Goal: Task Accomplishment & Management: Complete application form

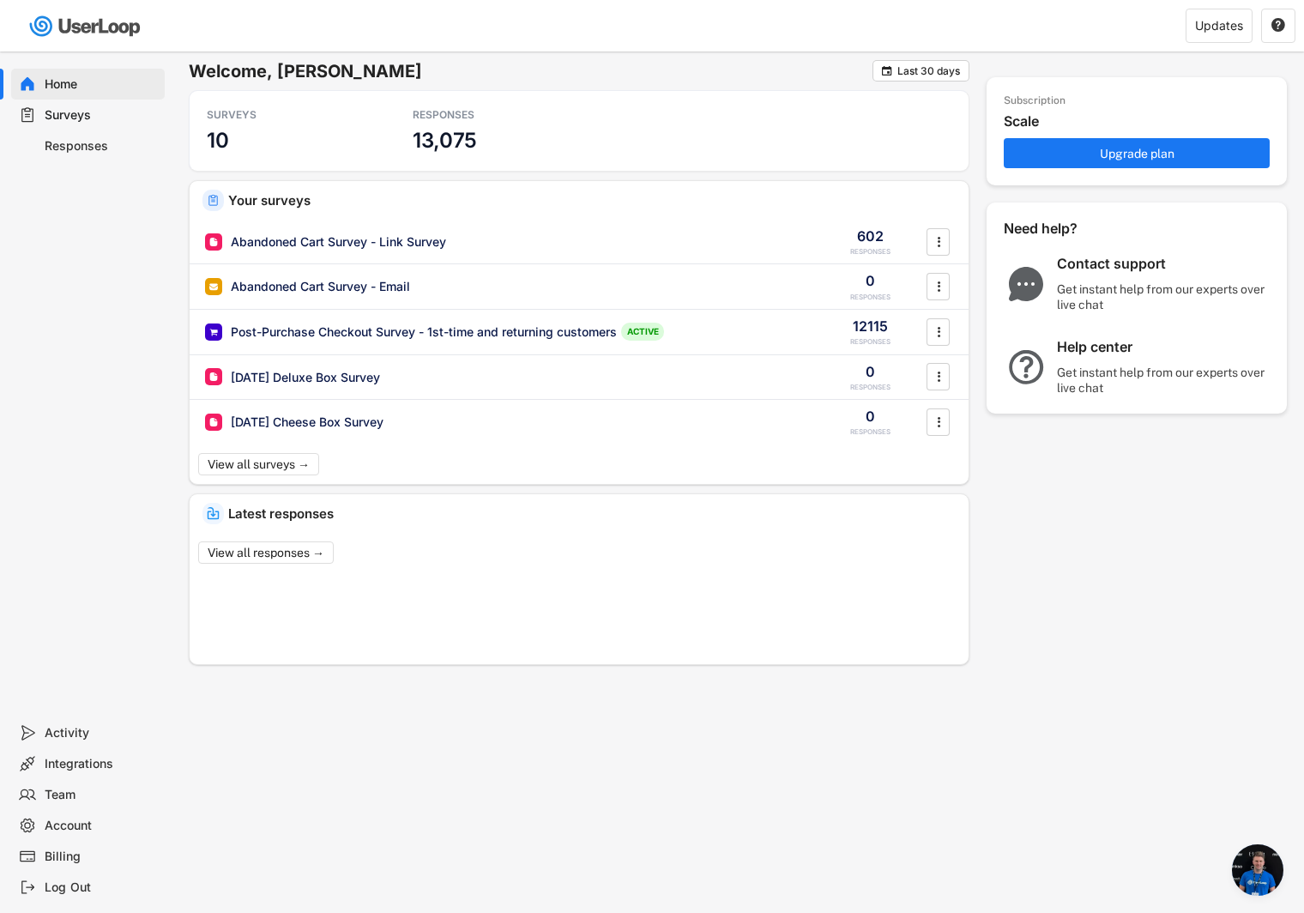
scroll to position [6988, 0]
click at [76, 118] on div "Surveys" at bounding box center [101, 115] width 113 height 16
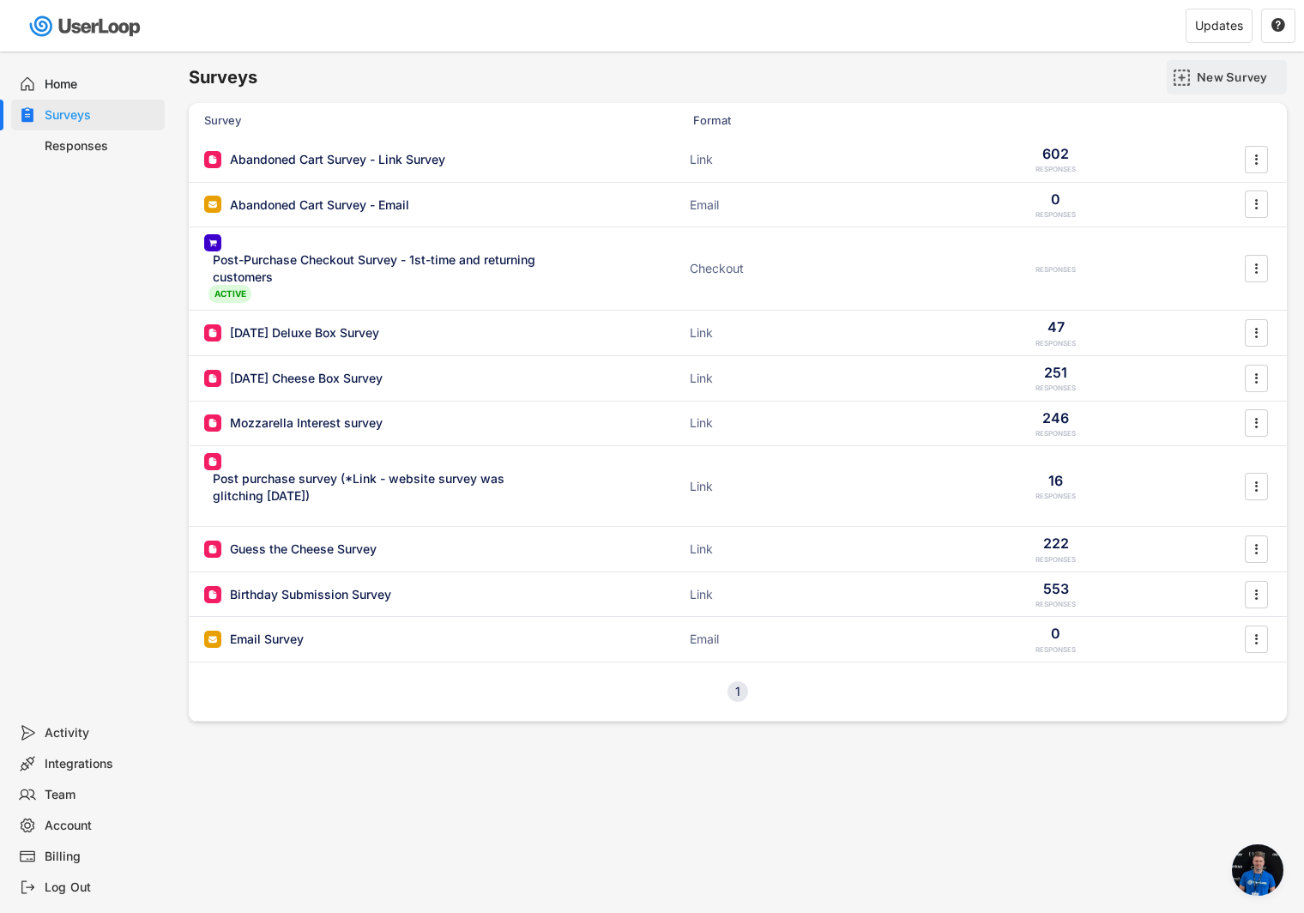
click at [1216, 79] on div "New Survey" at bounding box center [1240, 77] width 86 height 15
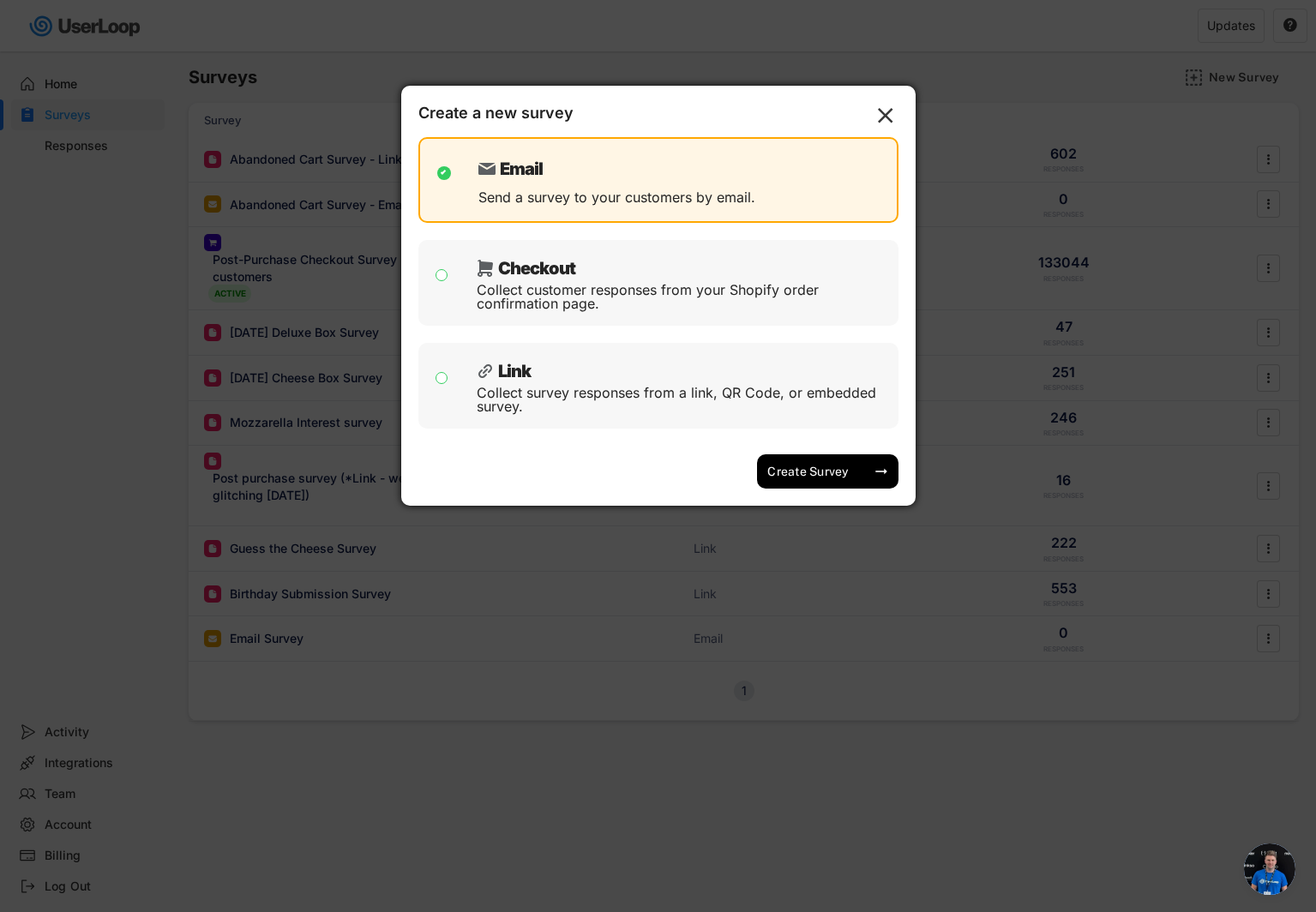
click at [584, 393] on div "Collect survey responses from a link, QR Code, or embedded survey." at bounding box center [680, 399] width 409 height 27
checkbox input "false"
checkbox input "true"
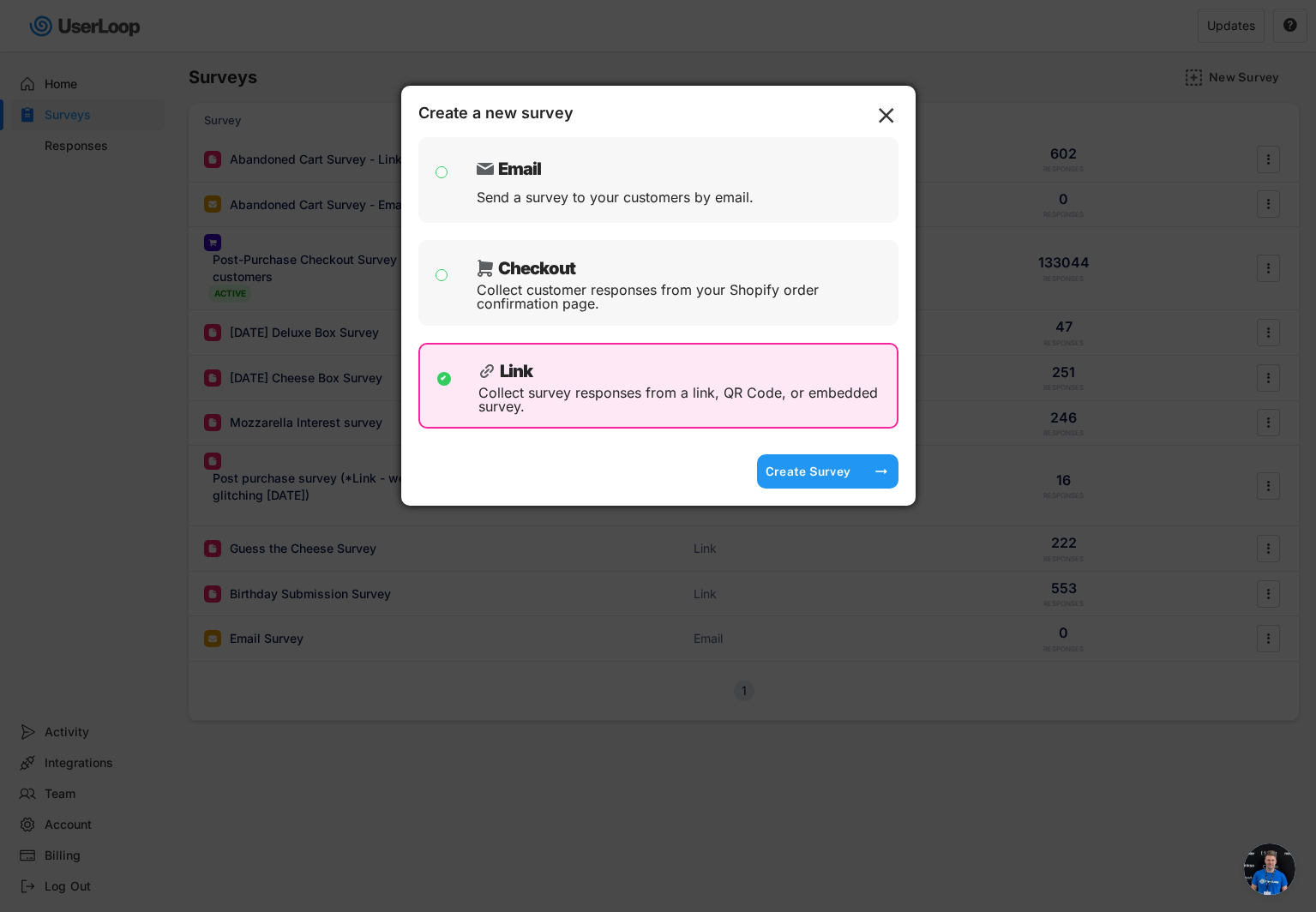
click at [798, 469] on div "Create Survey" at bounding box center [808, 470] width 86 height 15
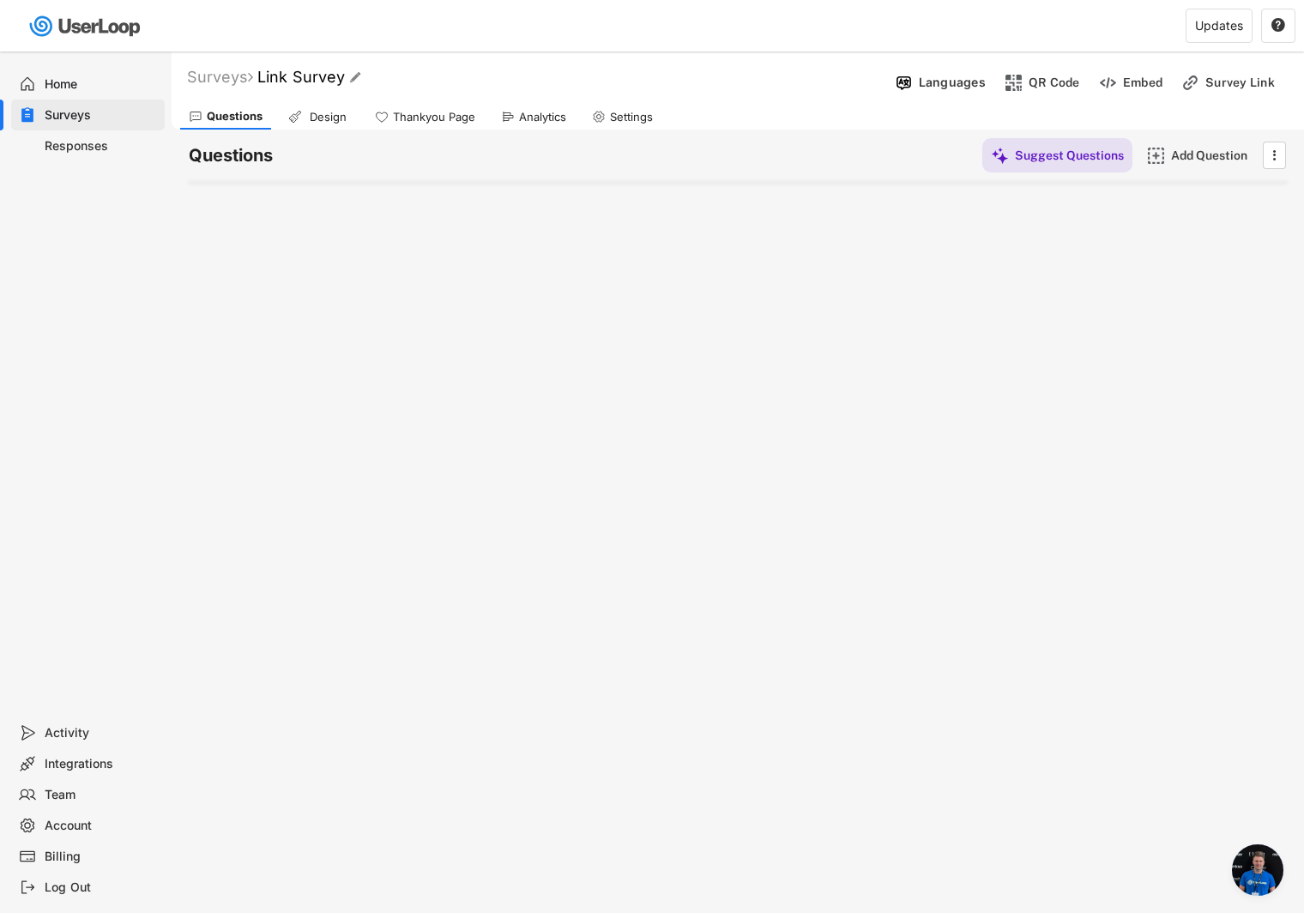
click at [300, 76] on font "Link Survey" at bounding box center [301, 77] width 88 height 18
click at [369, 75] on input "input" at bounding box center [476, 78] width 429 height 30
type input "Newtopia 2025"
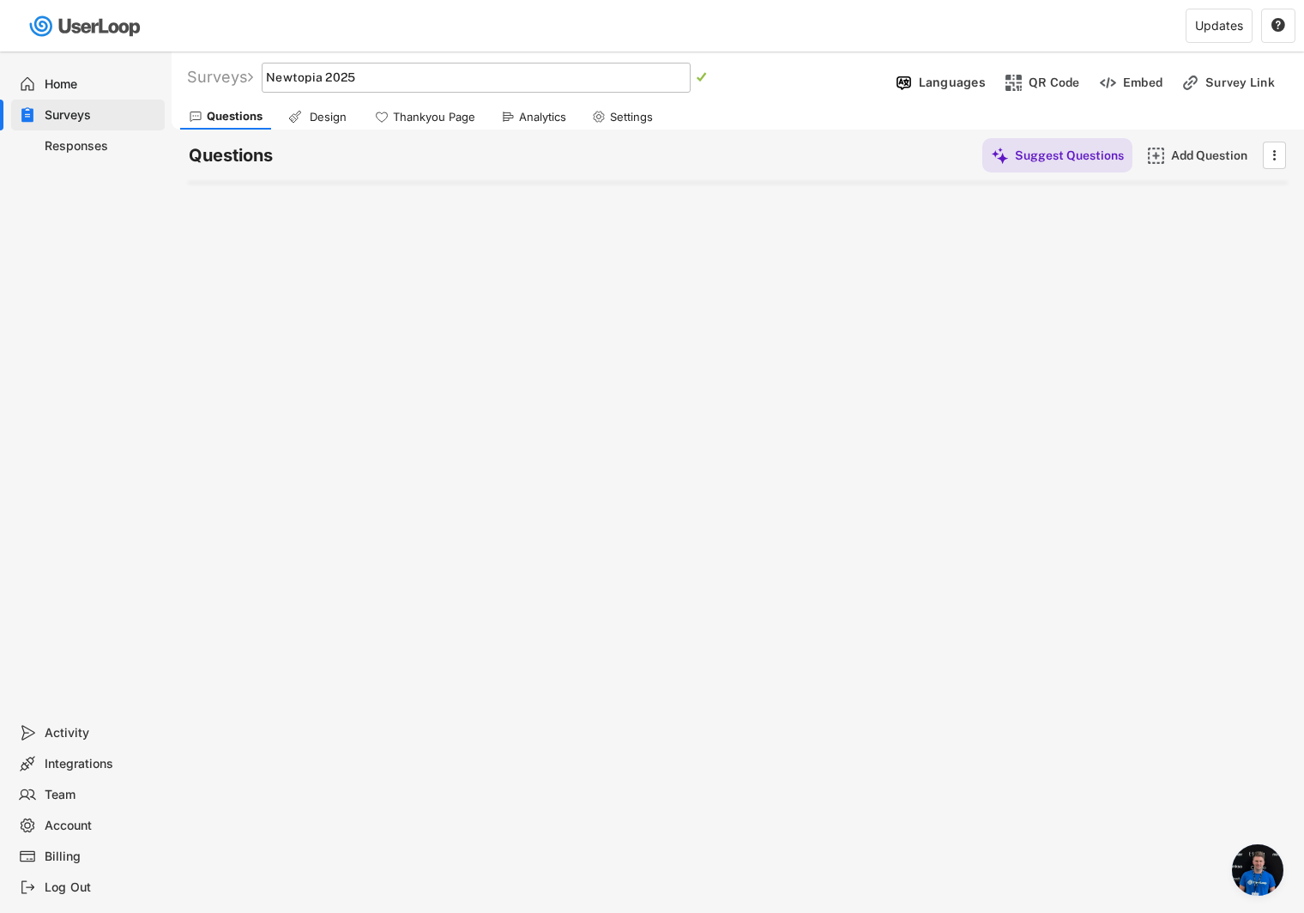
click at [318, 239] on div "Surveys Link Survey   Languages QR Code Embed Survey Link Questions Design Th…" at bounding box center [738, 464] width 1133 height 827
click at [1201, 160] on div "Add Question" at bounding box center [1214, 155] width 86 height 15
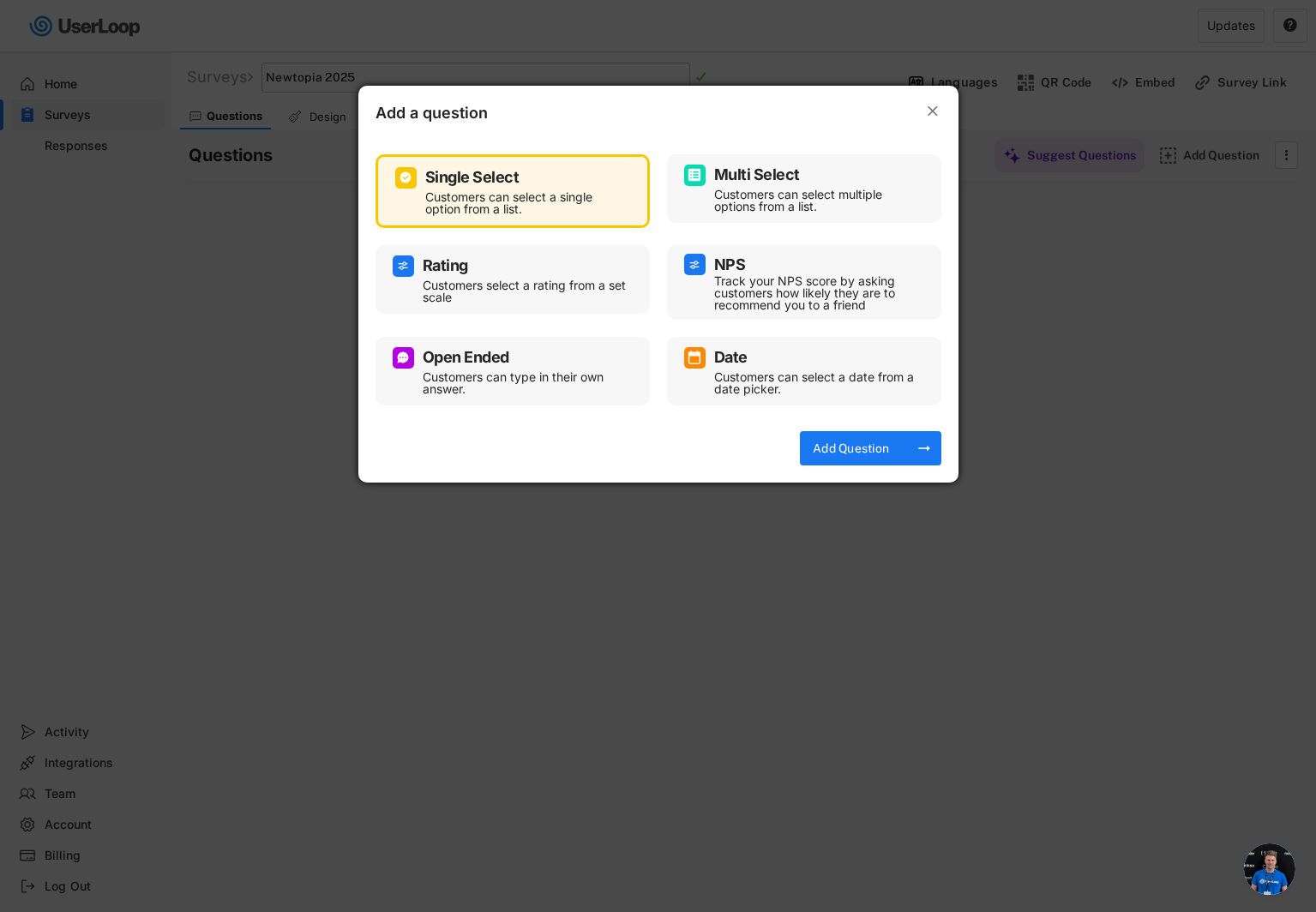
click at [554, 378] on div "Customers can type in their own answer." at bounding box center [526, 384] width 206 height 24
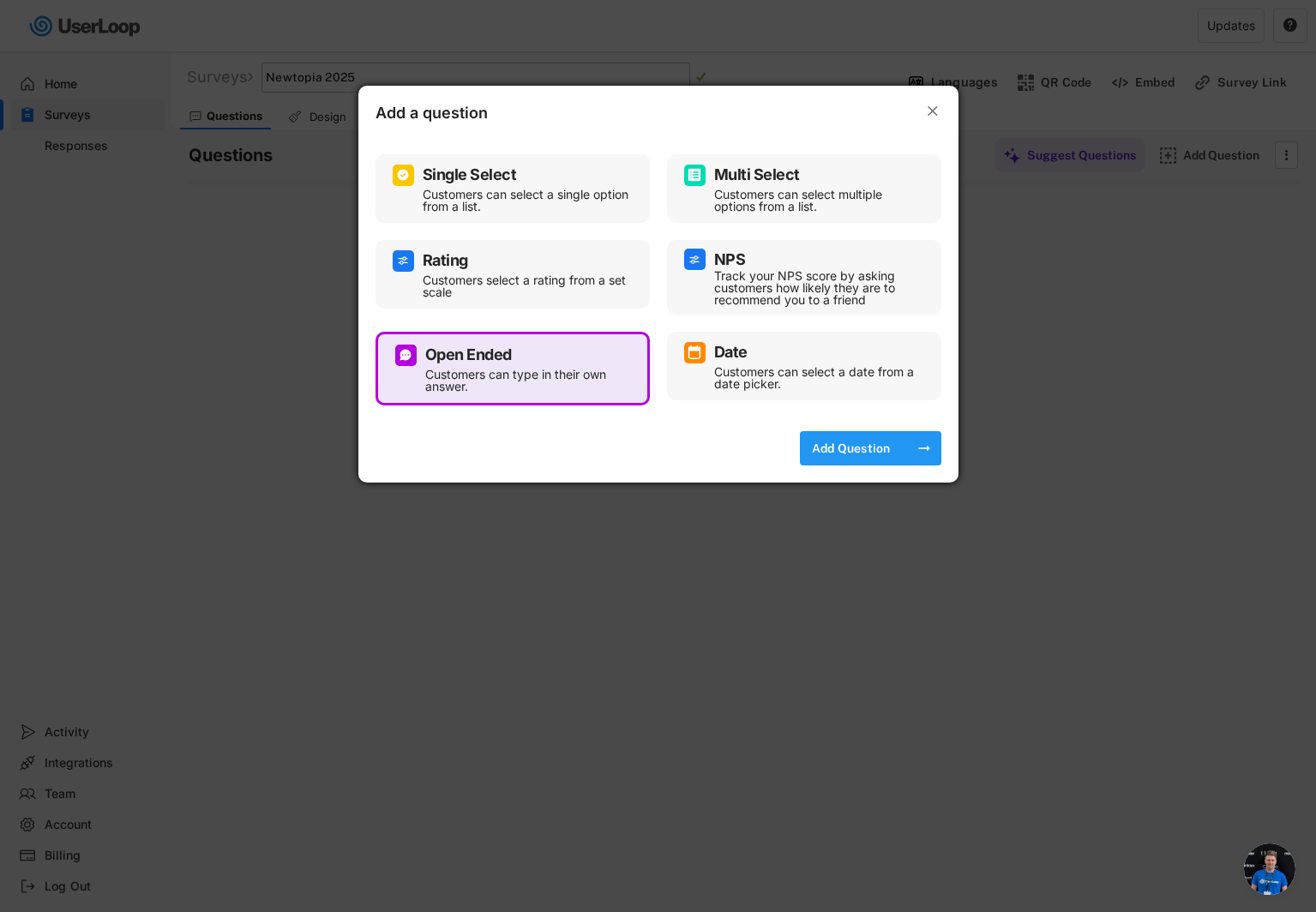
click at [836, 444] on div "Add Question" at bounding box center [851, 448] width 86 height 15
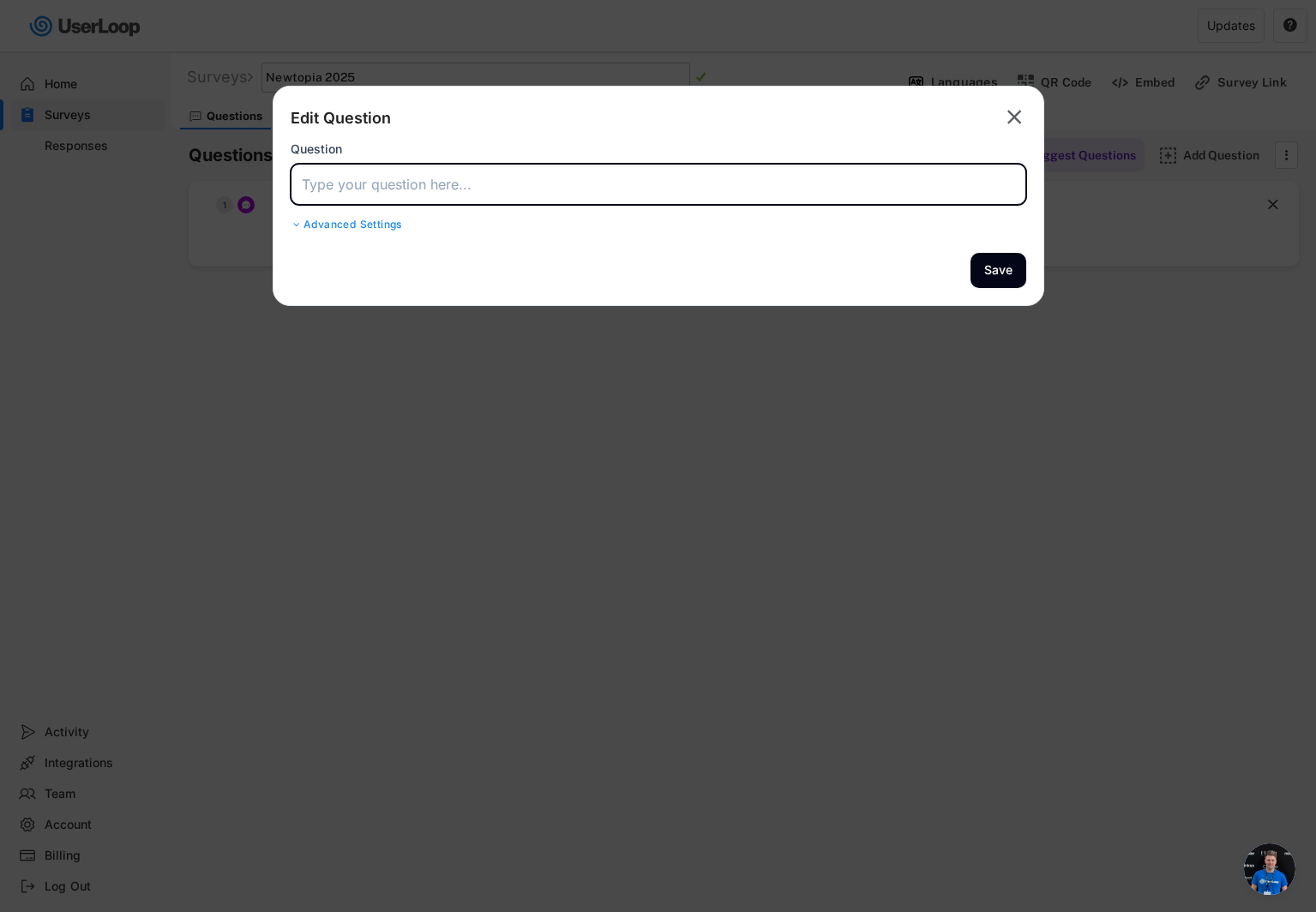
click at [523, 189] on input "input" at bounding box center [658, 184] width 735 height 41
click at [468, 190] on input "input" at bounding box center [658, 184] width 735 height 41
click at [528, 188] on input "input" at bounding box center [658, 184] width 735 height 41
type input "First and Last Name"
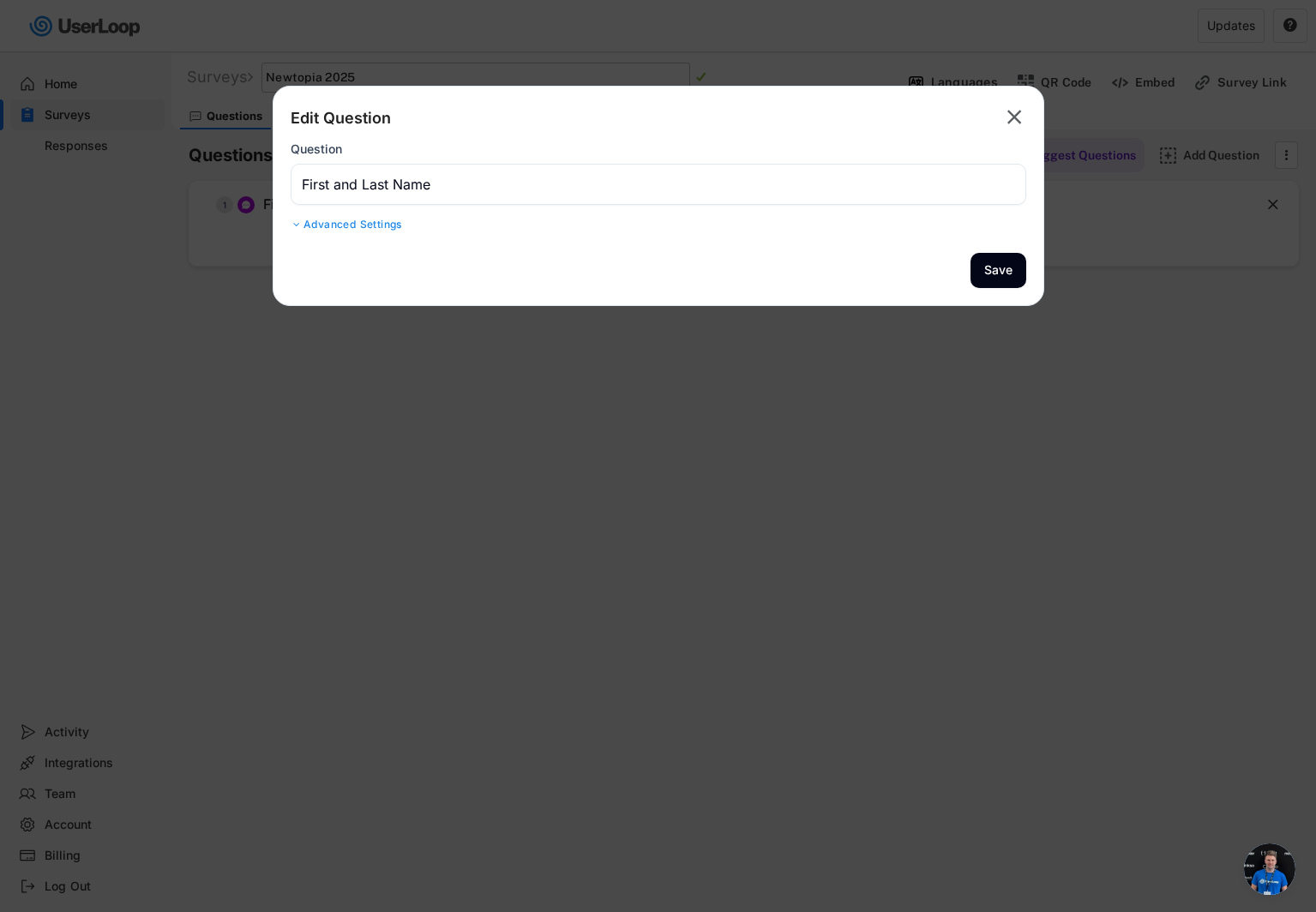
click at [299, 227] on div at bounding box center [297, 225] width 13 height 10
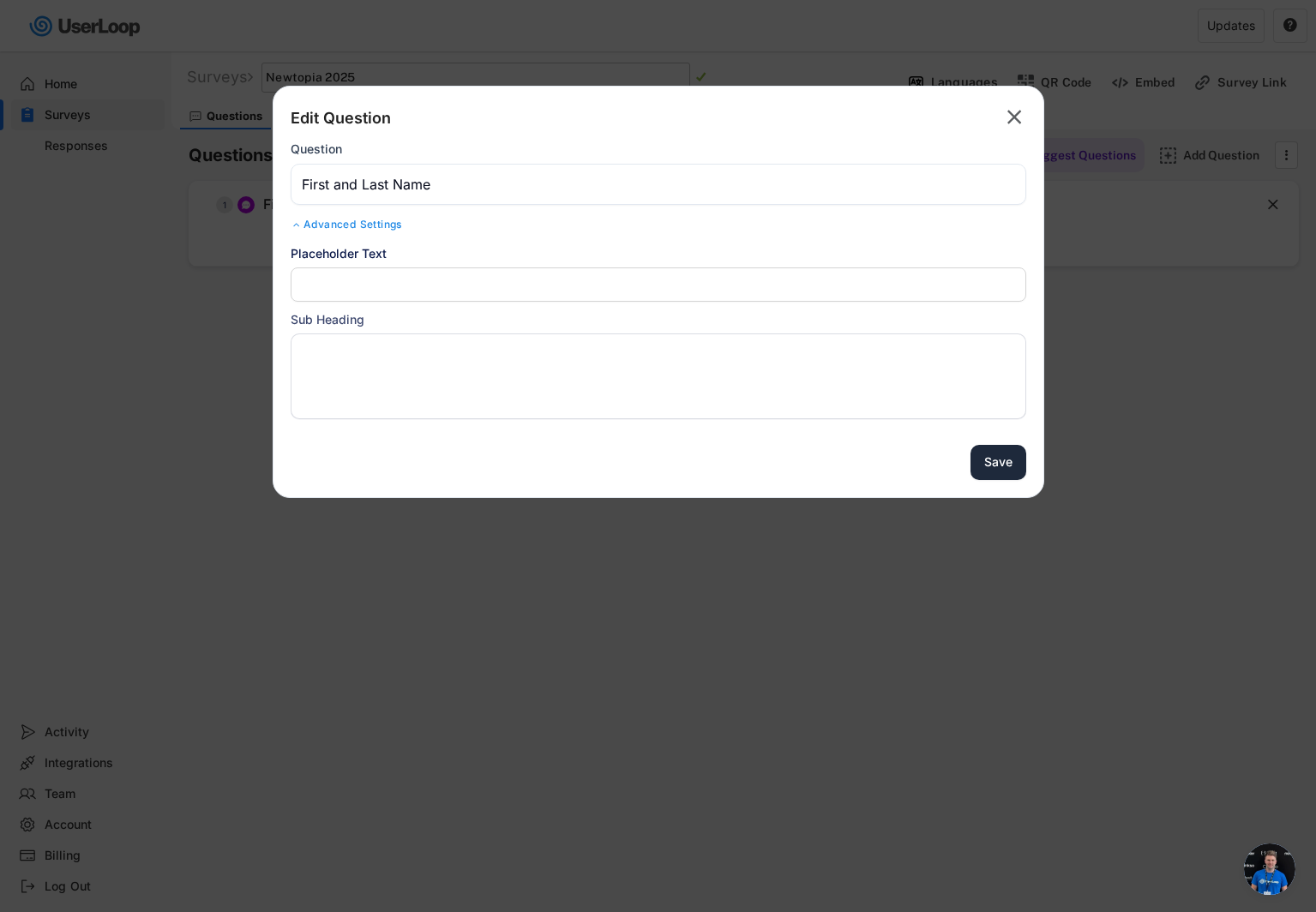
click at [991, 456] on button "Save" at bounding box center [998, 461] width 56 height 35
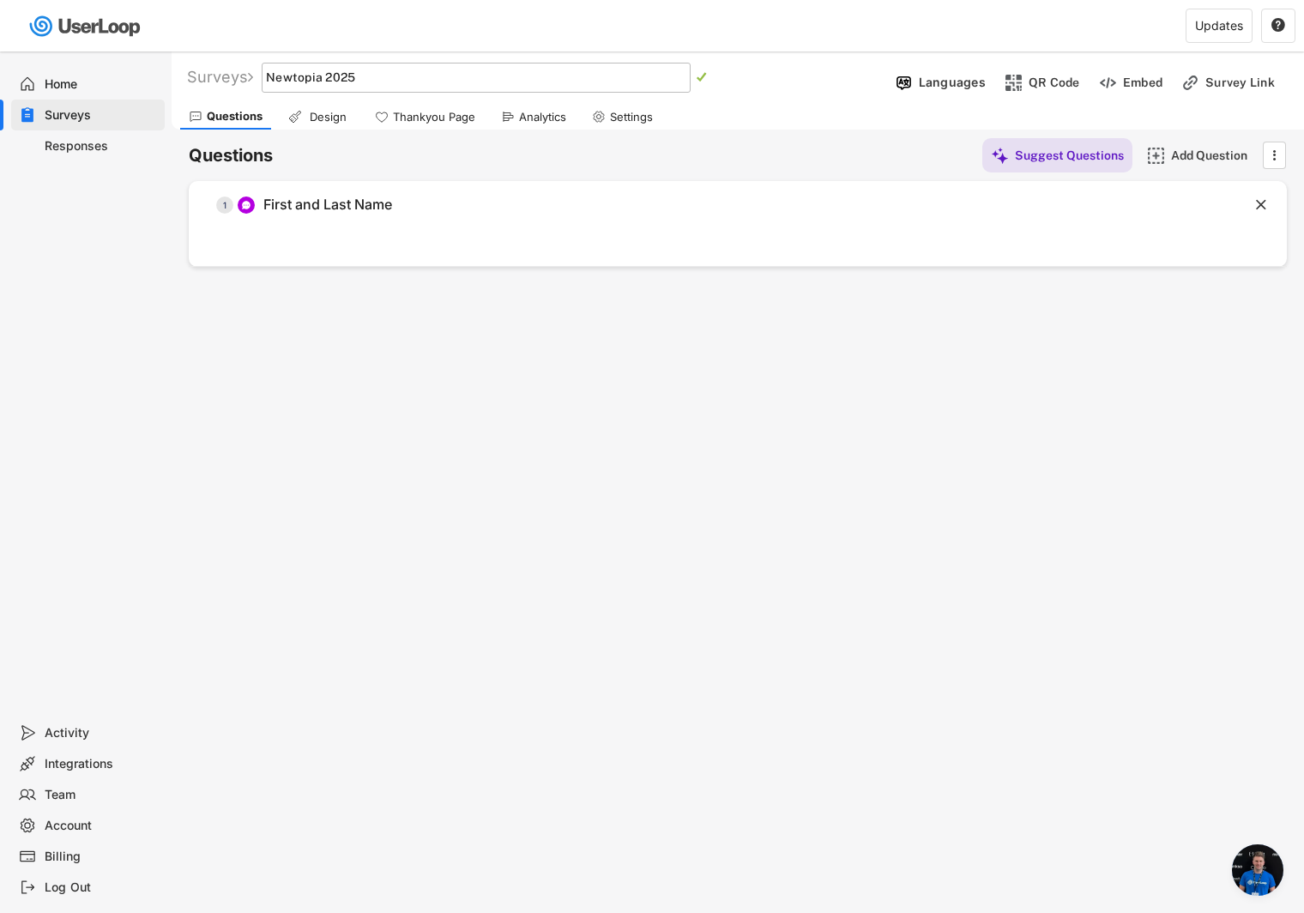
click at [267, 248] on div "  1 First and Last Name " at bounding box center [738, 224] width 1098 height 86
click at [1183, 156] on div "Add Question" at bounding box center [1214, 155] width 86 height 15
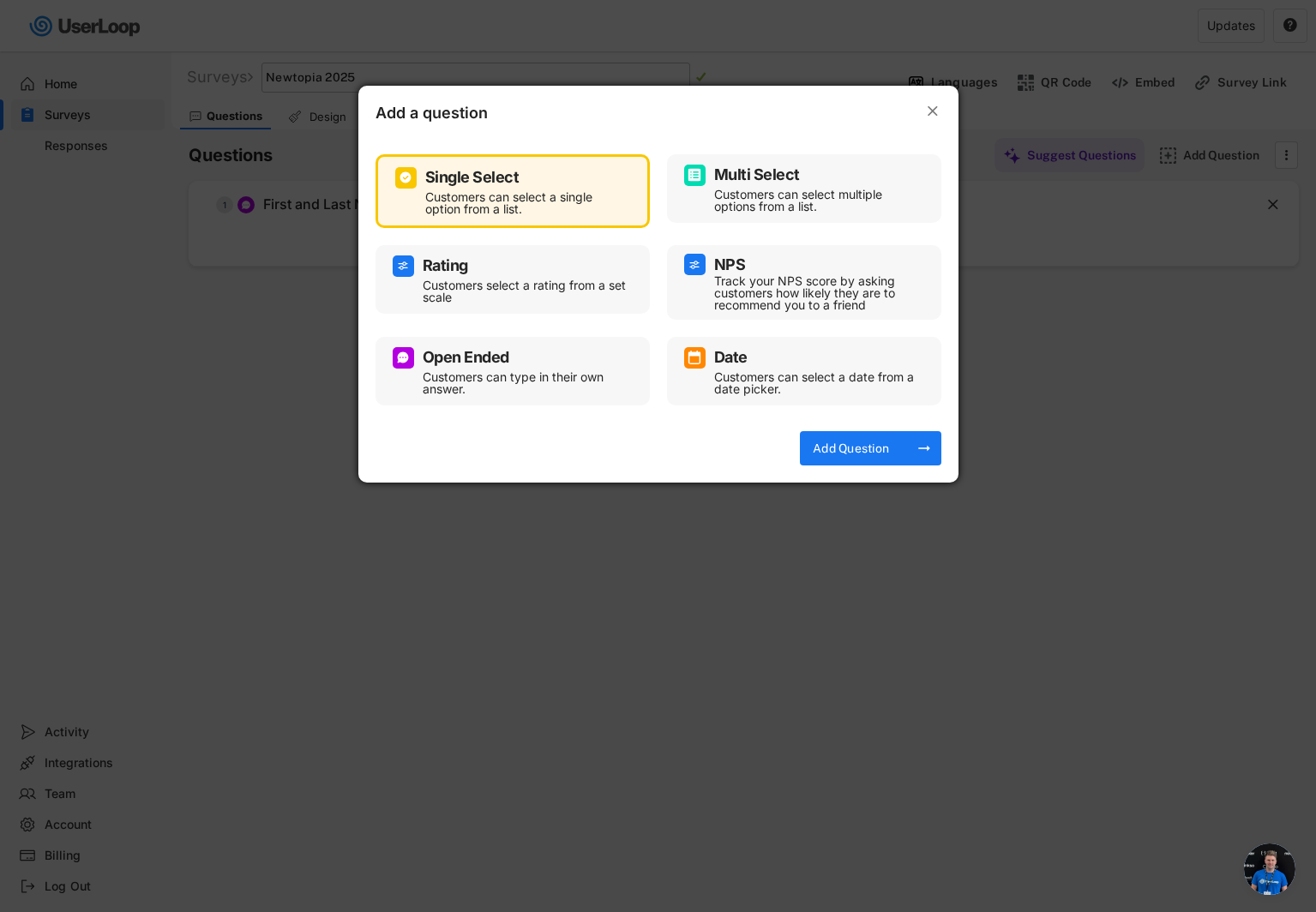
click at [540, 372] on div "Customers can type in their own answer." at bounding box center [526, 384] width 206 height 24
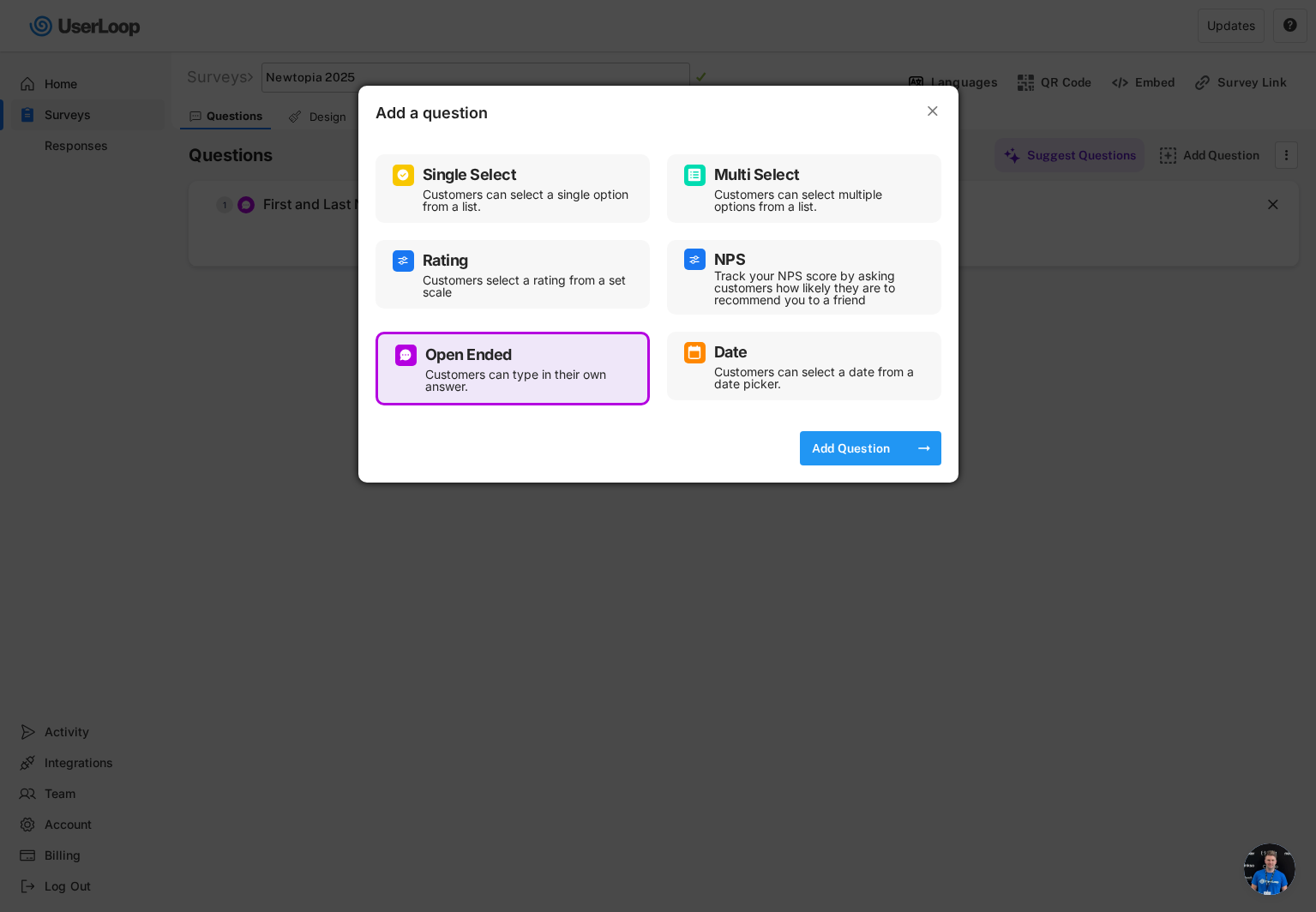
click at [827, 446] on div "Add Question" at bounding box center [851, 448] width 86 height 15
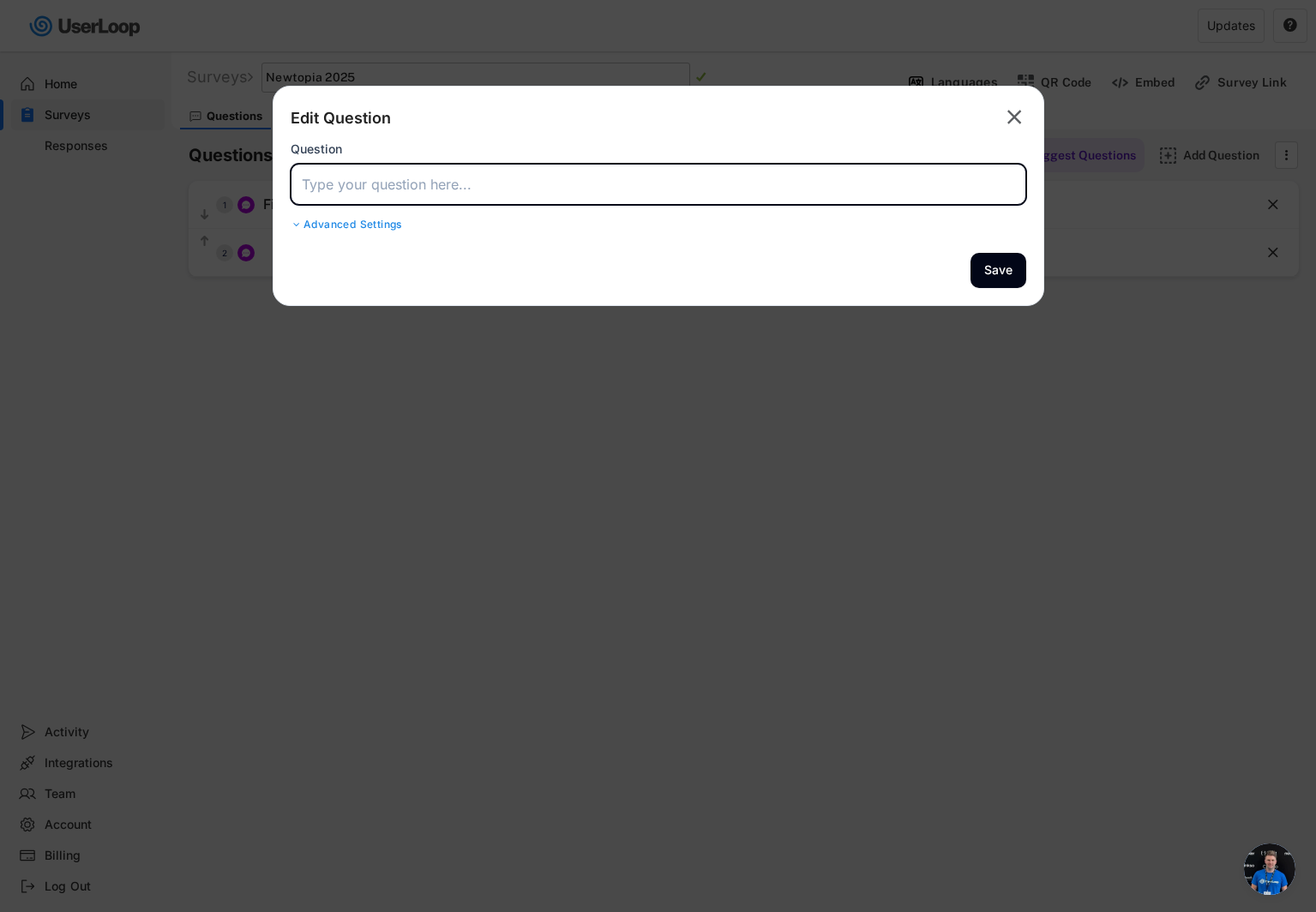
click at [495, 192] on input "input" at bounding box center [658, 184] width 735 height 41
type input "Company Name"
click at [303, 222] on div "Advanced Settings" at bounding box center [658, 225] width 735 height 14
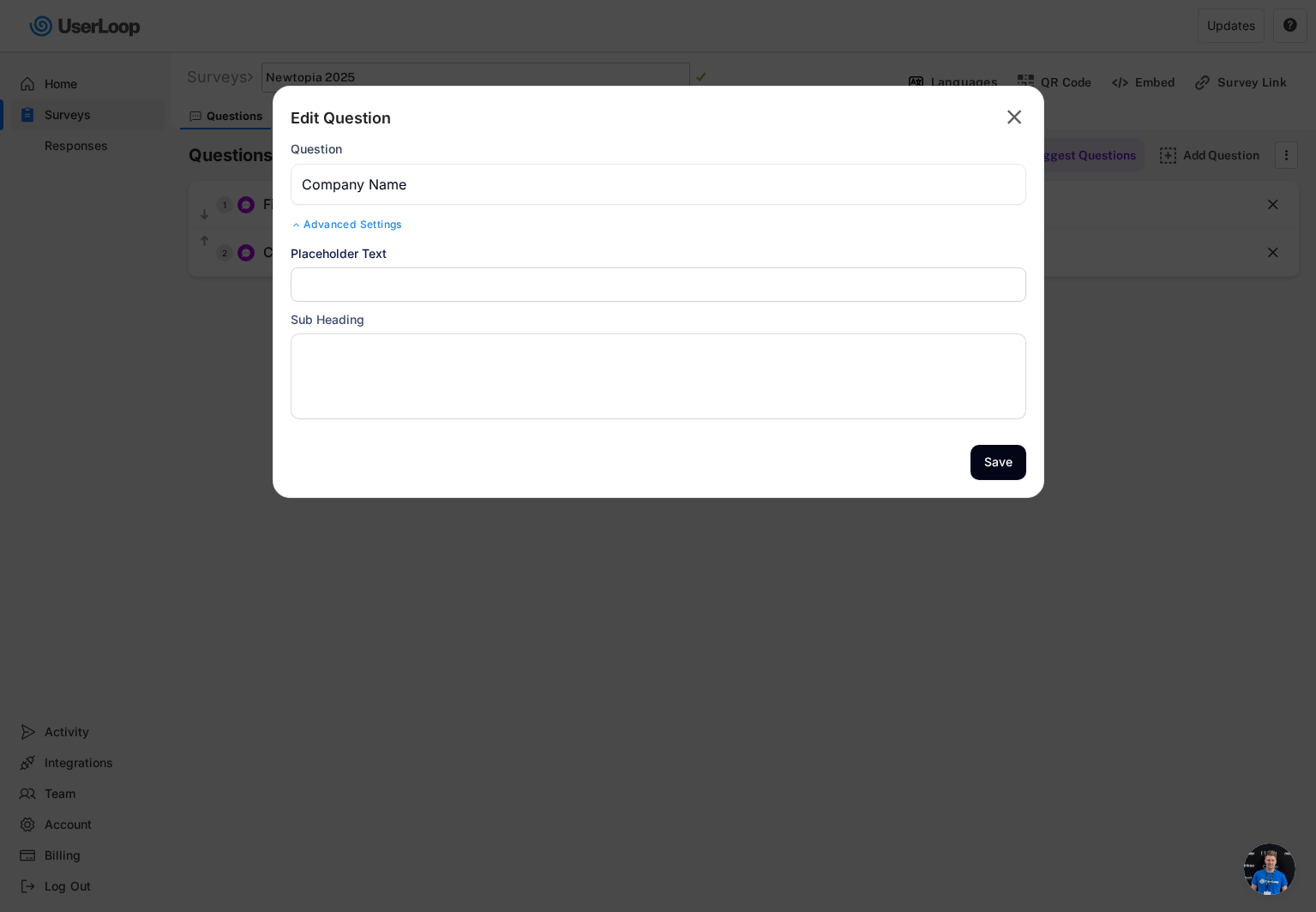
click at [359, 287] on input "input" at bounding box center [658, 285] width 735 height 34
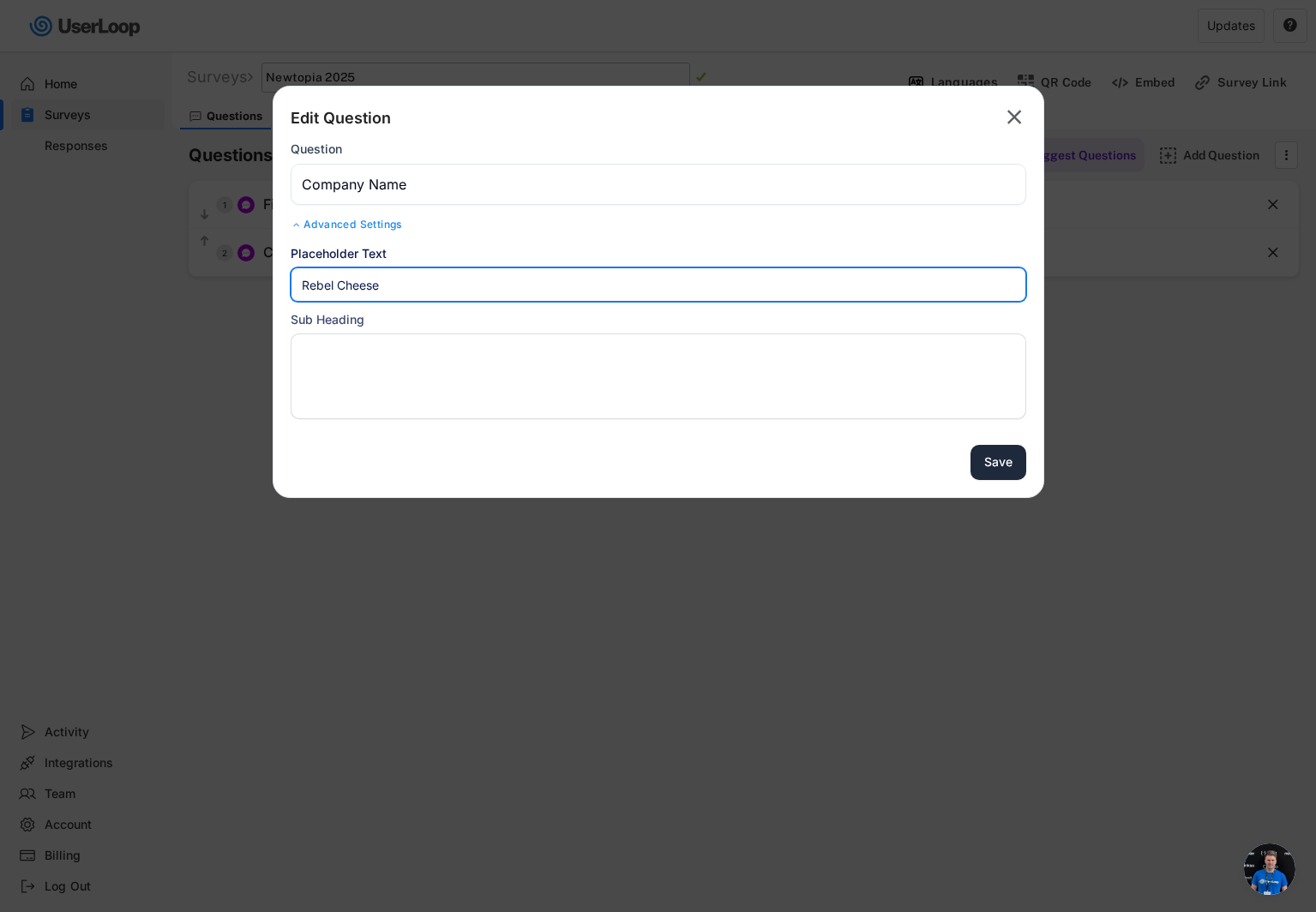
type input "Rebel Cheese"
click at [989, 464] on button "Save" at bounding box center [998, 461] width 56 height 35
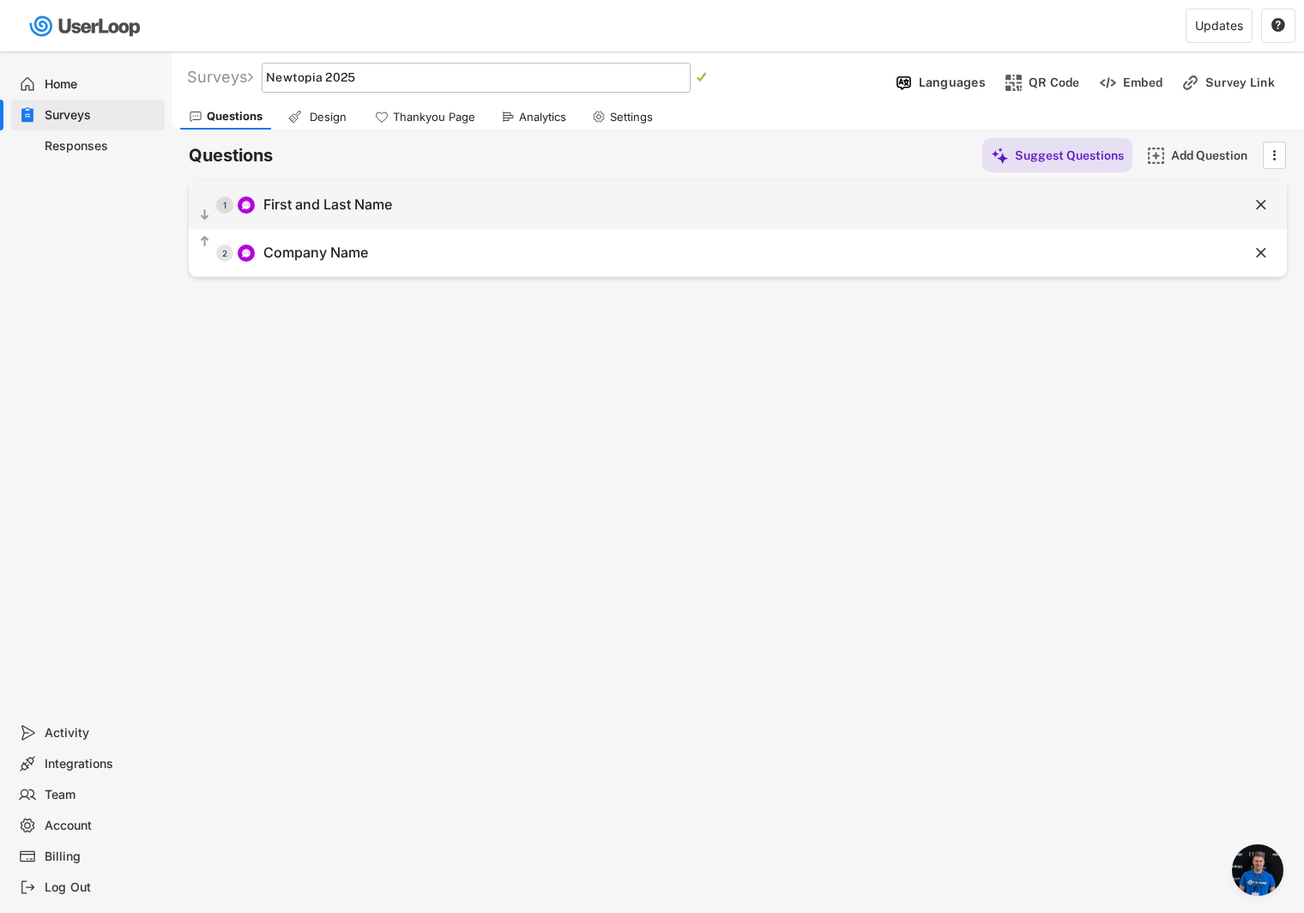
click at [280, 204] on div "First and Last Name" at bounding box center [327, 205] width 129 height 18
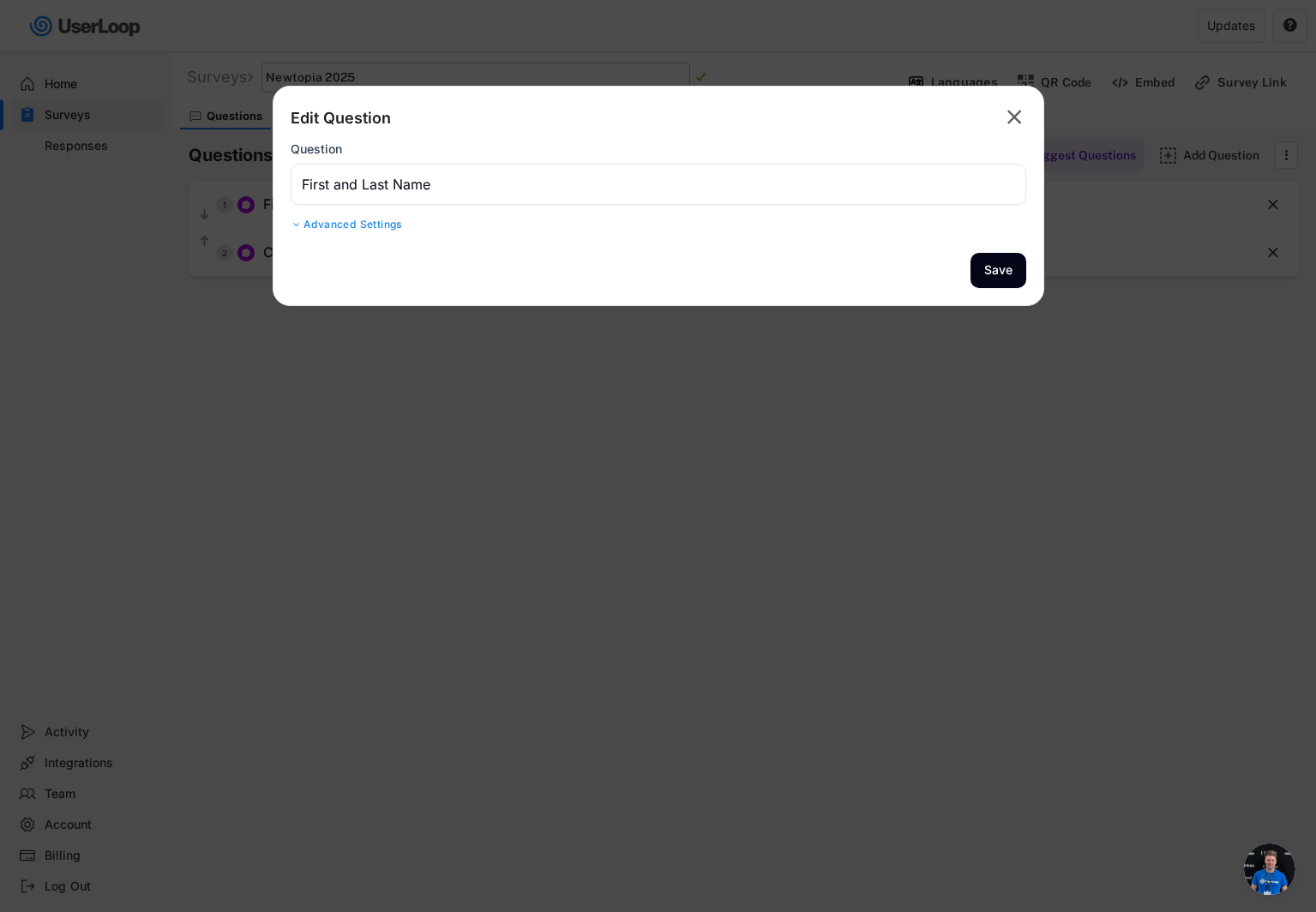
click at [304, 225] on div "Advanced Settings" at bounding box center [658, 225] width 735 height 14
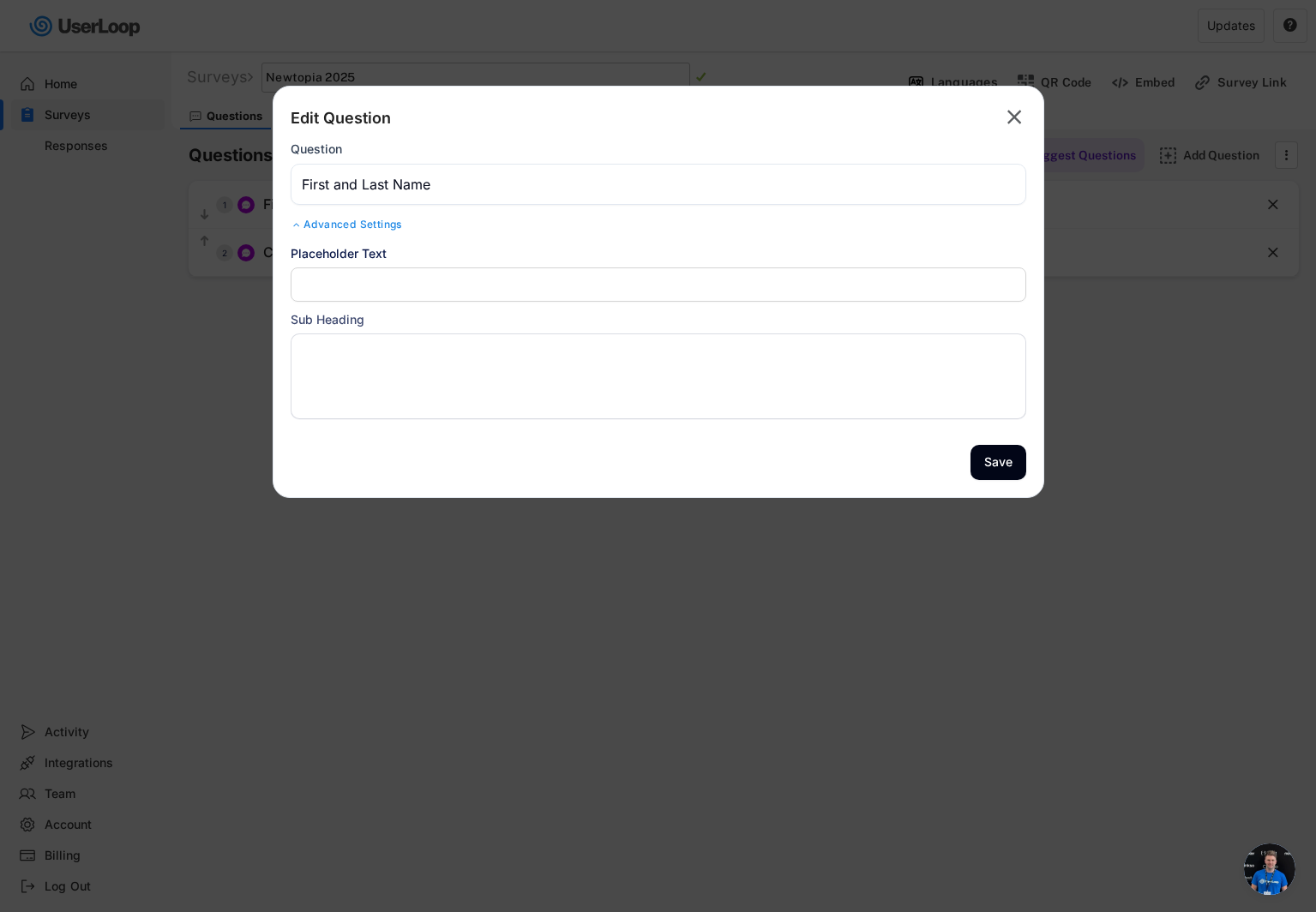
click at [364, 289] on input "input" at bounding box center [658, 285] width 735 height 34
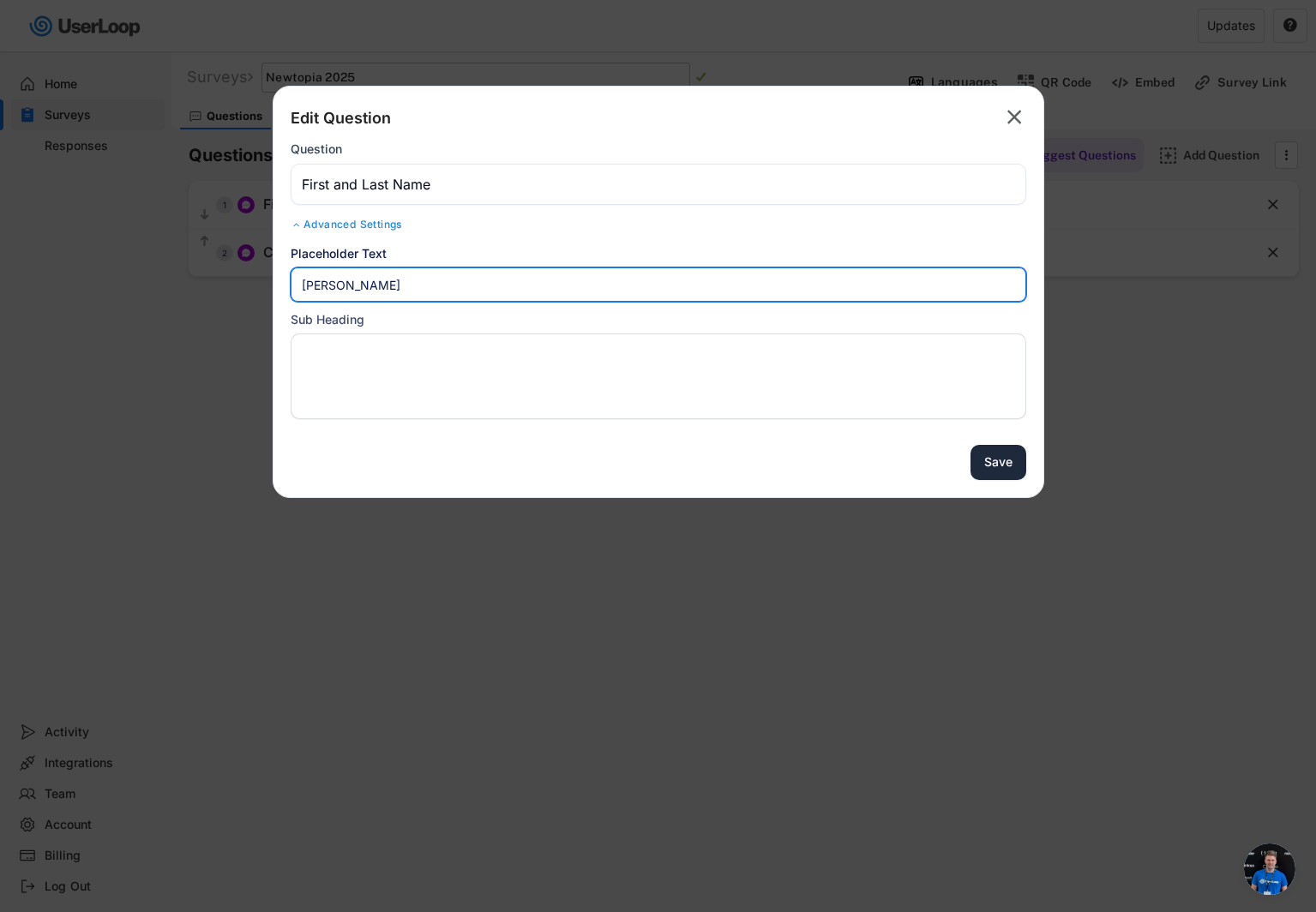
type input "[PERSON_NAME]"
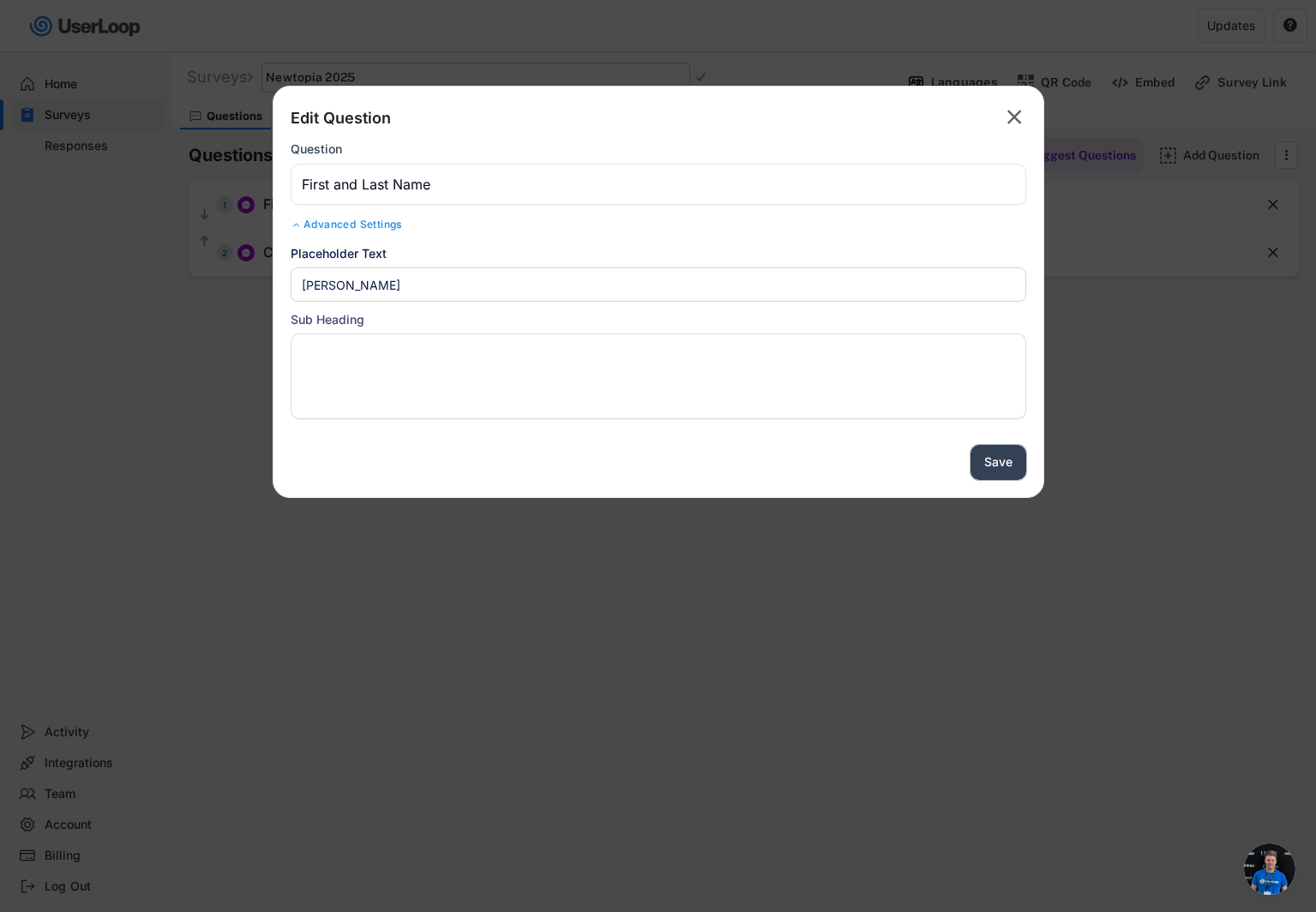
click at [1008, 470] on button "Save" at bounding box center [998, 461] width 56 height 35
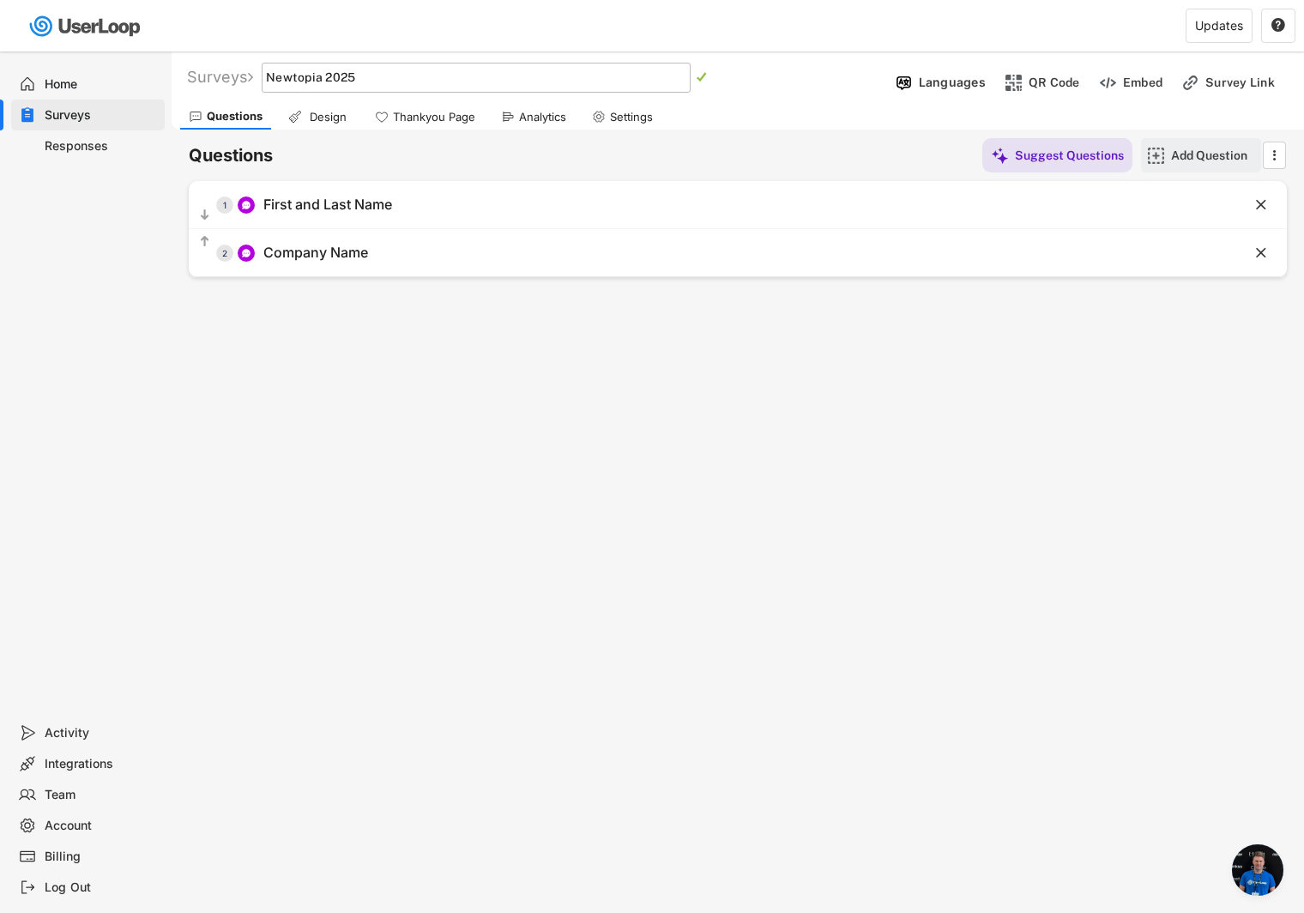
click at [1186, 159] on div "Add Question" at bounding box center [1214, 155] width 86 height 15
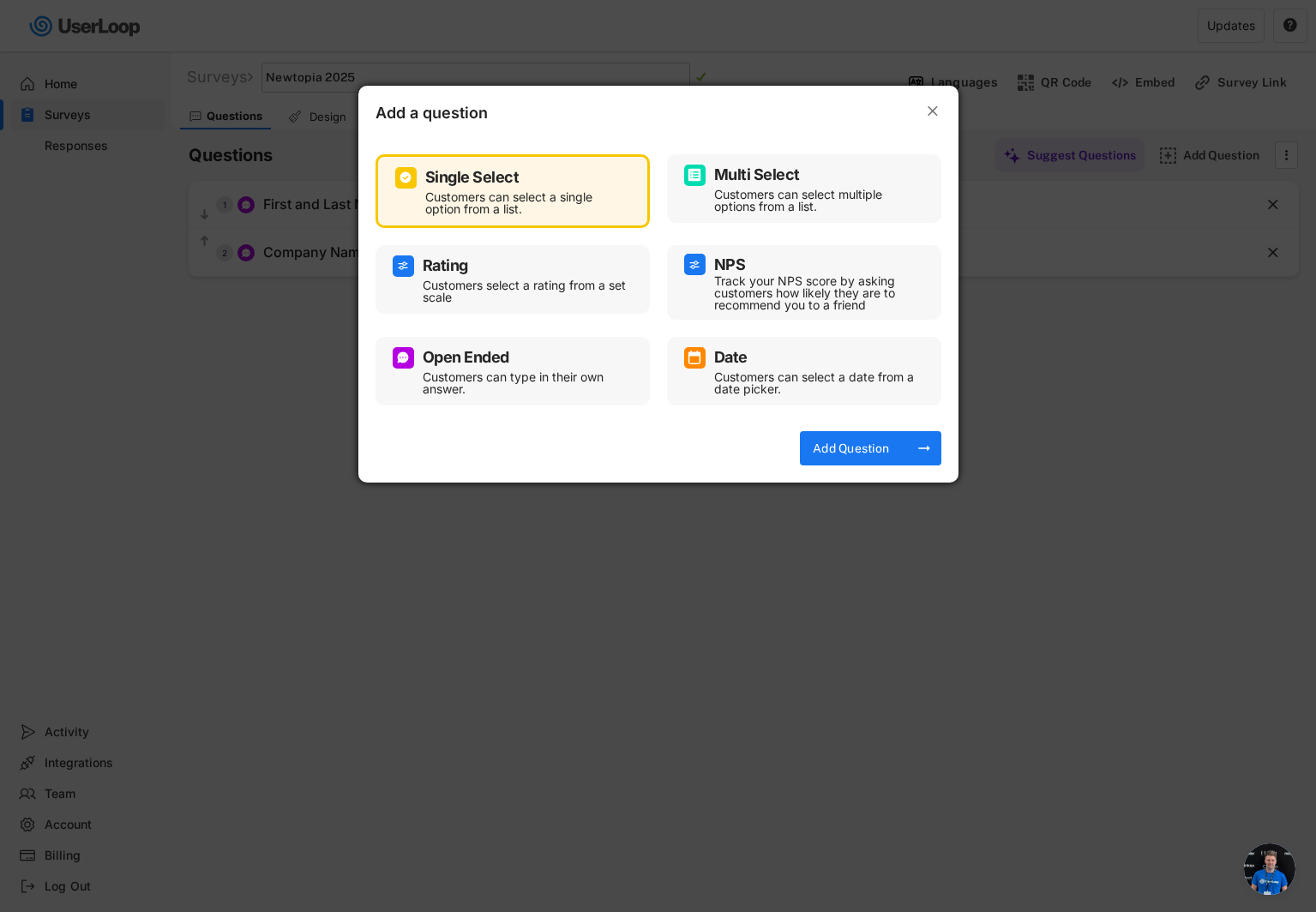
click at [487, 354] on div "Open Ended" at bounding box center [466, 357] width 87 height 15
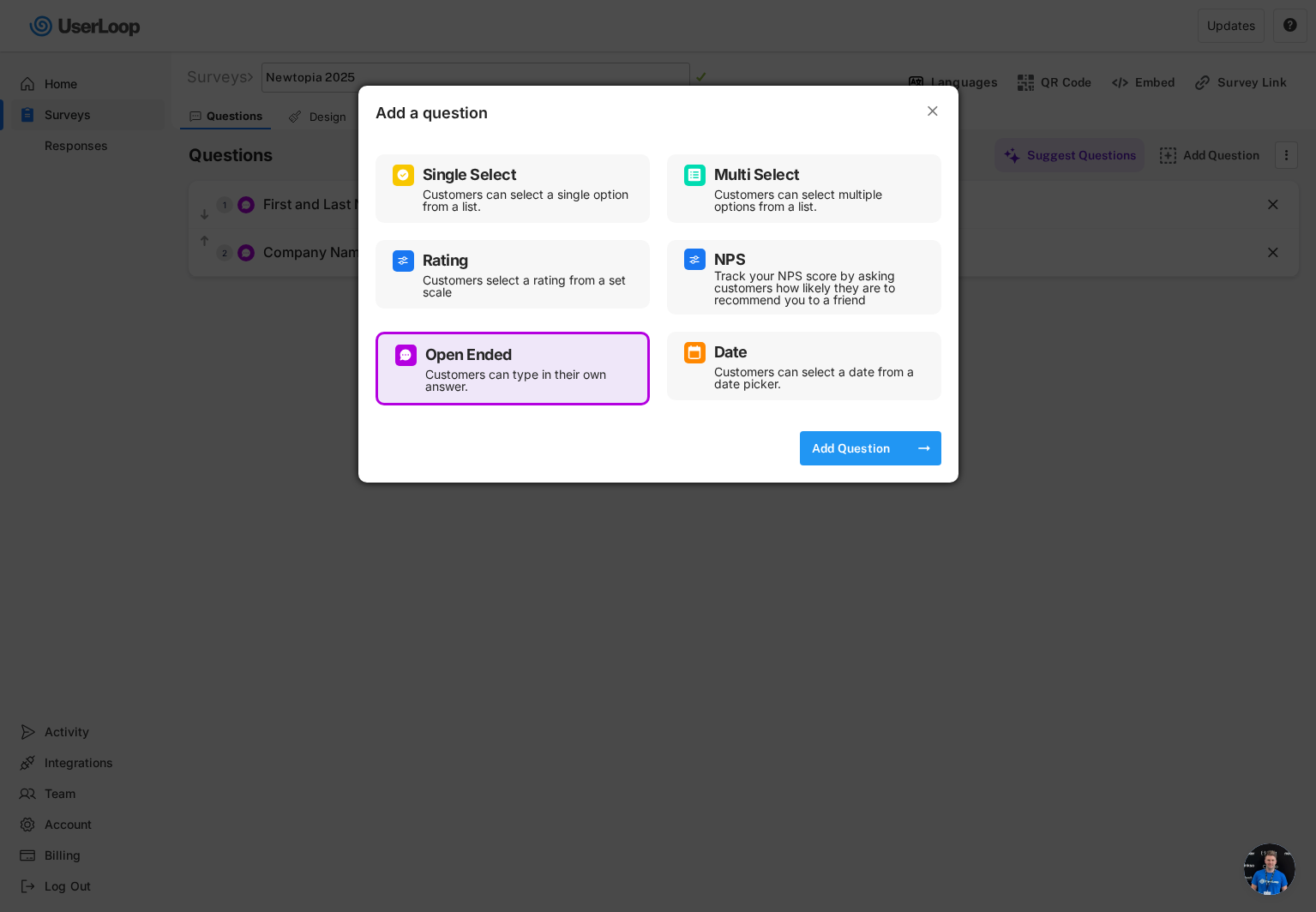
click at [827, 446] on div "Add Question" at bounding box center [851, 448] width 86 height 15
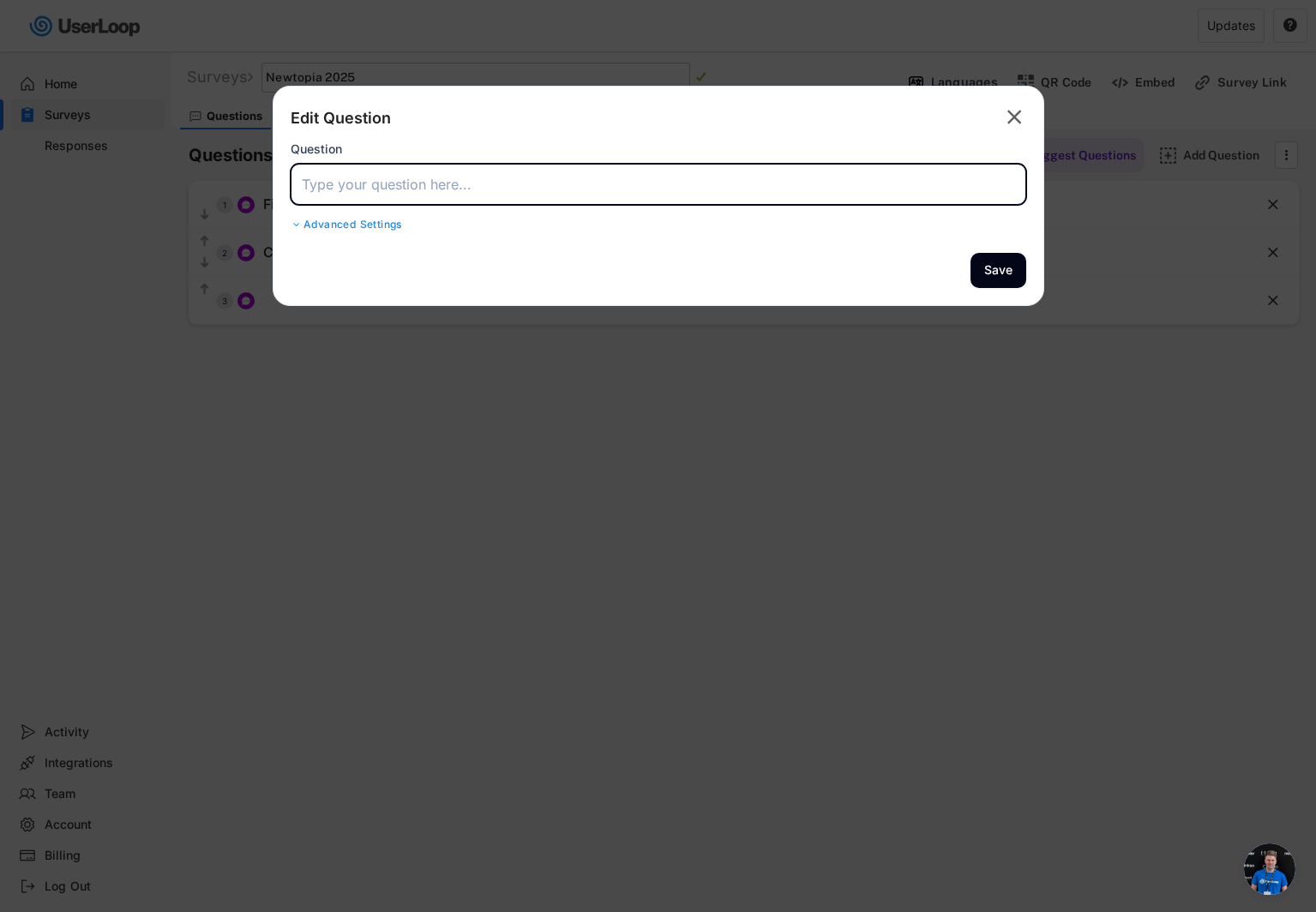
click at [547, 184] on input "input" at bounding box center [658, 184] width 735 height 41
type input "Email Address"
click at [307, 227] on div "Advanced Settings" at bounding box center [658, 225] width 735 height 14
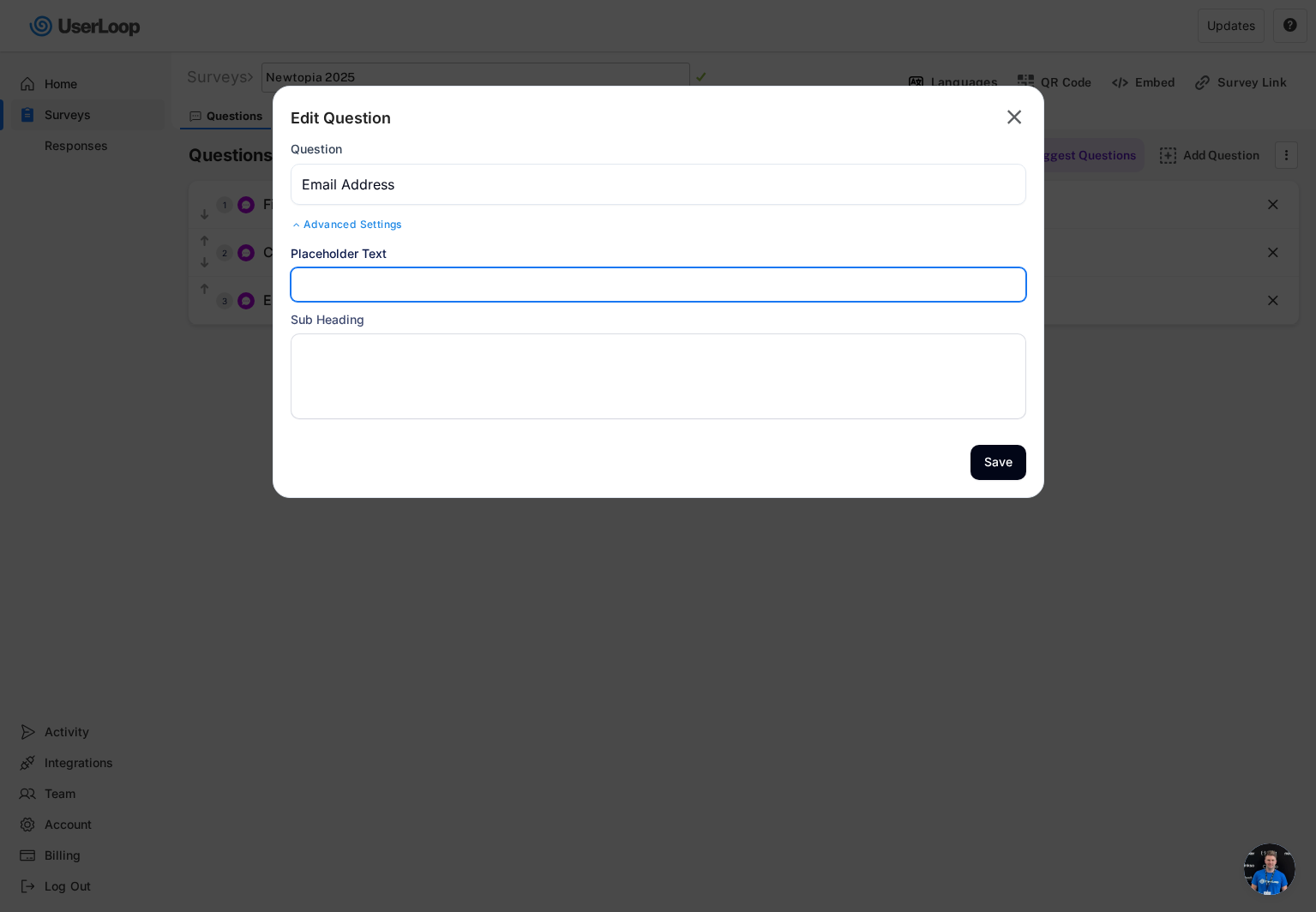
click at [384, 291] on input "input" at bounding box center [658, 285] width 735 height 34
type input "[EMAIL_ADDRESS][DOMAIN_NAME]"
click at [986, 459] on button "Save" at bounding box center [998, 461] width 56 height 35
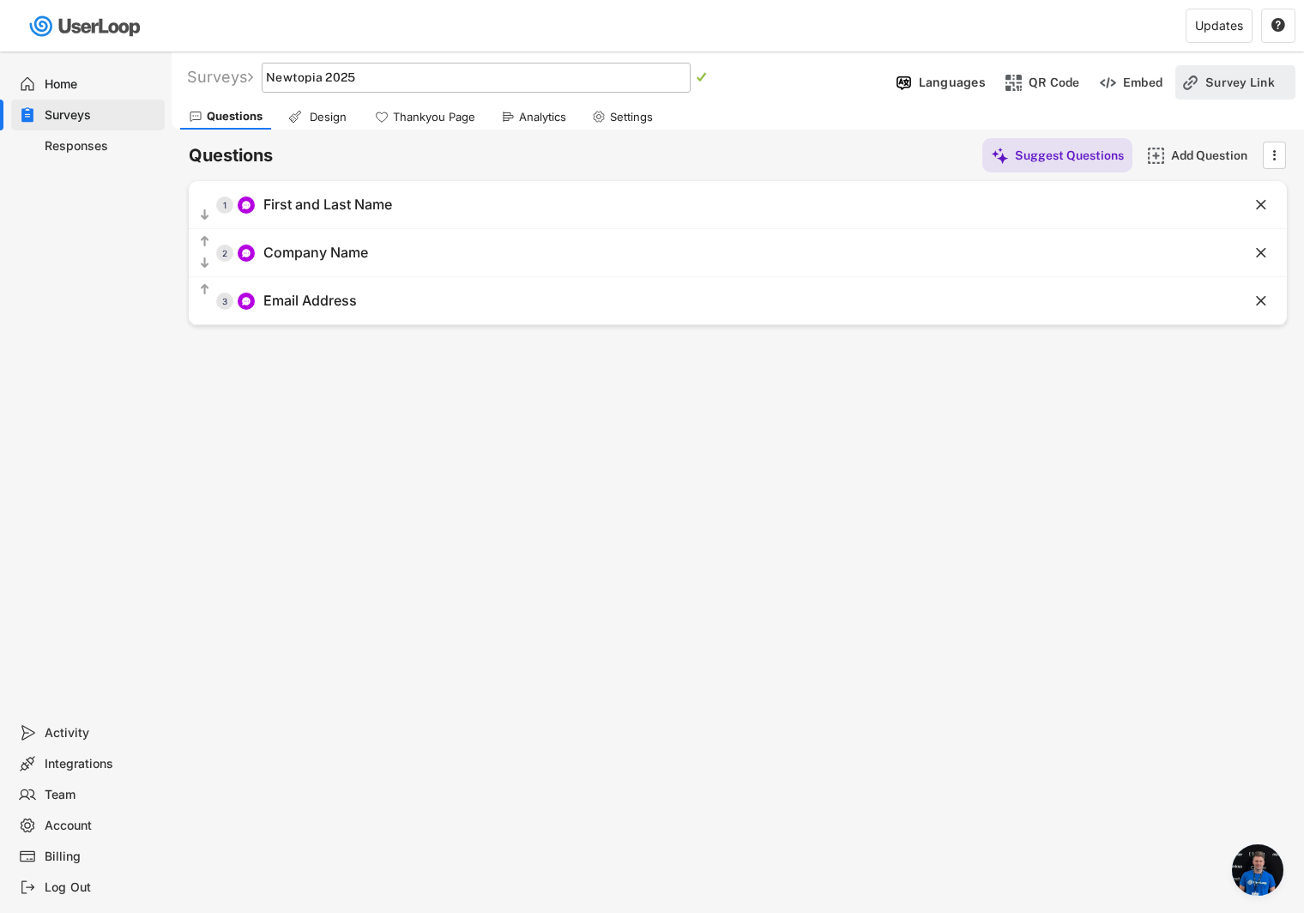
click at [1240, 83] on div "Survey Link" at bounding box center [1249, 82] width 86 height 15
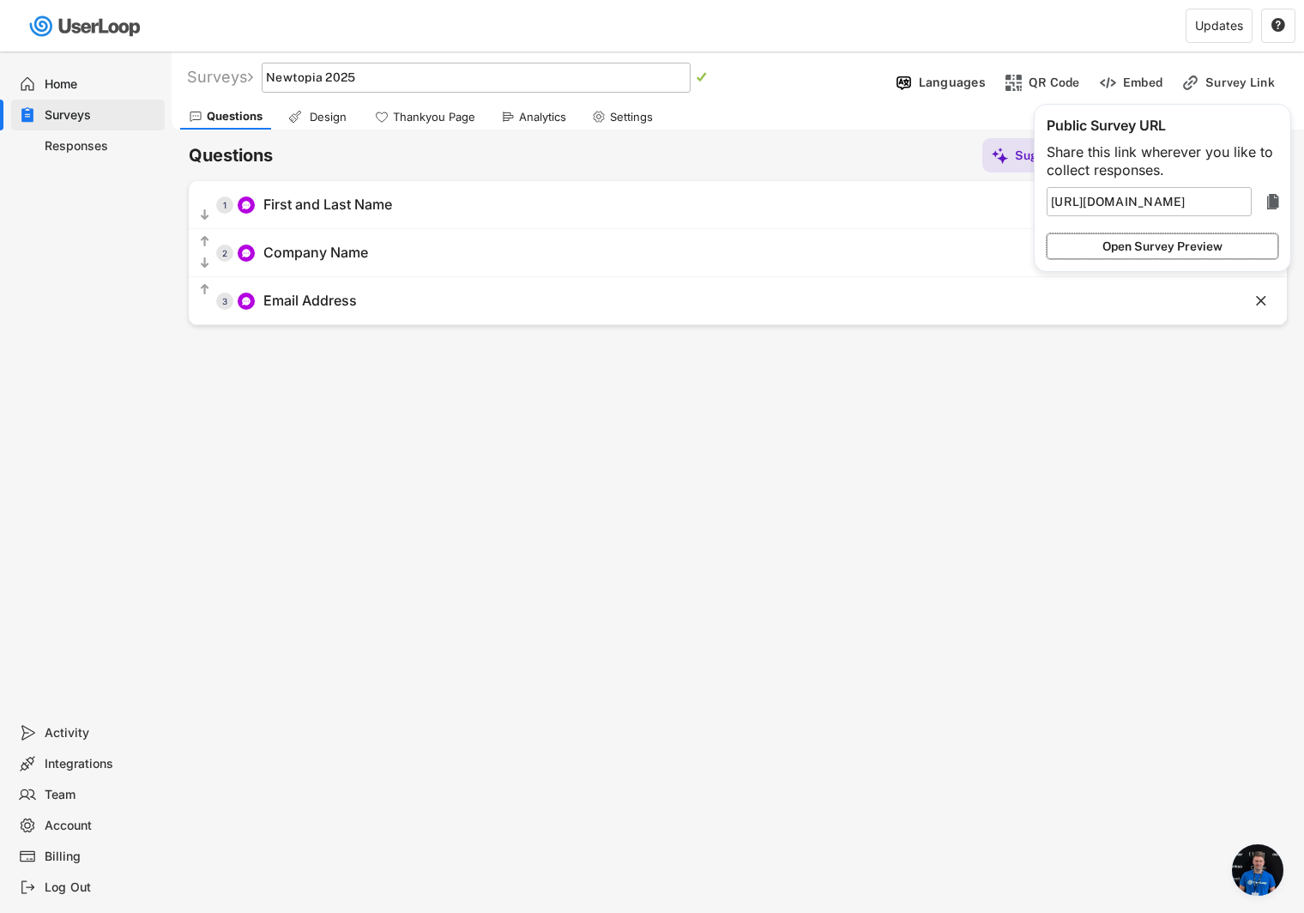
click at [1134, 245] on button "Open Survey Preview" at bounding box center [1163, 246] width 232 height 26
click at [929, 456] on div "Surveys Link Survey   Languages QR Code Embed Survey Link Questions Design Th…" at bounding box center [738, 464] width 1133 height 827
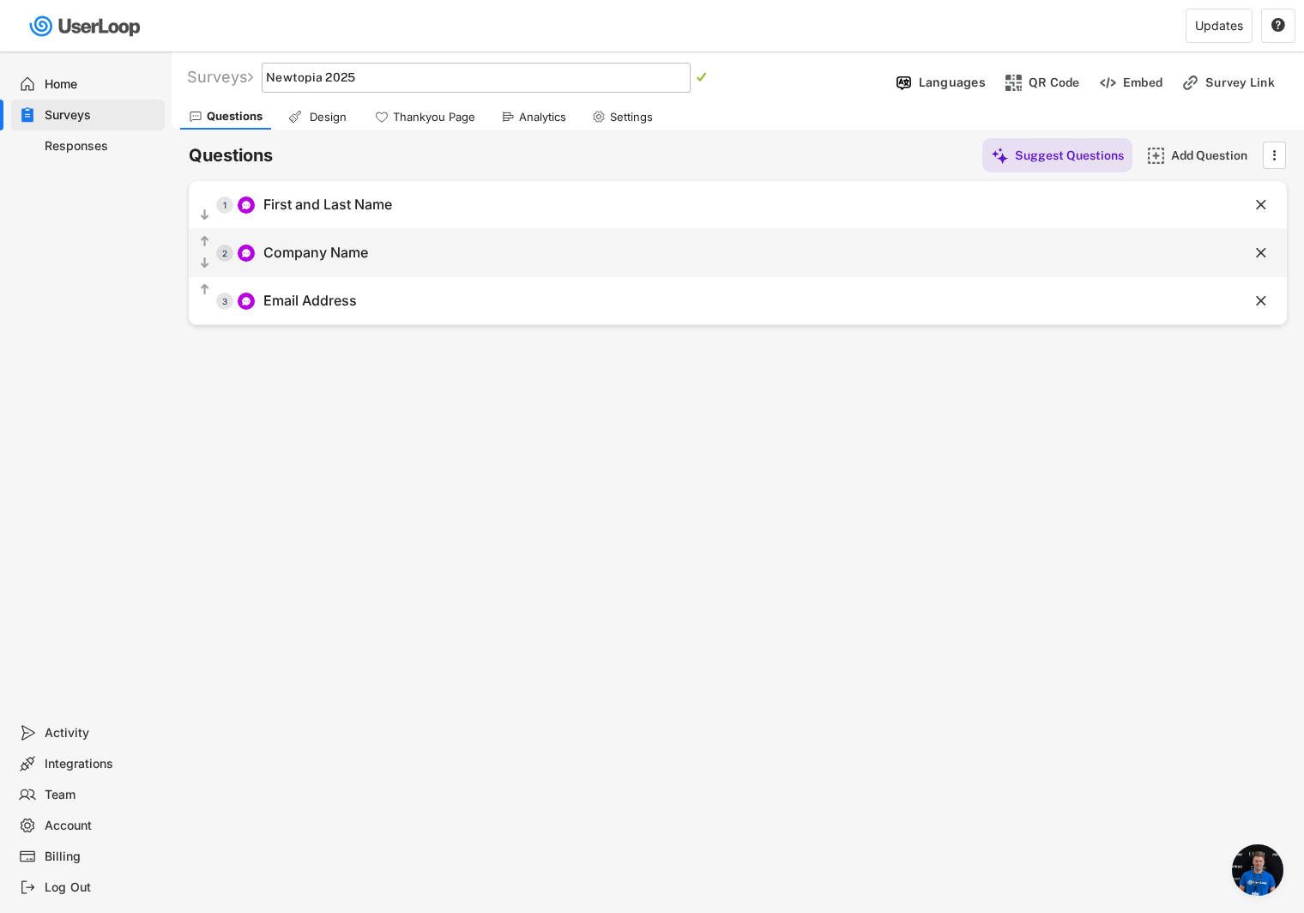
click at [330, 257] on div "Company Name" at bounding box center [315, 253] width 105 height 18
type input "Company Name"
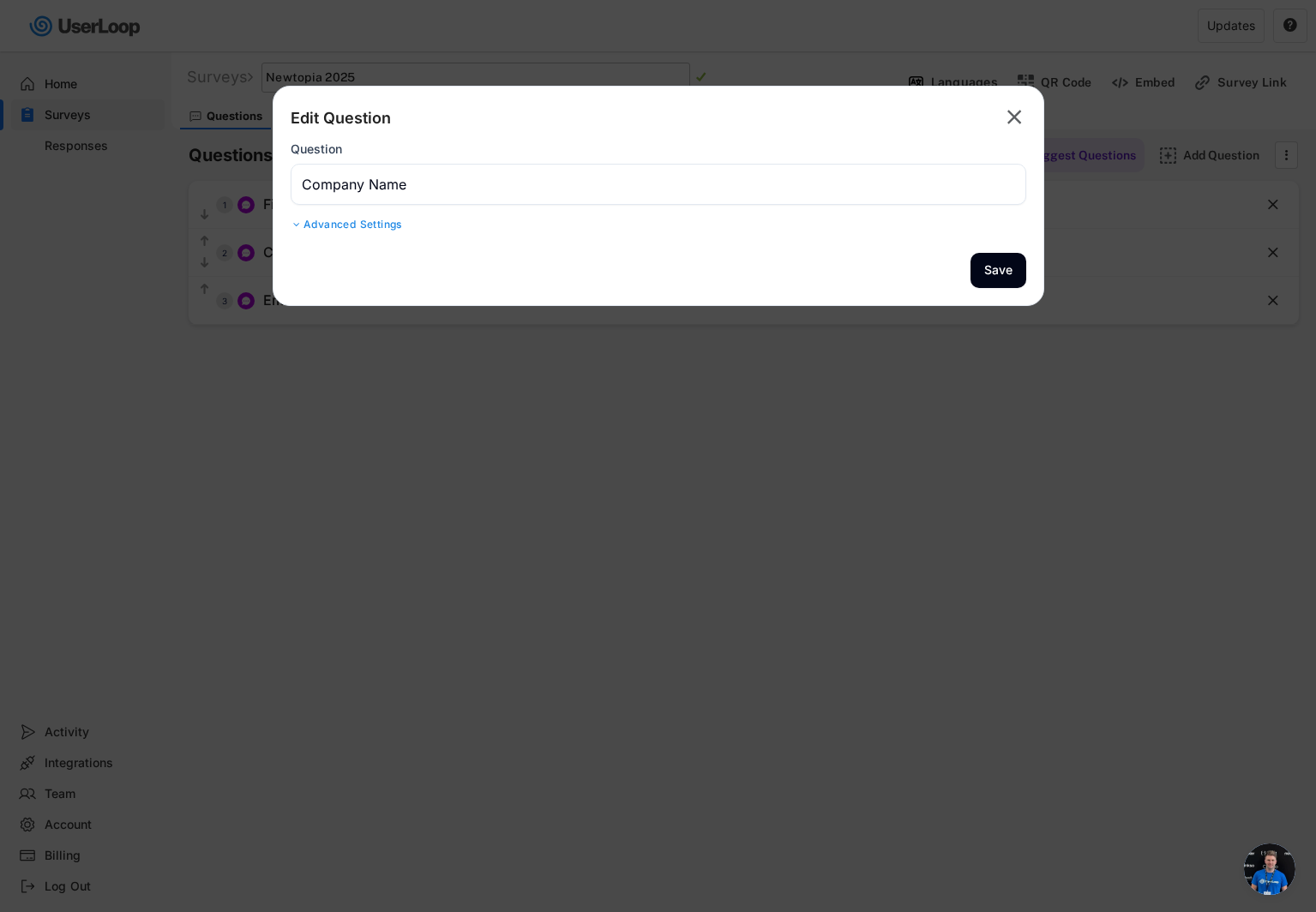
click at [342, 223] on div "Advanced Settings" at bounding box center [658, 225] width 735 height 14
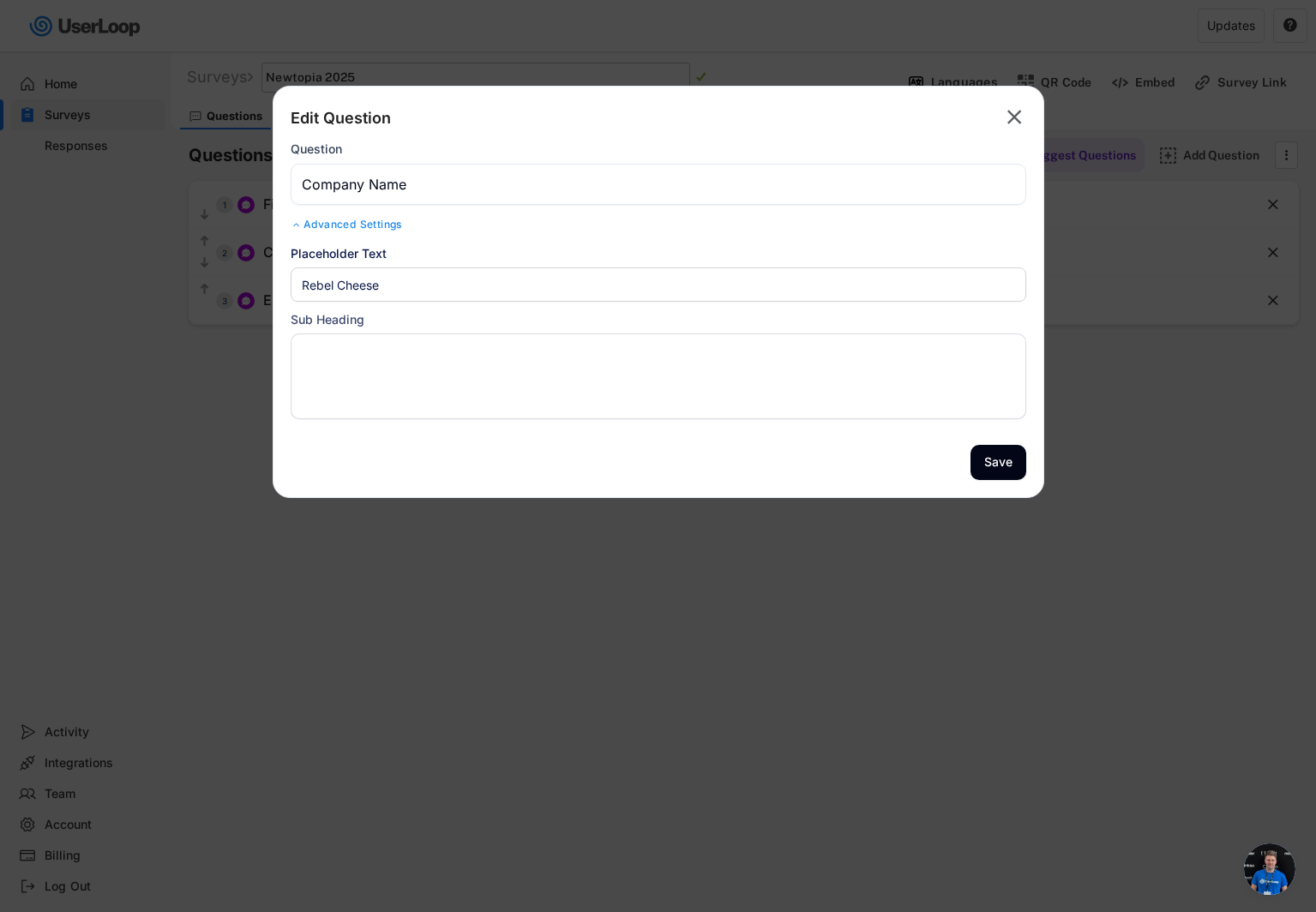
click at [1018, 117] on text "" at bounding box center [1014, 117] width 15 height 25
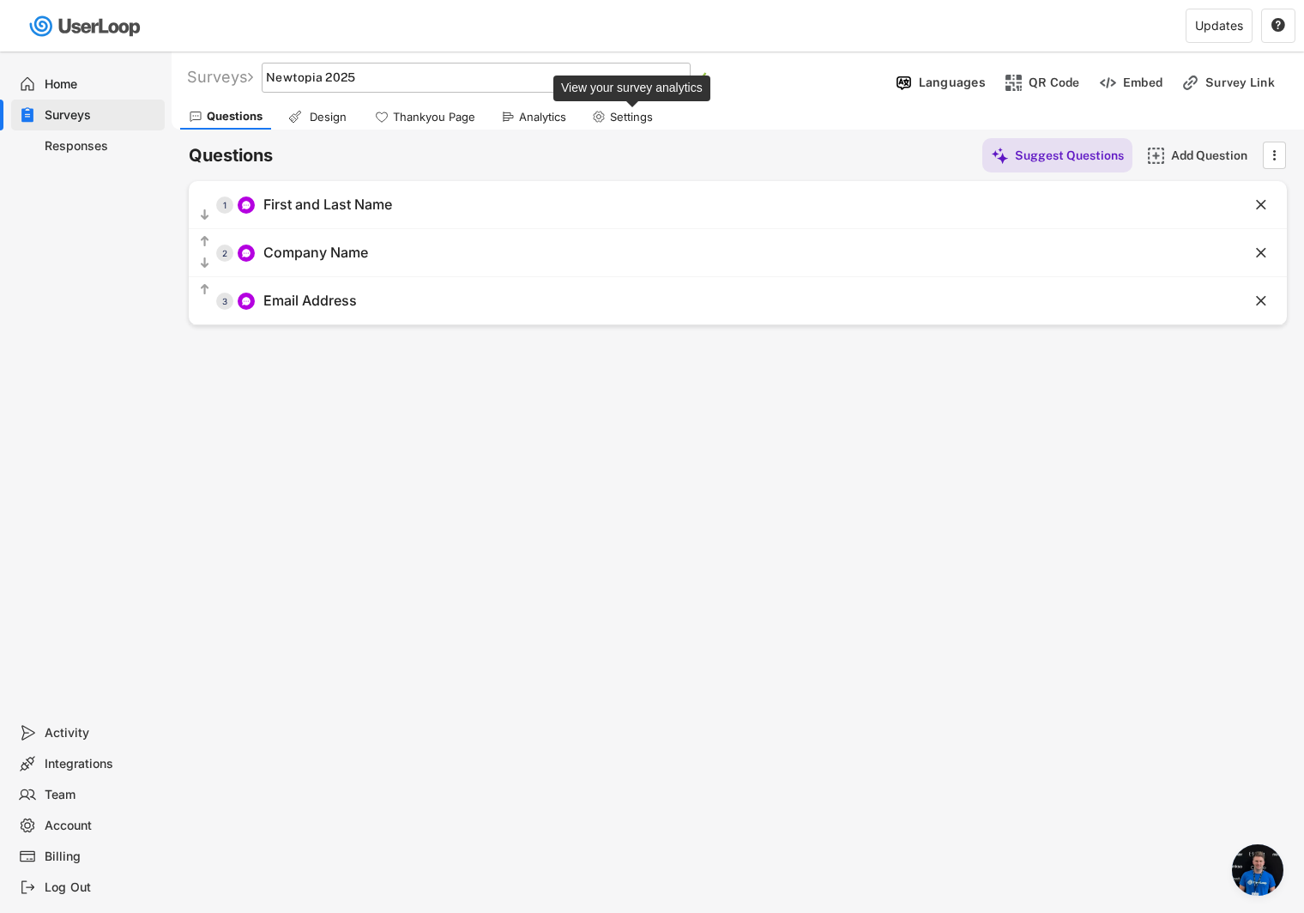
click at [630, 115] on div "Settings" at bounding box center [631, 117] width 43 height 15
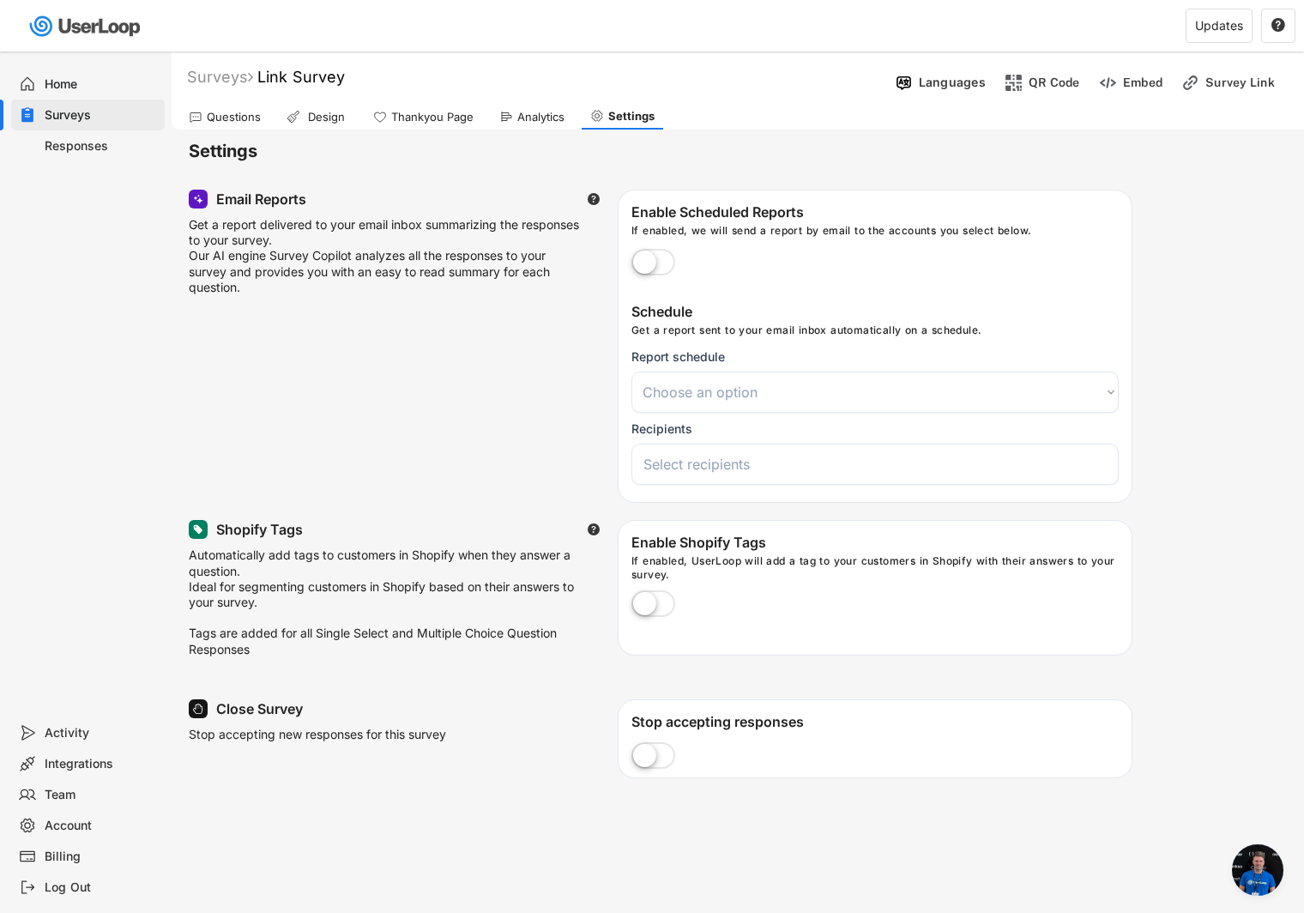
click at [654, 265] on label at bounding box center [653, 264] width 52 height 38
click at [0, 0] on input "checkbox" at bounding box center [0, 0] width 0 height 0
select select
click at [322, 125] on div "Design" at bounding box center [317, 117] width 78 height 26
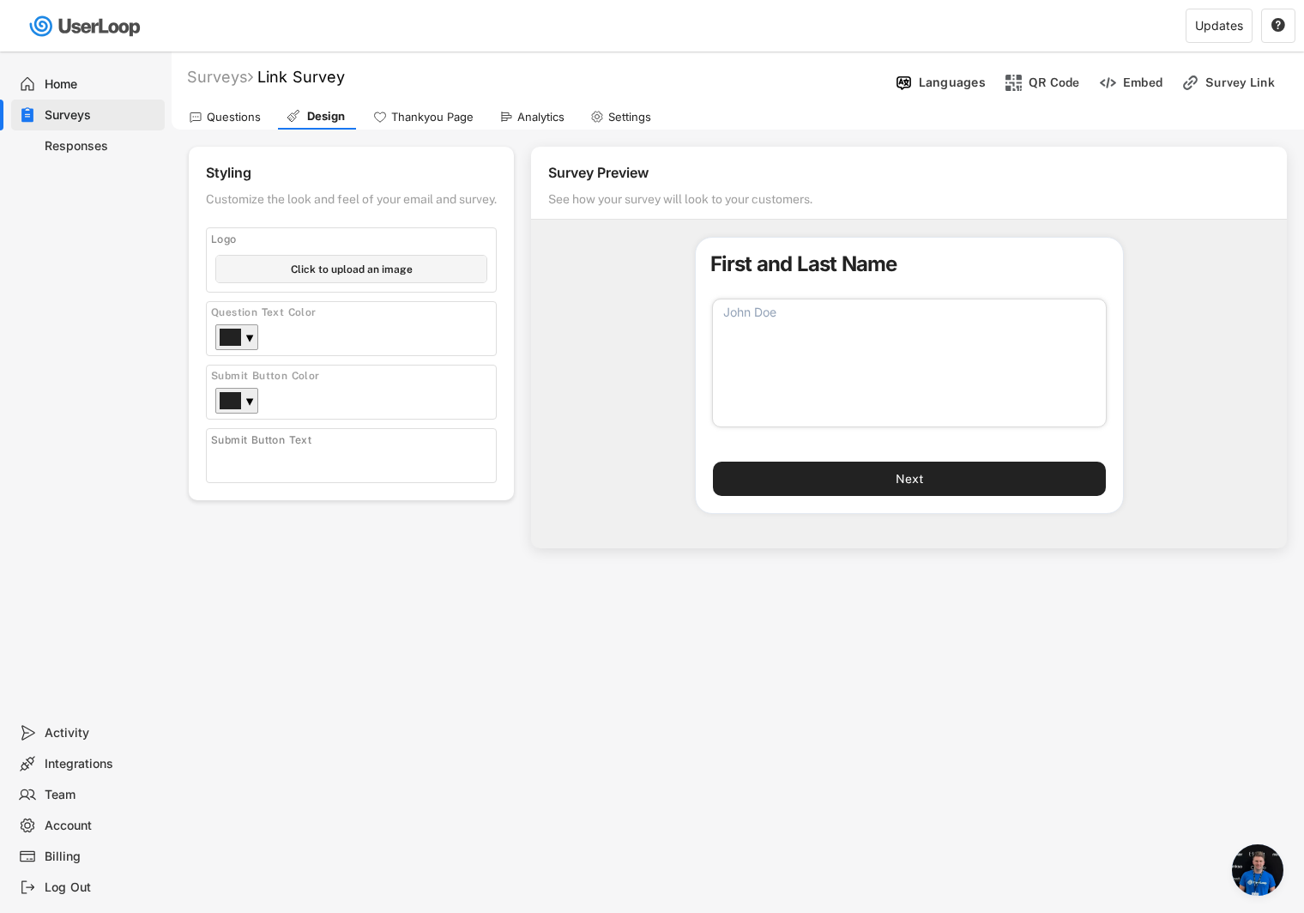
click at [784, 360] on textarea at bounding box center [909, 363] width 395 height 129
click at [237, 114] on div "Questions" at bounding box center [234, 117] width 54 height 15
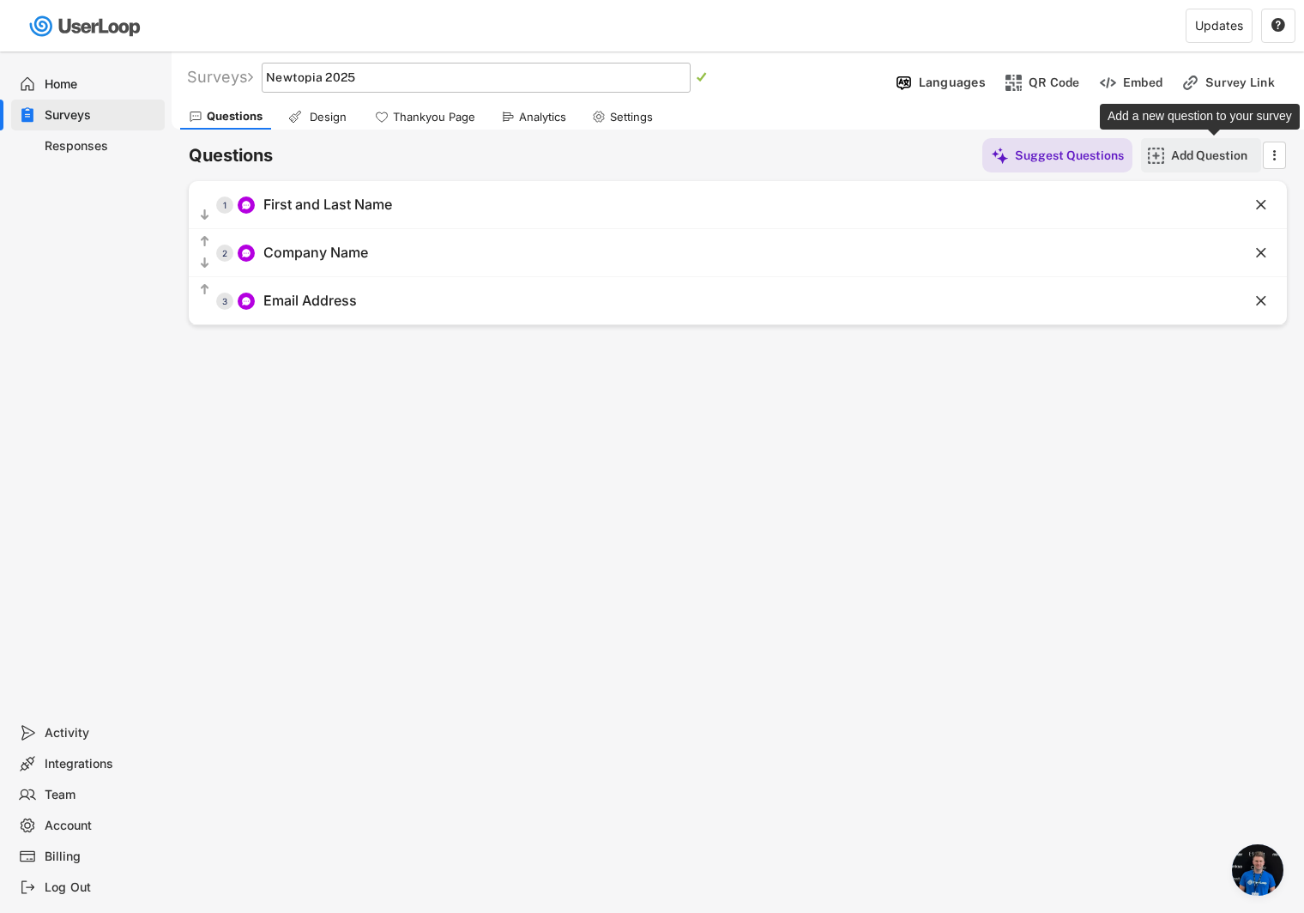
click at [1216, 156] on div "Add Question" at bounding box center [1214, 155] width 86 height 15
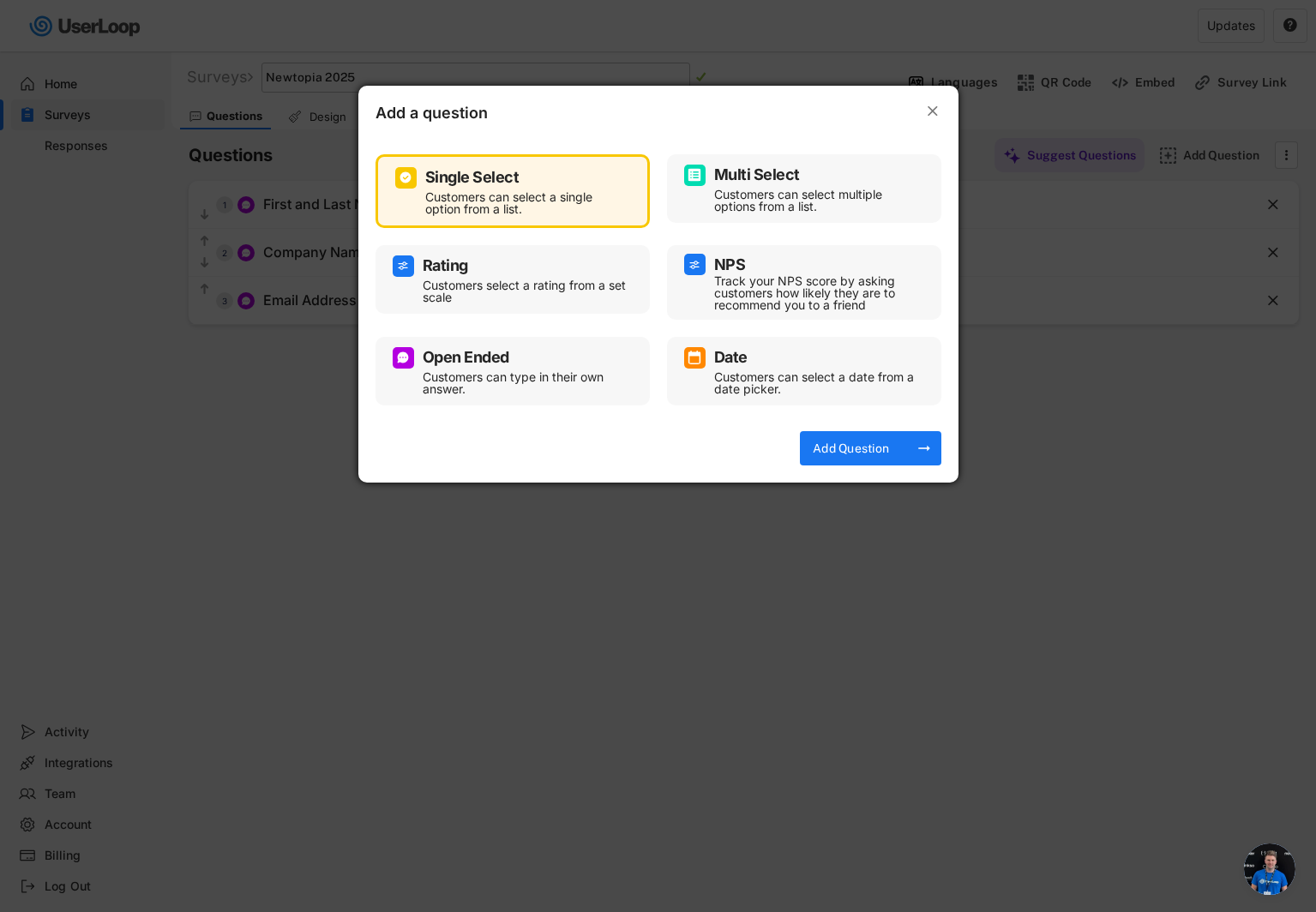
click at [491, 378] on div "Customers can type in their own answer." at bounding box center [526, 384] width 206 height 24
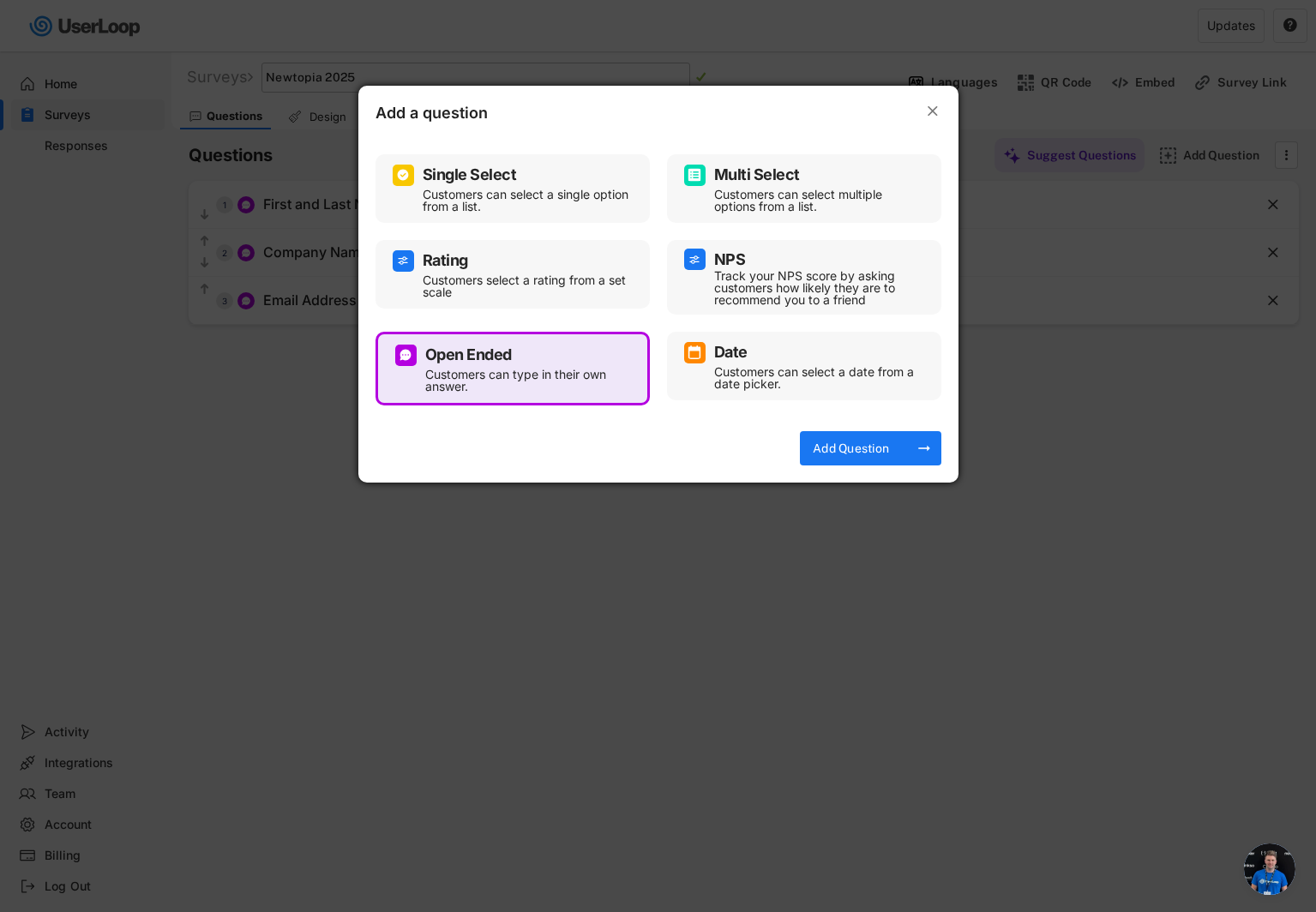
click at [793, 546] on div at bounding box center [658, 456] width 1316 height 912
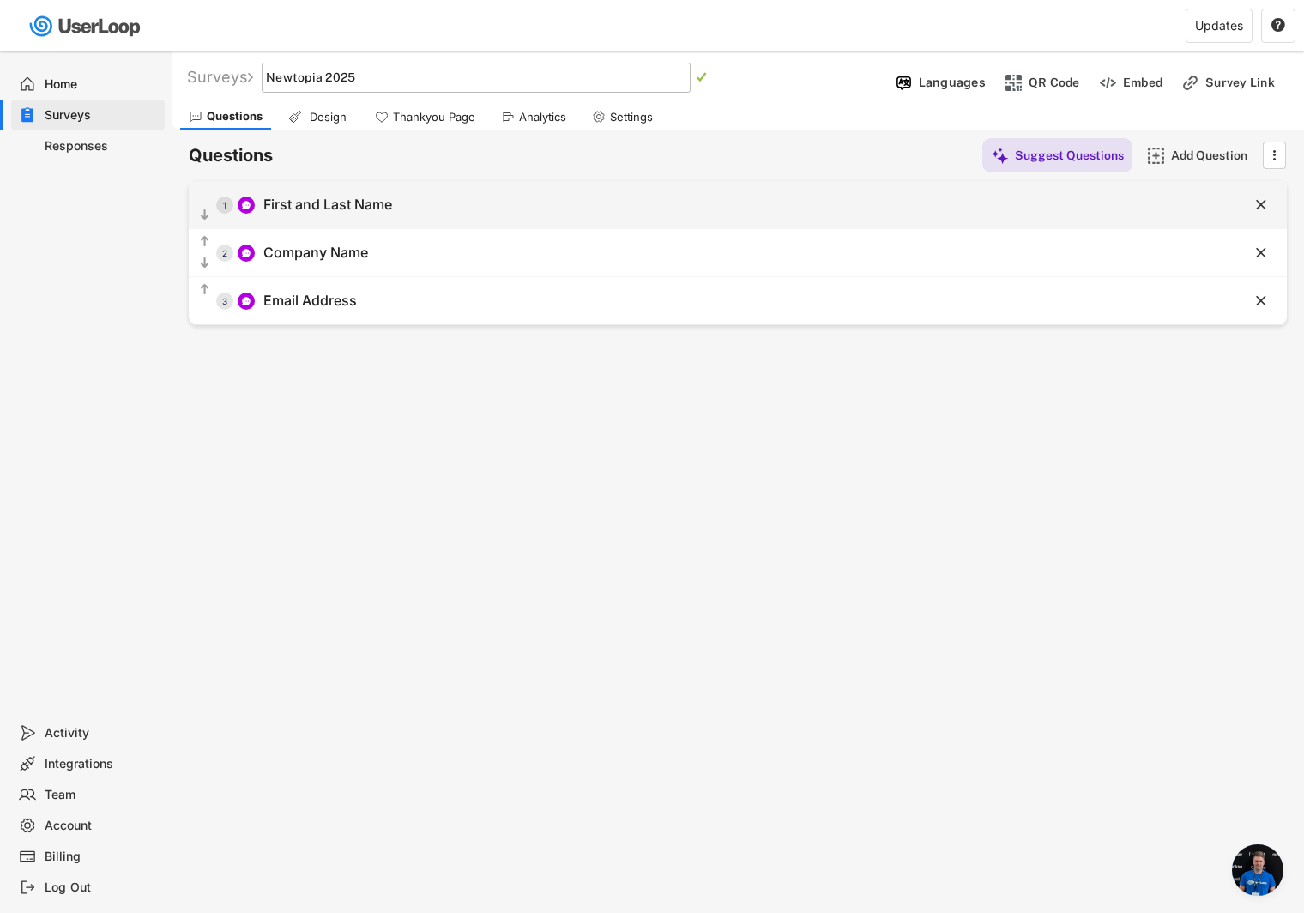
click at [312, 203] on div "First and Last Name" at bounding box center [327, 205] width 129 height 18
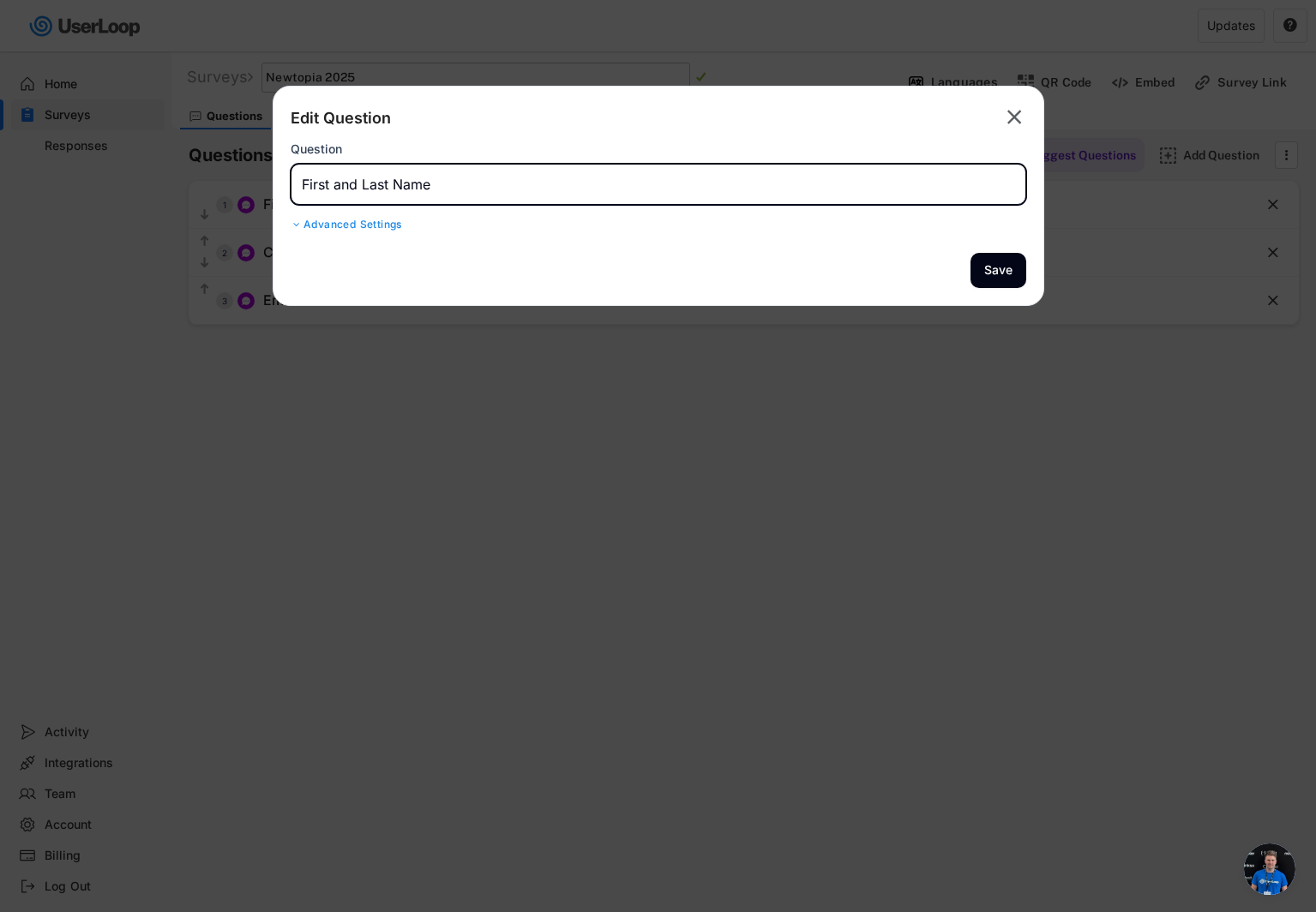
click at [351, 188] on input "input" at bounding box center [658, 184] width 735 height 41
type input "First, Last Name, and Company Name"
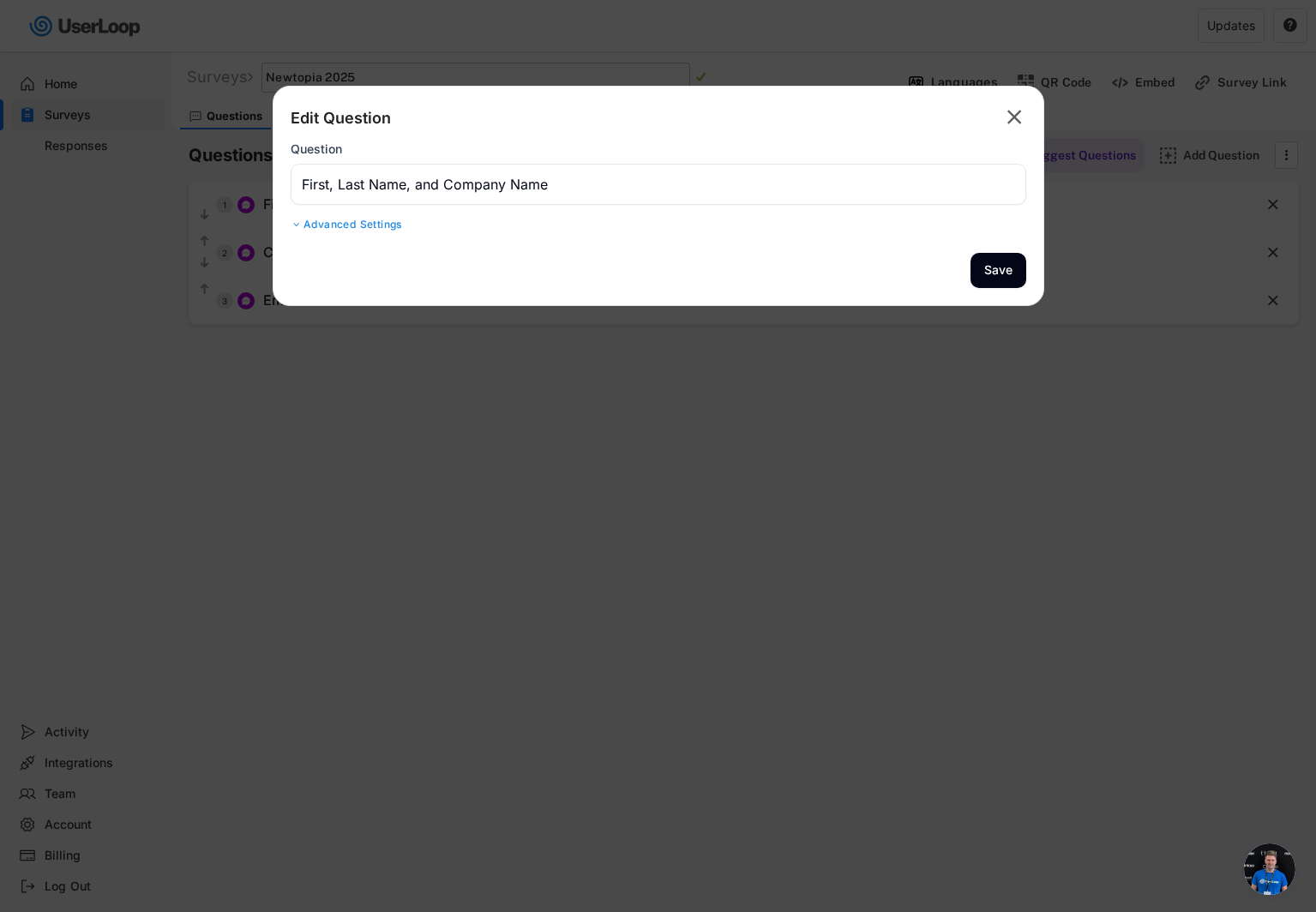
click at [317, 221] on div "Advanced Settings" at bounding box center [658, 225] width 735 height 14
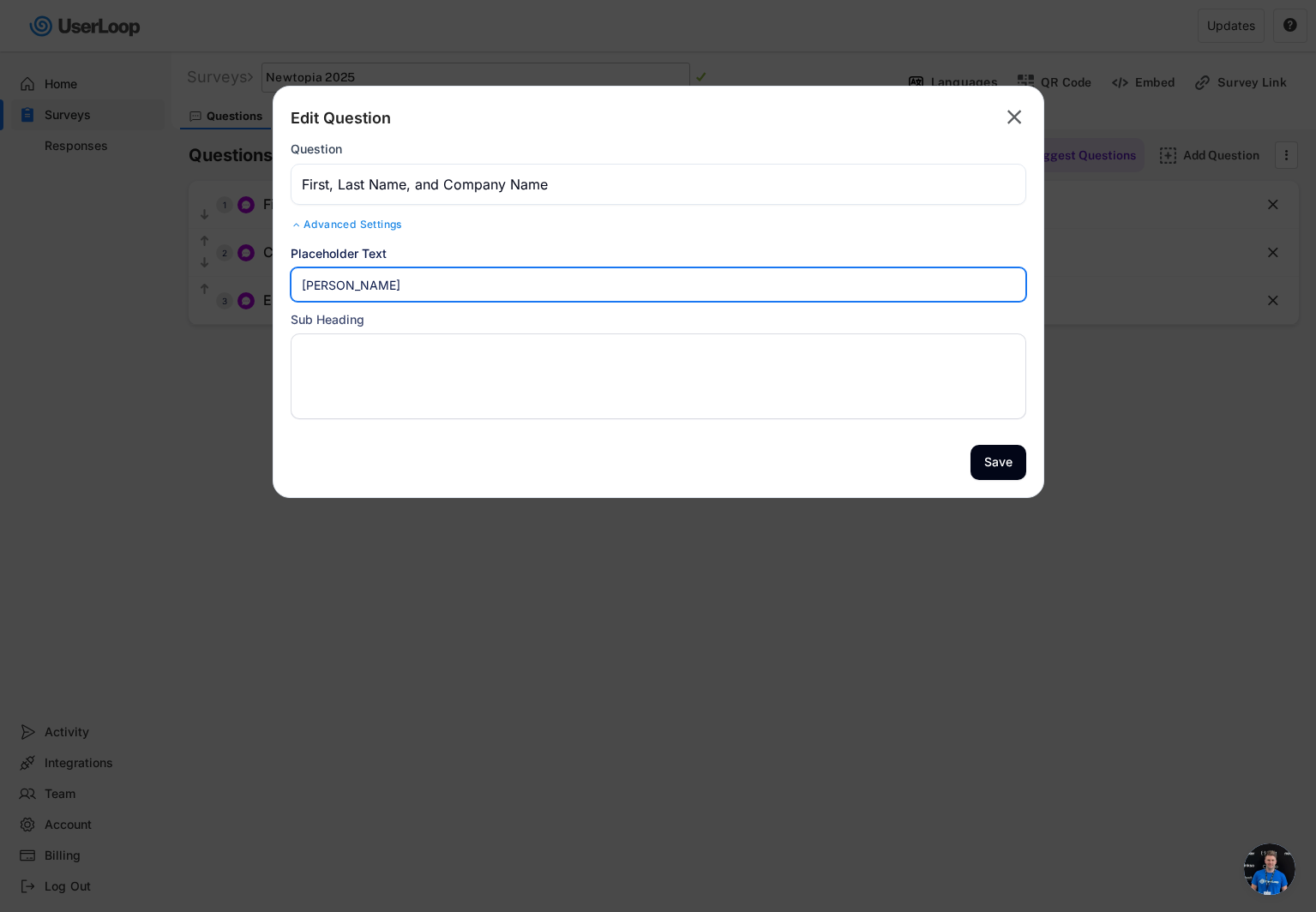
click at [379, 286] on input "input" at bounding box center [658, 285] width 735 height 34
type input "[PERSON_NAME], Rebel Cheese"
click at [333, 187] on input "input" at bounding box center [658, 184] width 735 height 41
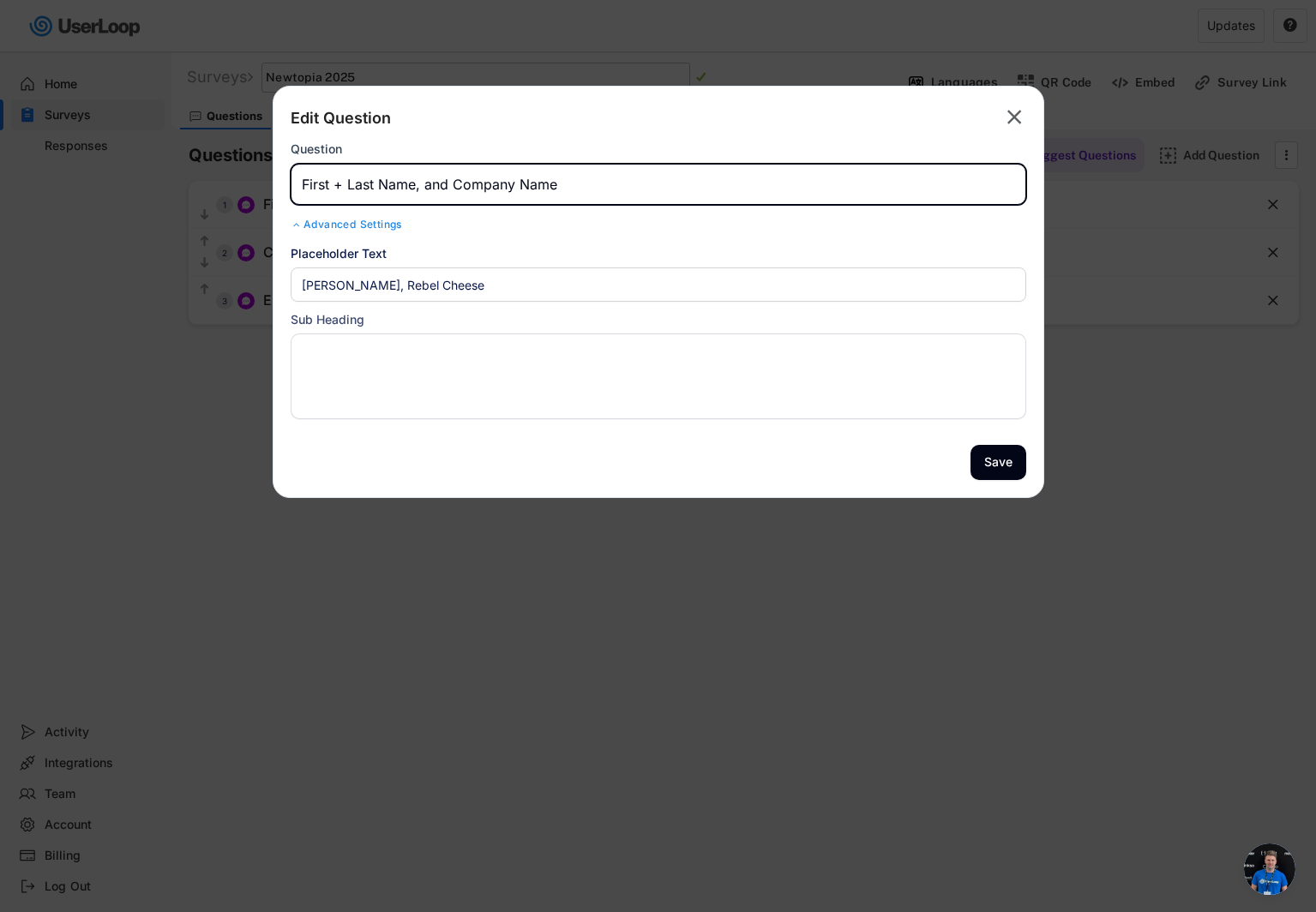
click at [342, 186] on input "input" at bounding box center [658, 184] width 735 height 41
click at [420, 183] on input "input" at bounding box center [658, 184] width 735 height 41
click at [438, 186] on input "input" at bounding box center [658, 184] width 735 height 41
type input "First & Last Name | Company Name"
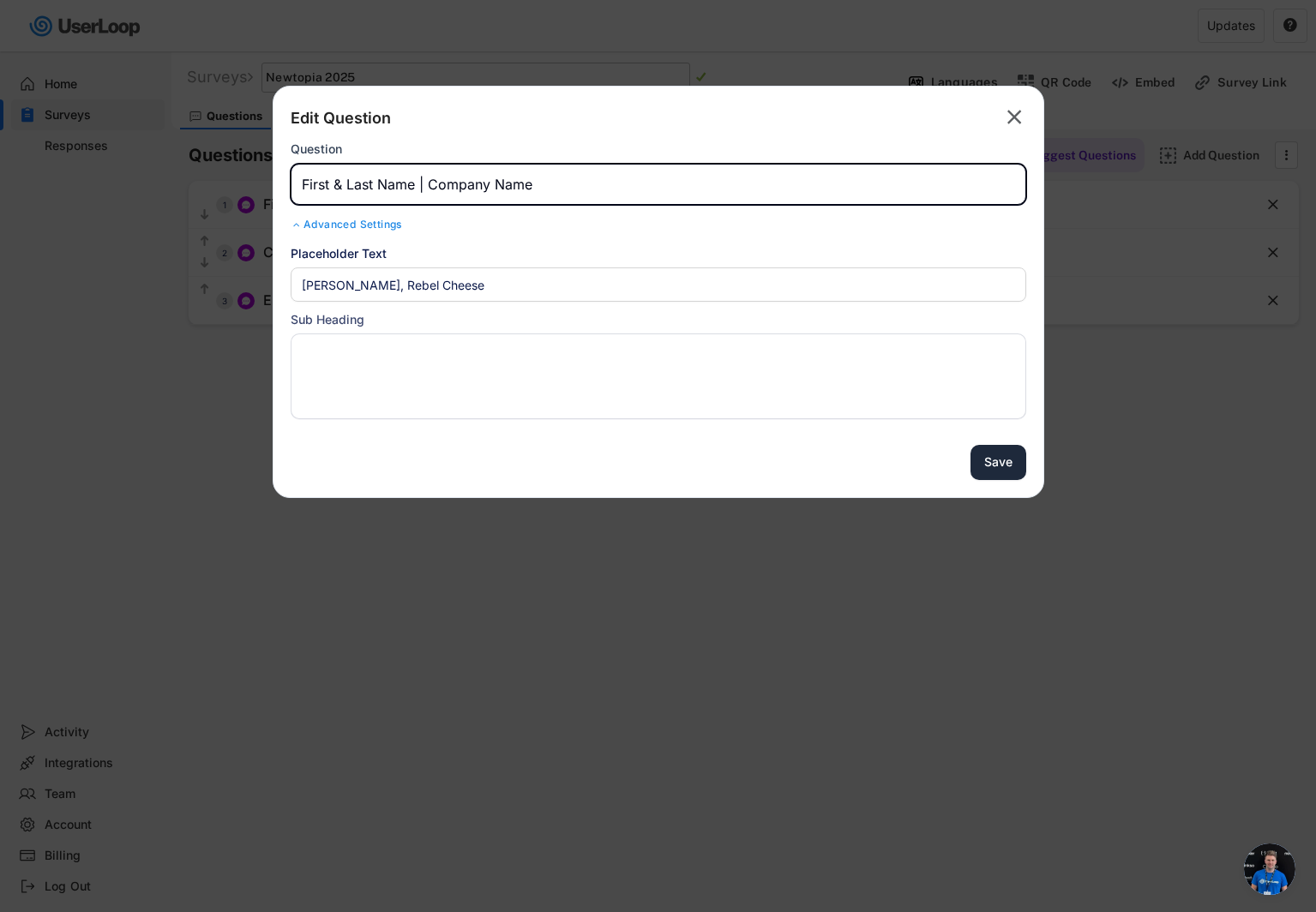
click at [994, 468] on button "Save" at bounding box center [998, 461] width 56 height 35
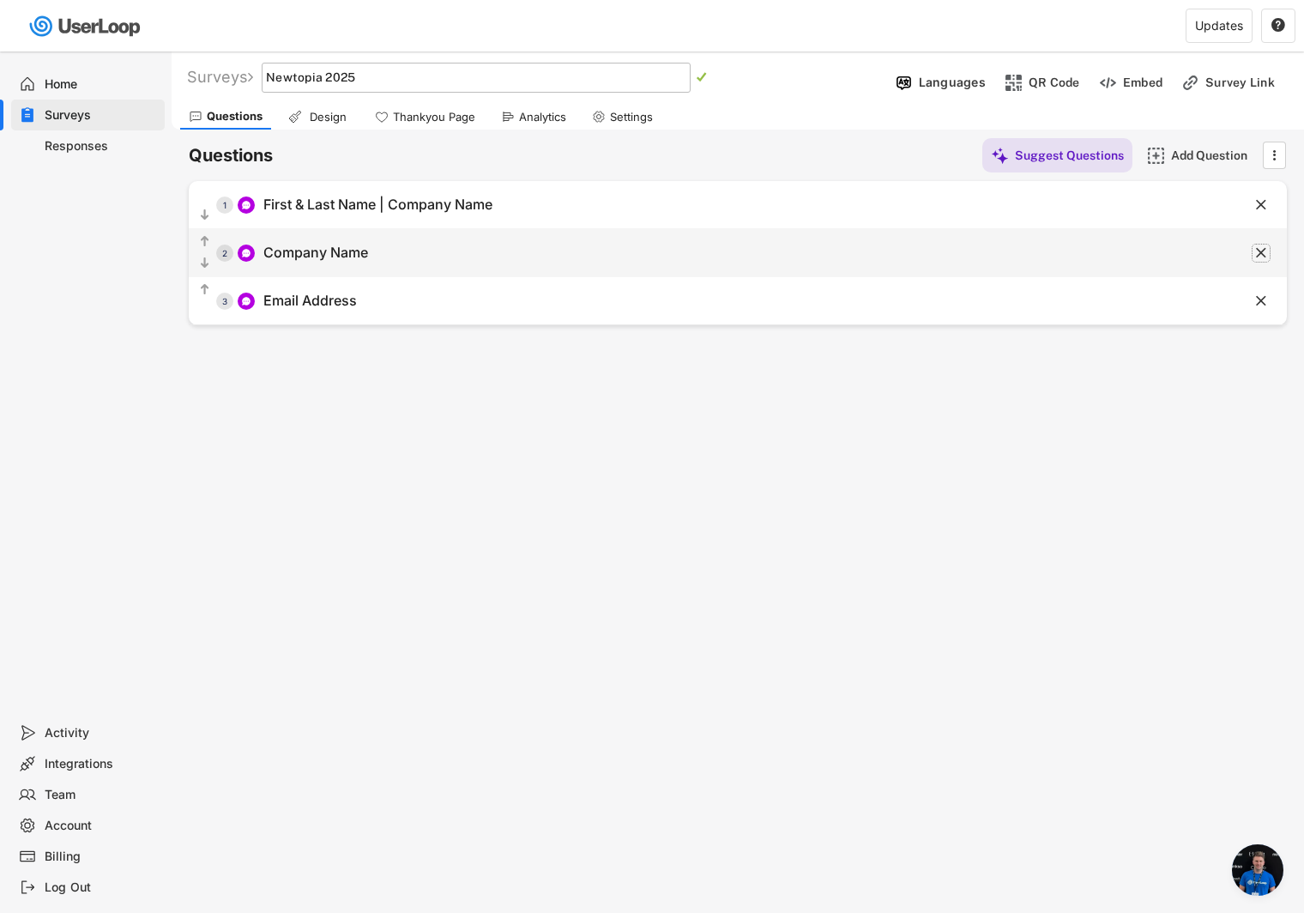
click at [1265, 251] on text "" at bounding box center [1261, 253] width 10 height 18
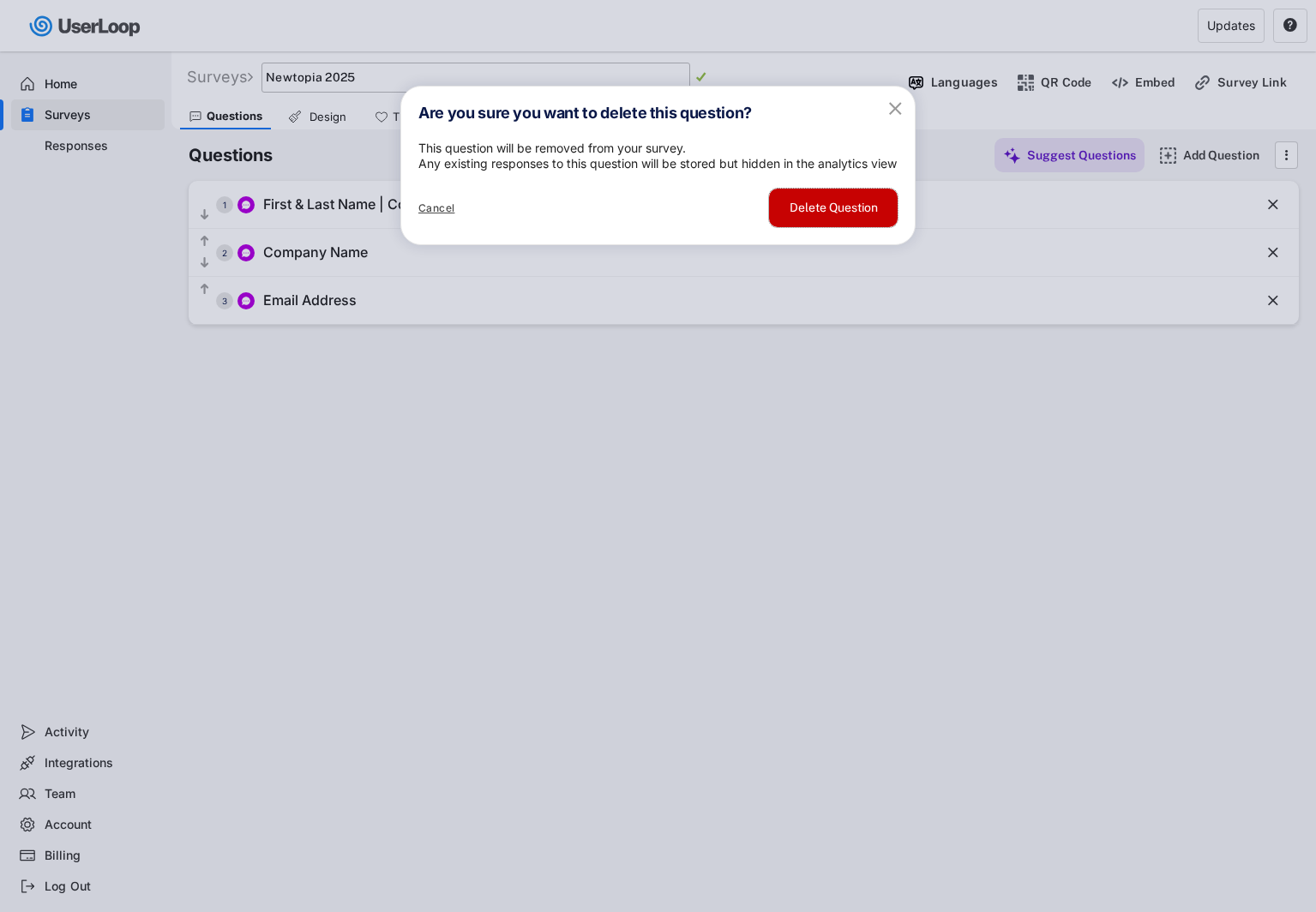
click at [848, 227] on button "Delete Question" at bounding box center [833, 208] width 129 height 39
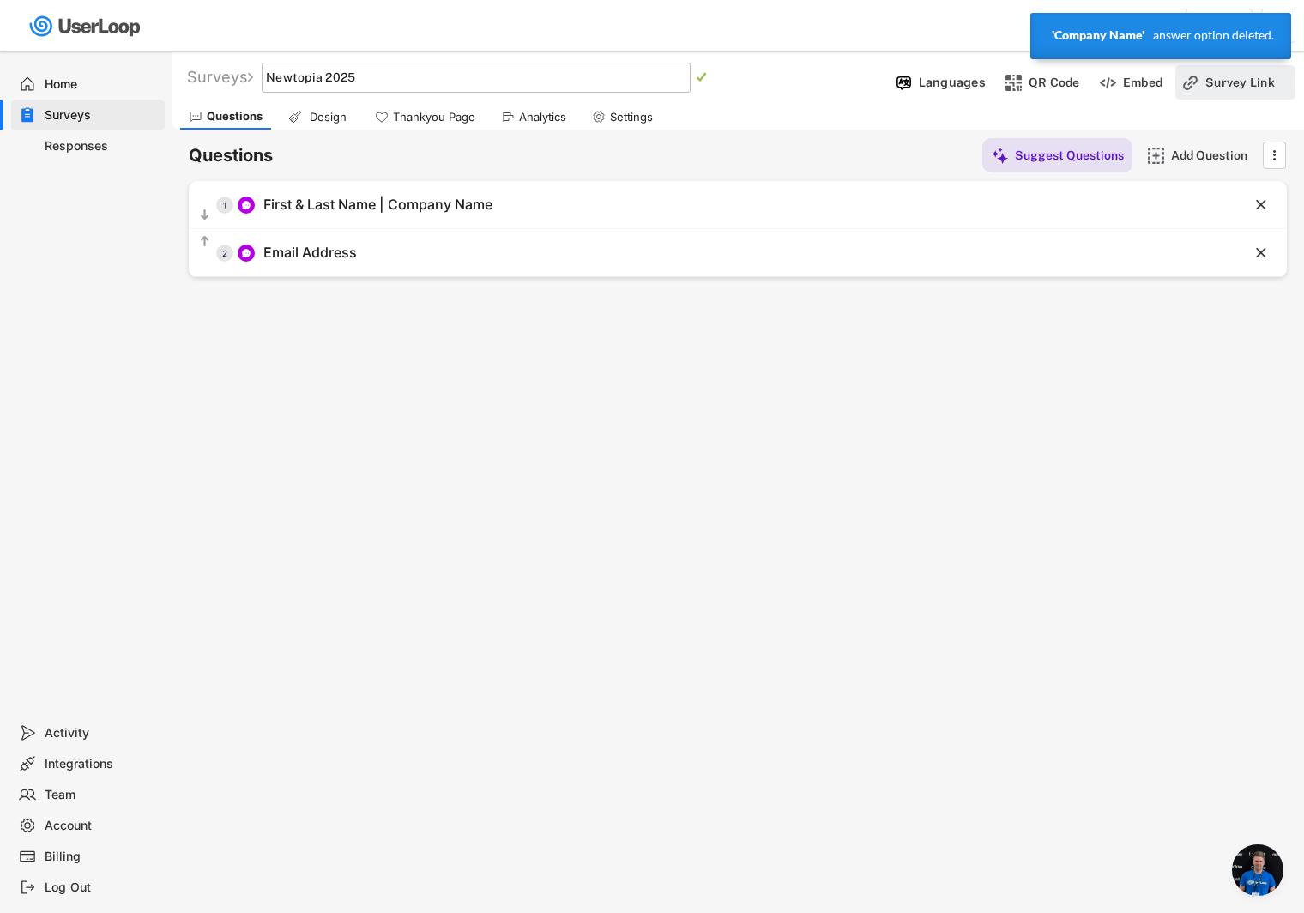
click at [1212, 89] on div "Survey Link" at bounding box center [1249, 82] width 86 height 15
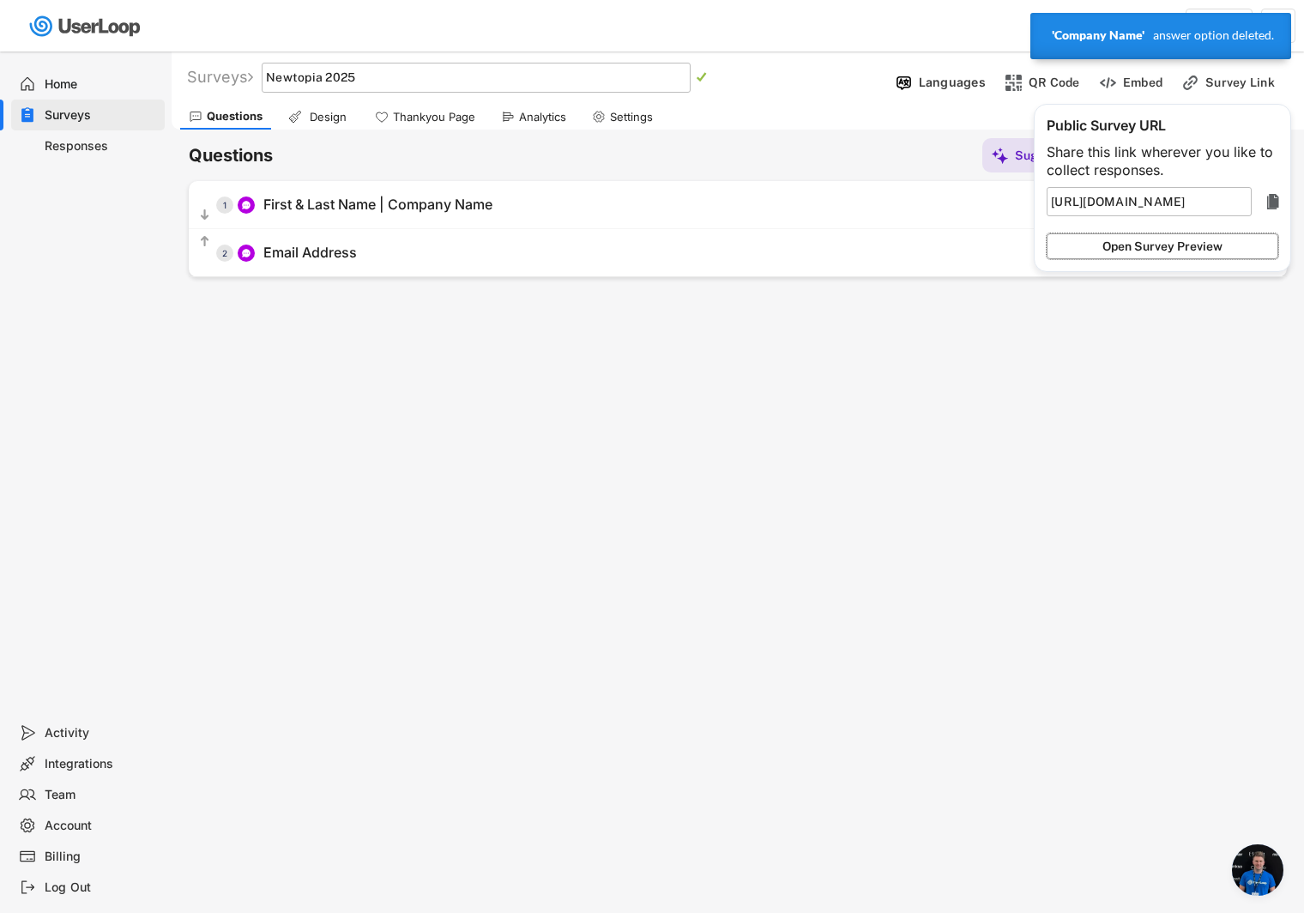
click at [1146, 249] on button "Open Survey Preview" at bounding box center [1163, 246] width 232 height 26
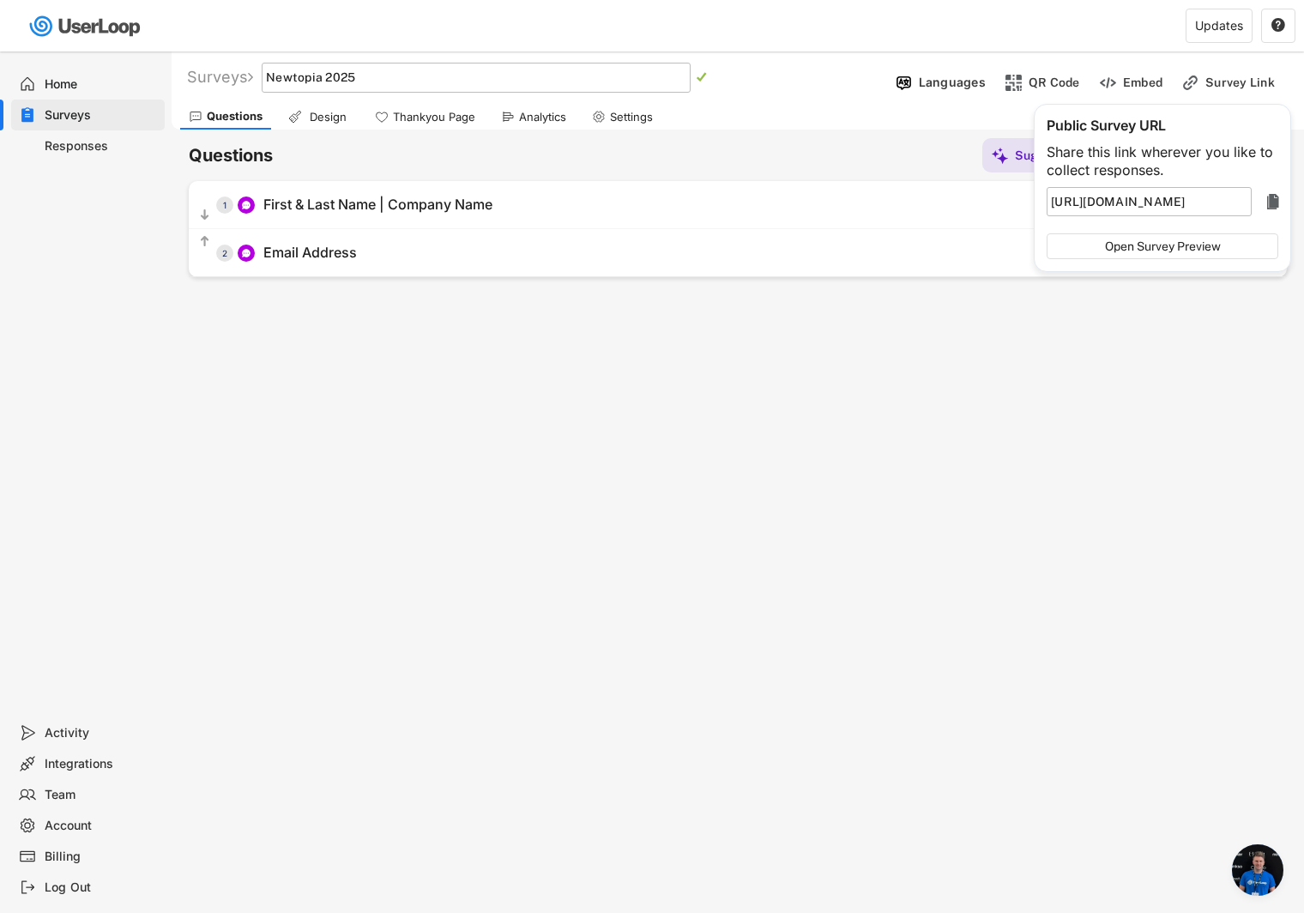
click at [501, 394] on div "Surveys Link Survey   Languages QR Code Embed Survey Link Questions Design Th…" at bounding box center [738, 464] width 1133 height 827
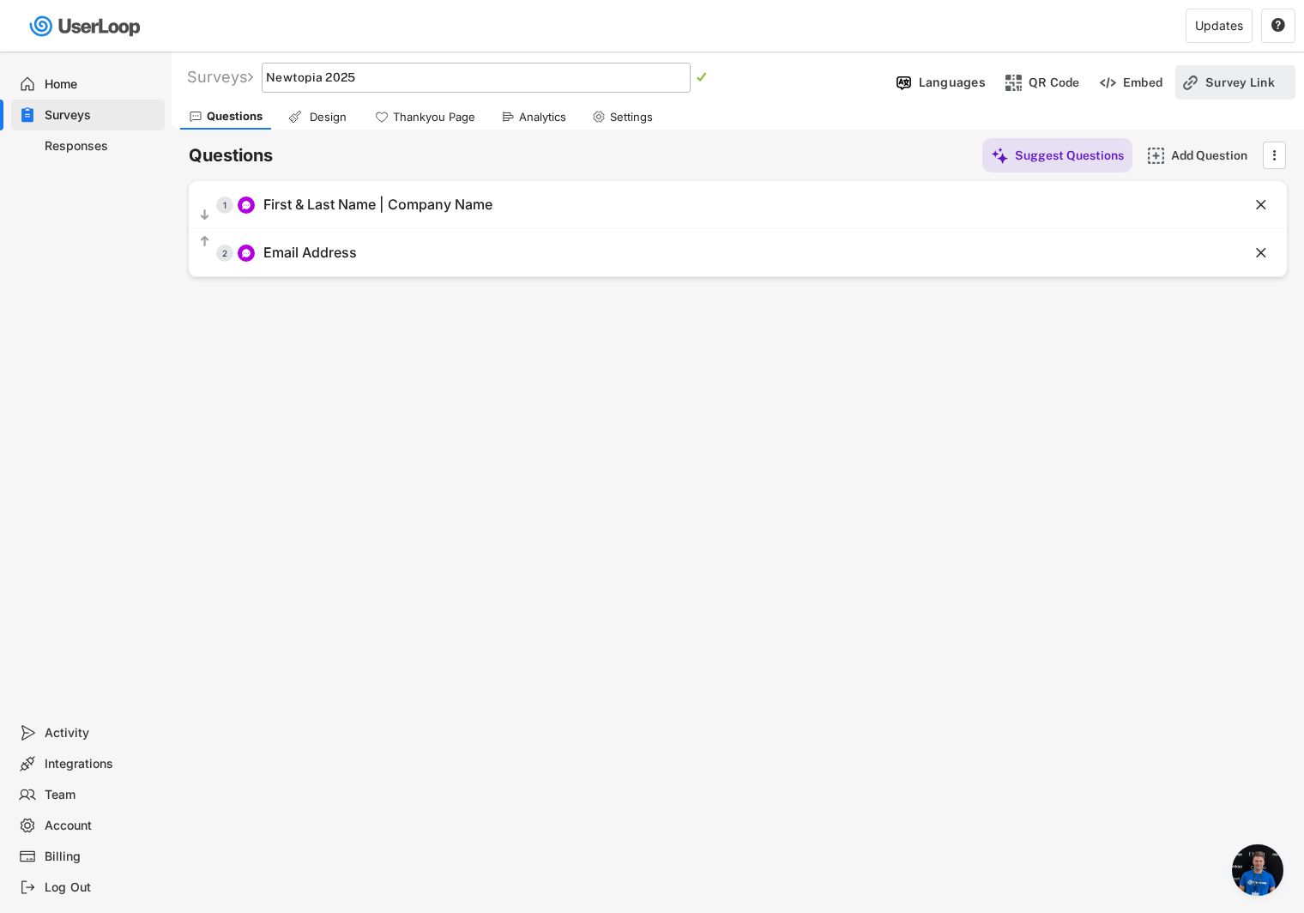
click at [1235, 87] on div "Survey Link" at bounding box center [1249, 82] width 86 height 15
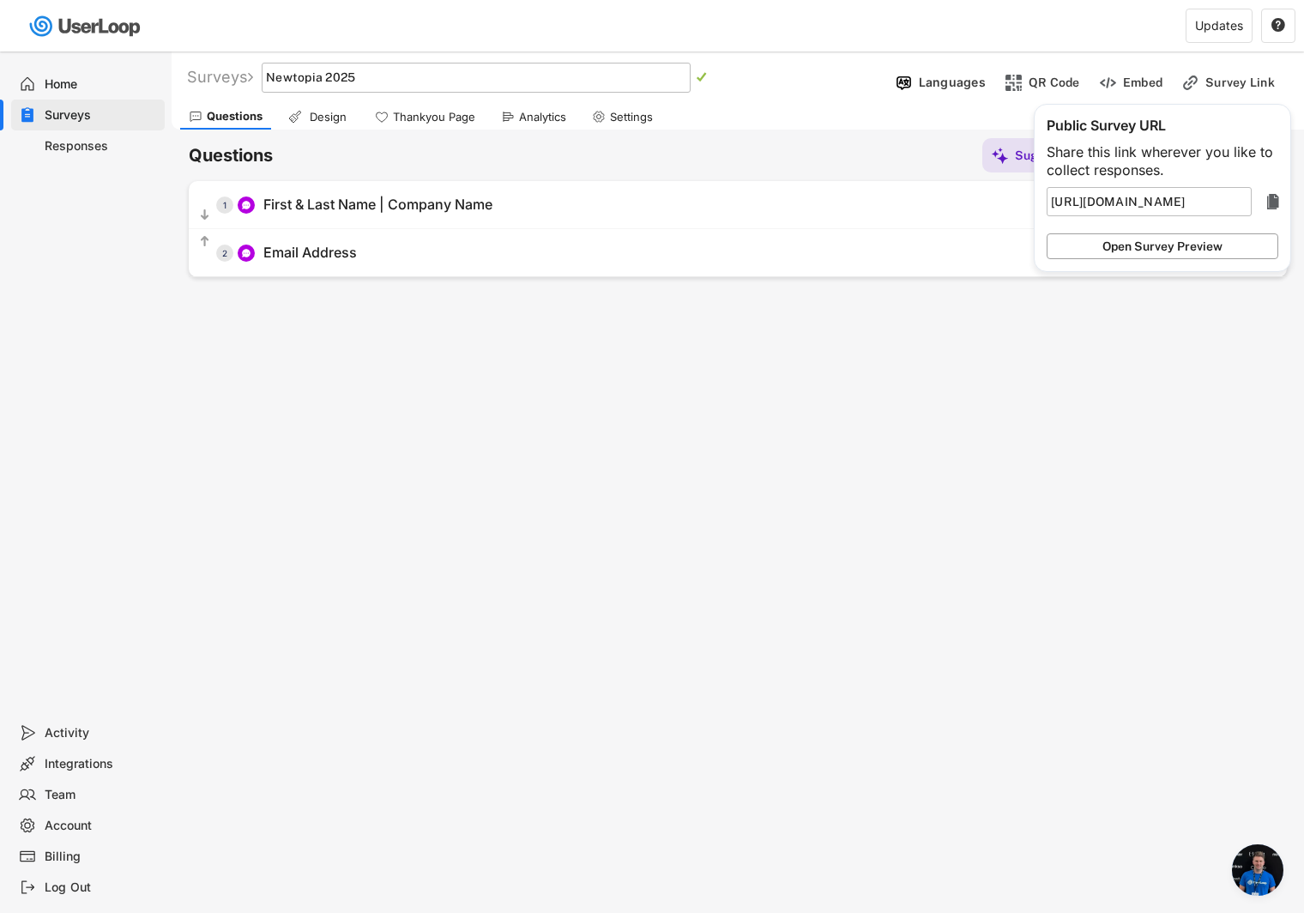
click at [1213, 253] on button "Open Survey Preview" at bounding box center [1163, 246] width 232 height 26
click at [881, 511] on div "Surveys Link Survey   Languages QR Code Embed Survey Link Questions Design Th…" at bounding box center [738, 464] width 1133 height 827
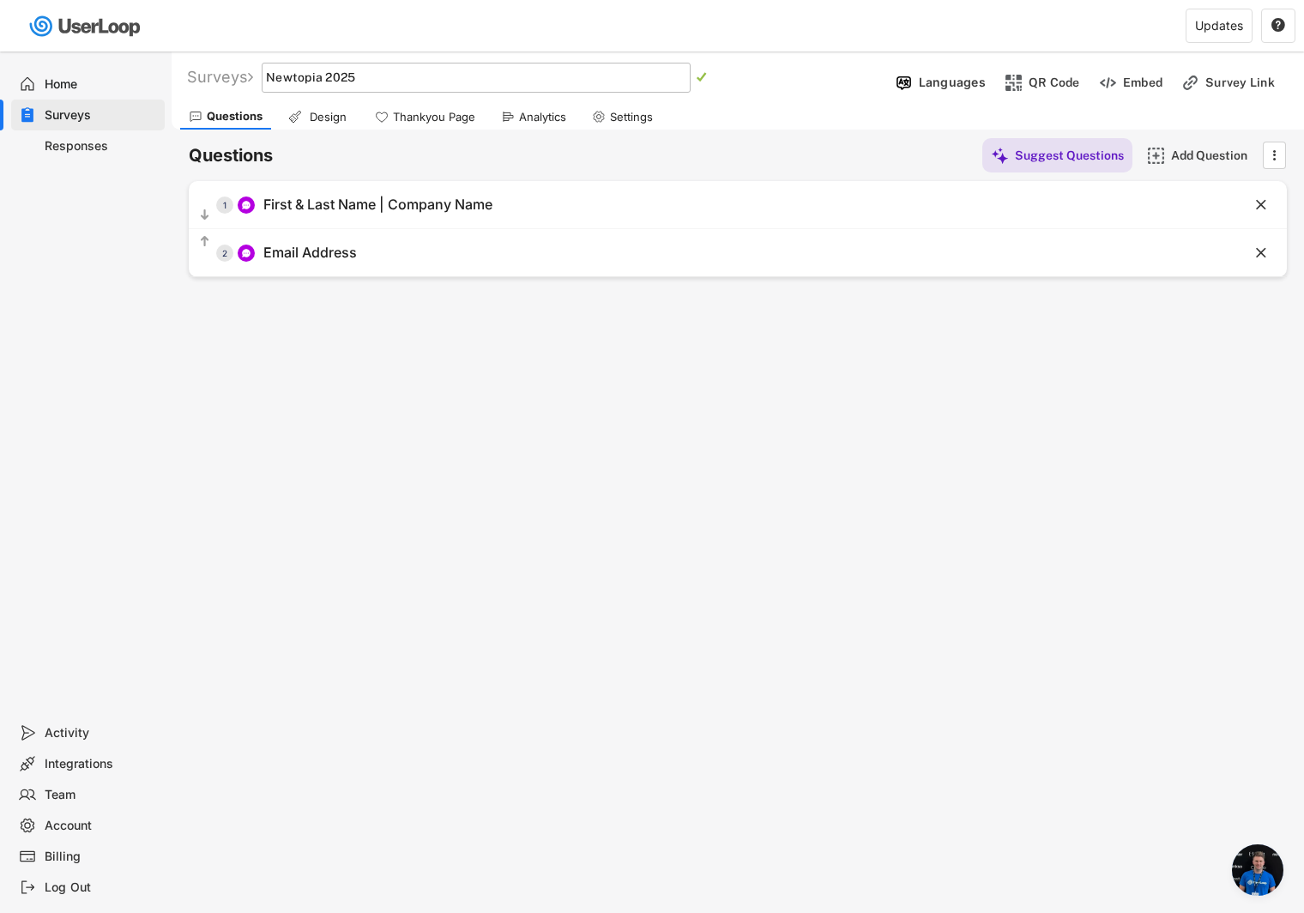
click at [706, 76] on text "" at bounding box center [702, 77] width 10 height 12
click at [1227, 81] on div "Survey Link" at bounding box center [1249, 82] width 86 height 15
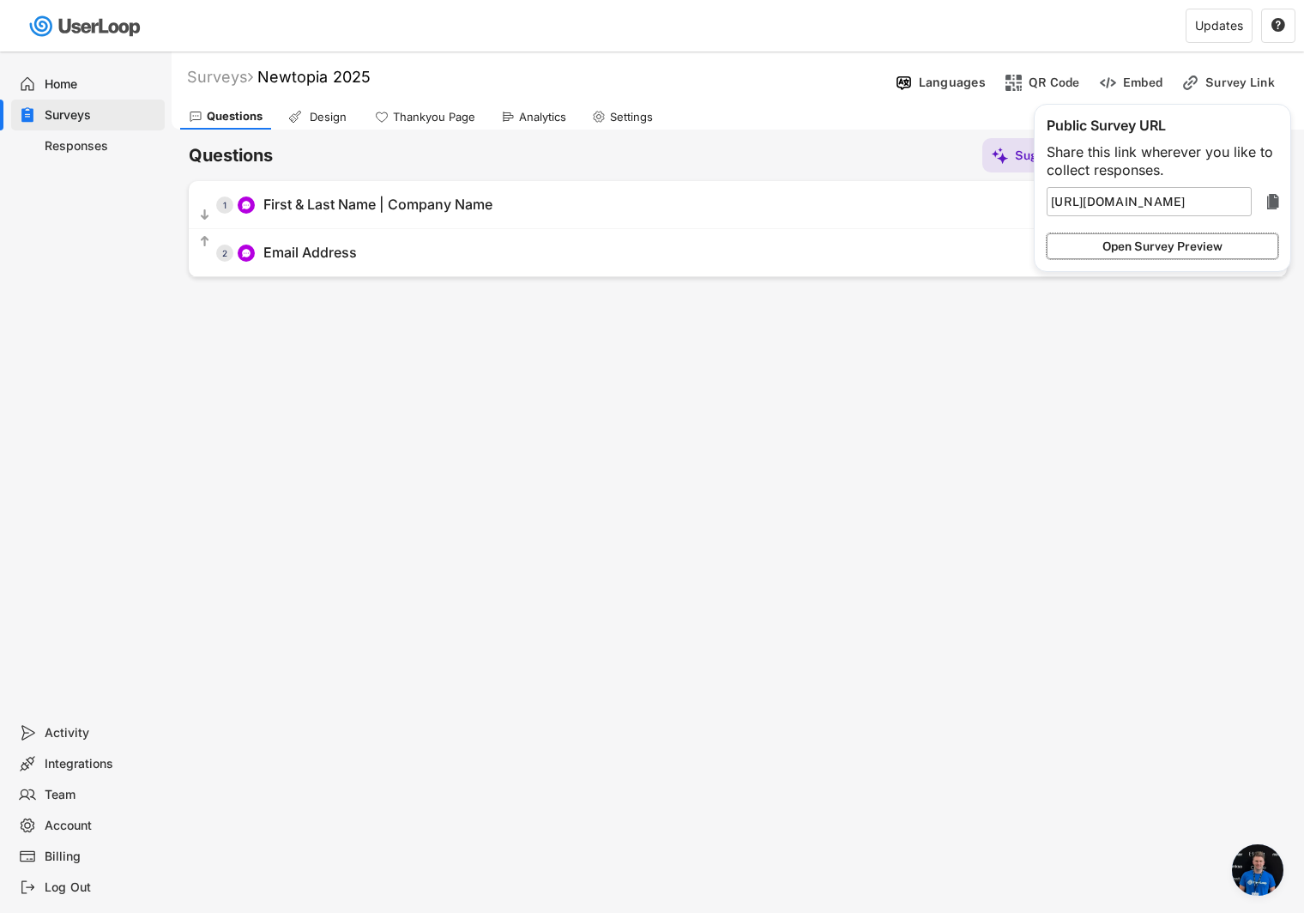
click at [1174, 252] on button "Open Survey Preview" at bounding box center [1163, 246] width 232 height 26
click at [321, 120] on div "Design" at bounding box center [327, 117] width 43 height 15
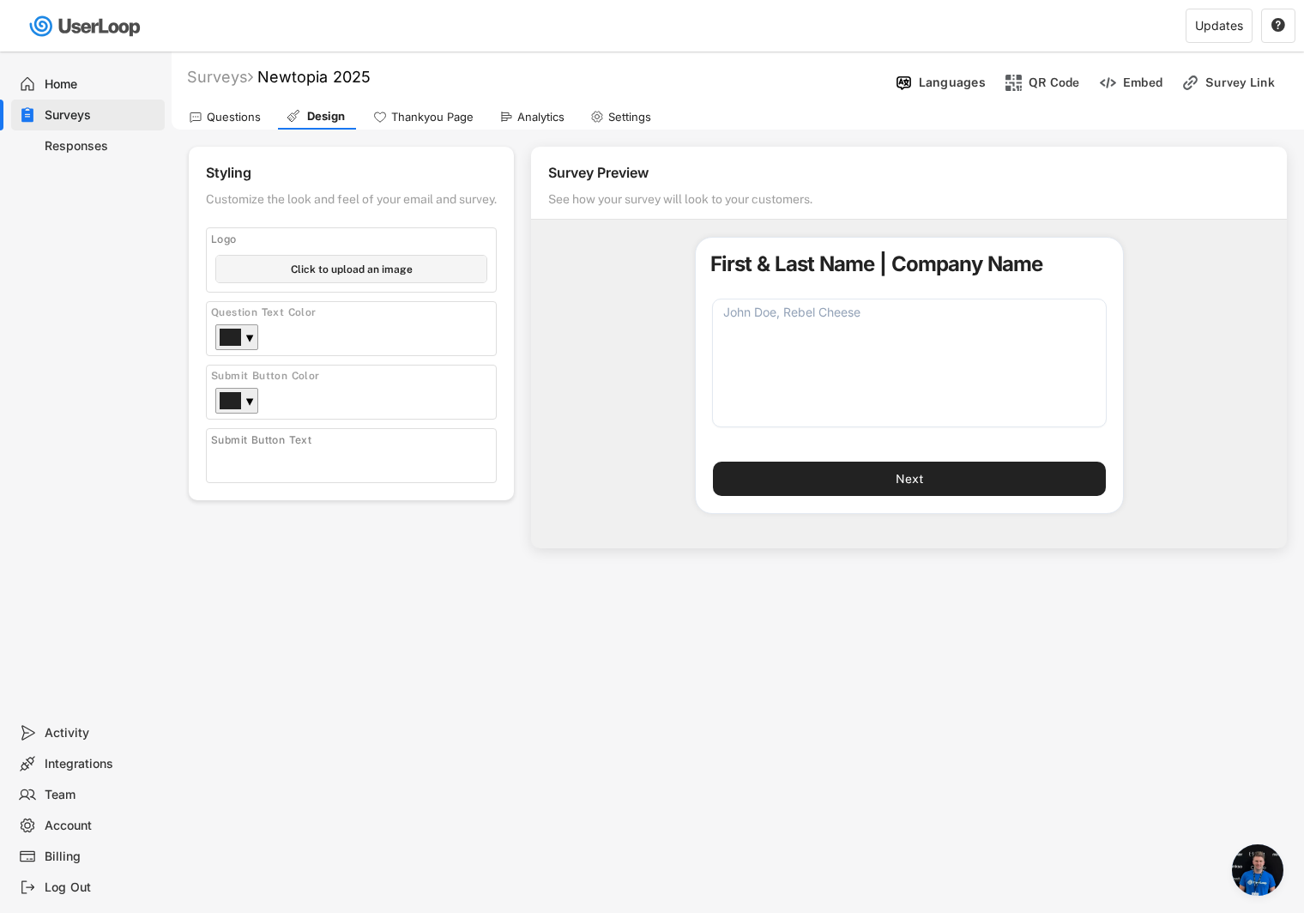
click at [337, 275] on input "file" at bounding box center [351, 269] width 270 height 27
type input "C:\fakepath\rebel_cheese_simple_logo-black_letters_pink_background.jpg"
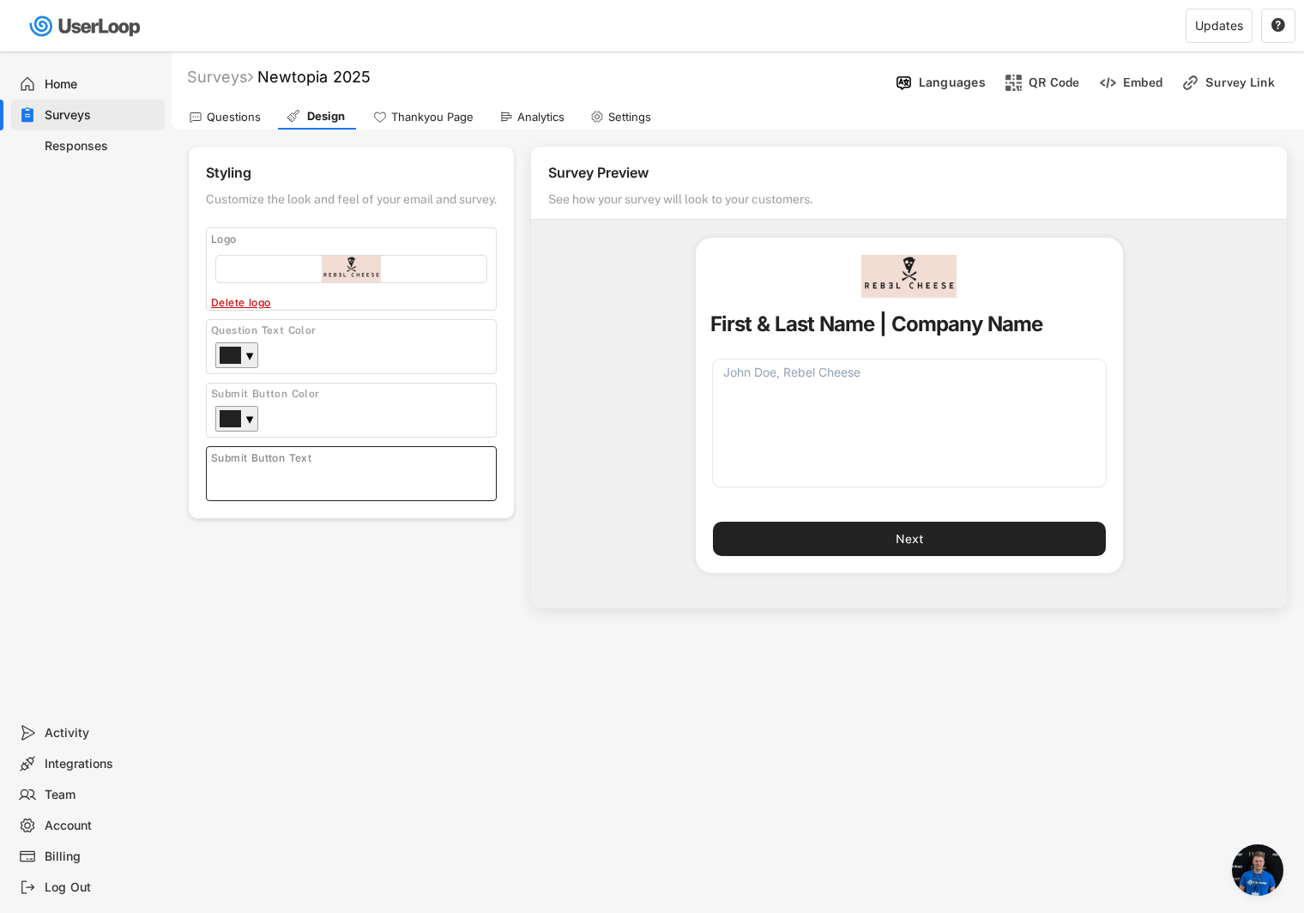
click at [340, 471] on input "input" at bounding box center [355, 478] width 281 height 26
type input "Submit"
click at [404, 616] on div "Surveys Newtopia 2025 Languages QR Code Embed Survey Link Questions Design Than…" at bounding box center [738, 480] width 1133 height 858
click at [945, 541] on button "Submit" at bounding box center [909, 539] width 393 height 34
click at [422, 117] on div "Thankyou Page" at bounding box center [432, 117] width 82 height 15
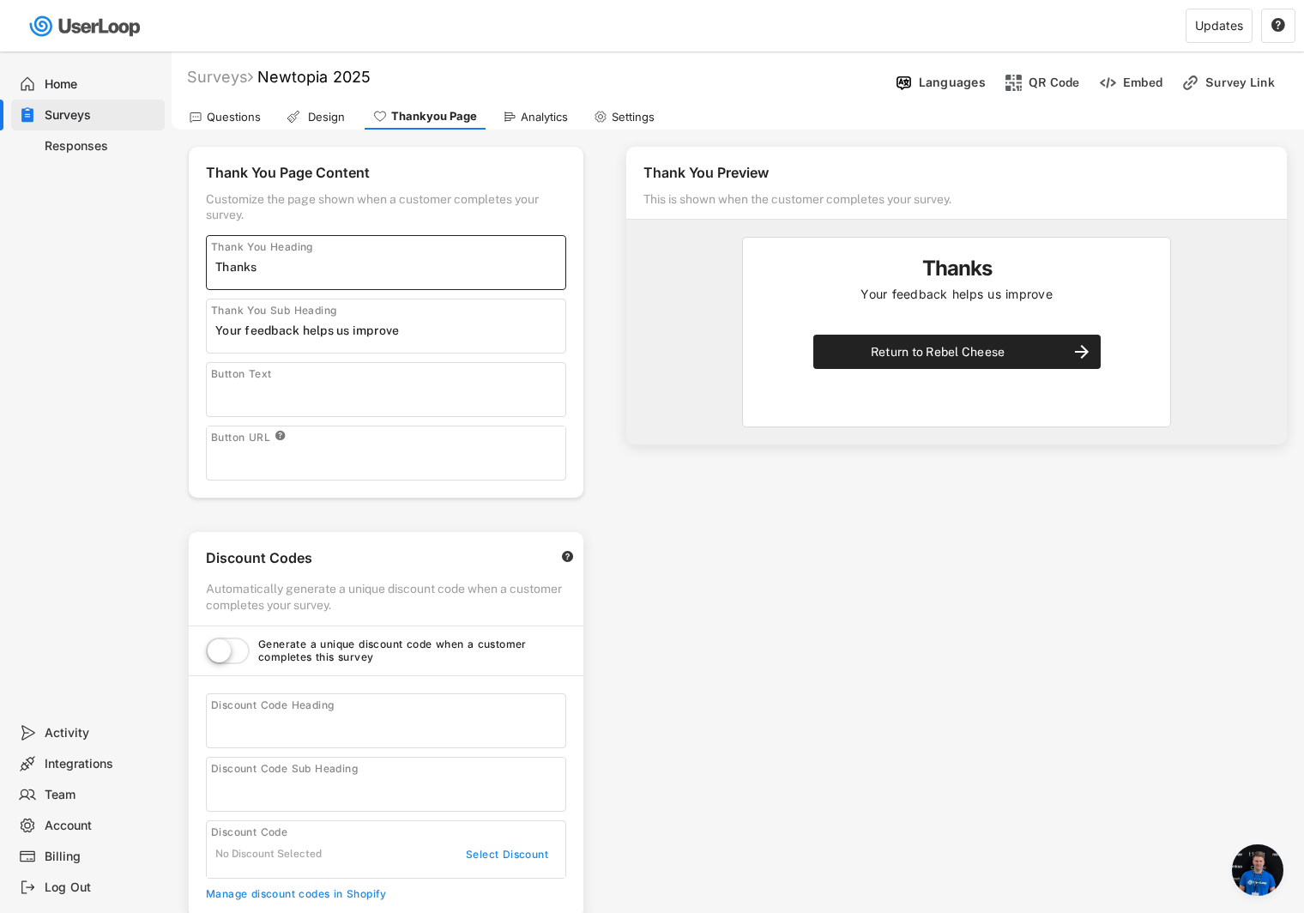
click at [330, 268] on input "input" at bounding box center [390, 267] width 350 height 26
type input "Thank you!"
click at [338, 329] on input "input" at bounding box center [390, 331] width 350 height 26
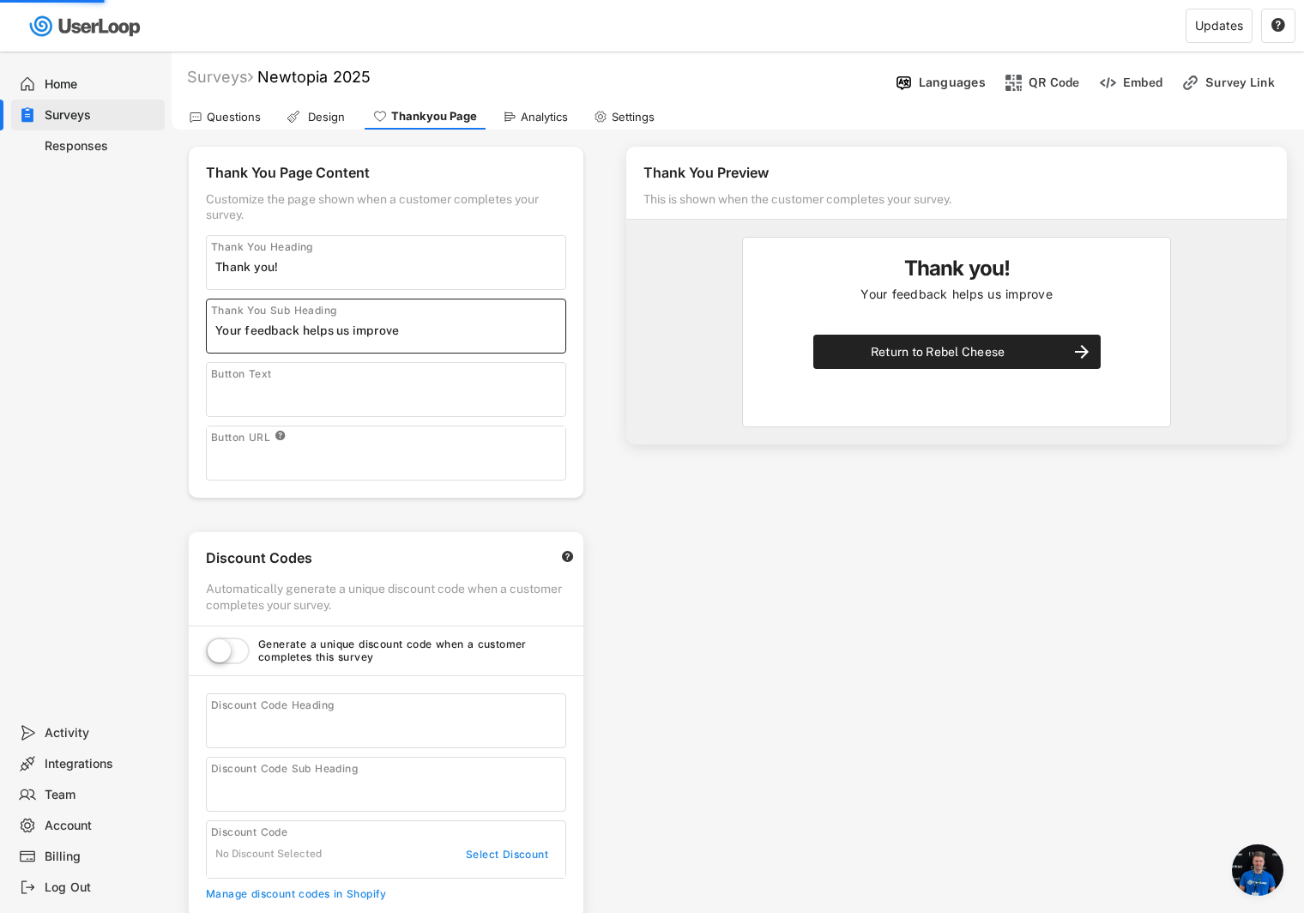
click at [338, 329] on input "input" at bounding box center [390, 331] width 350 height 26
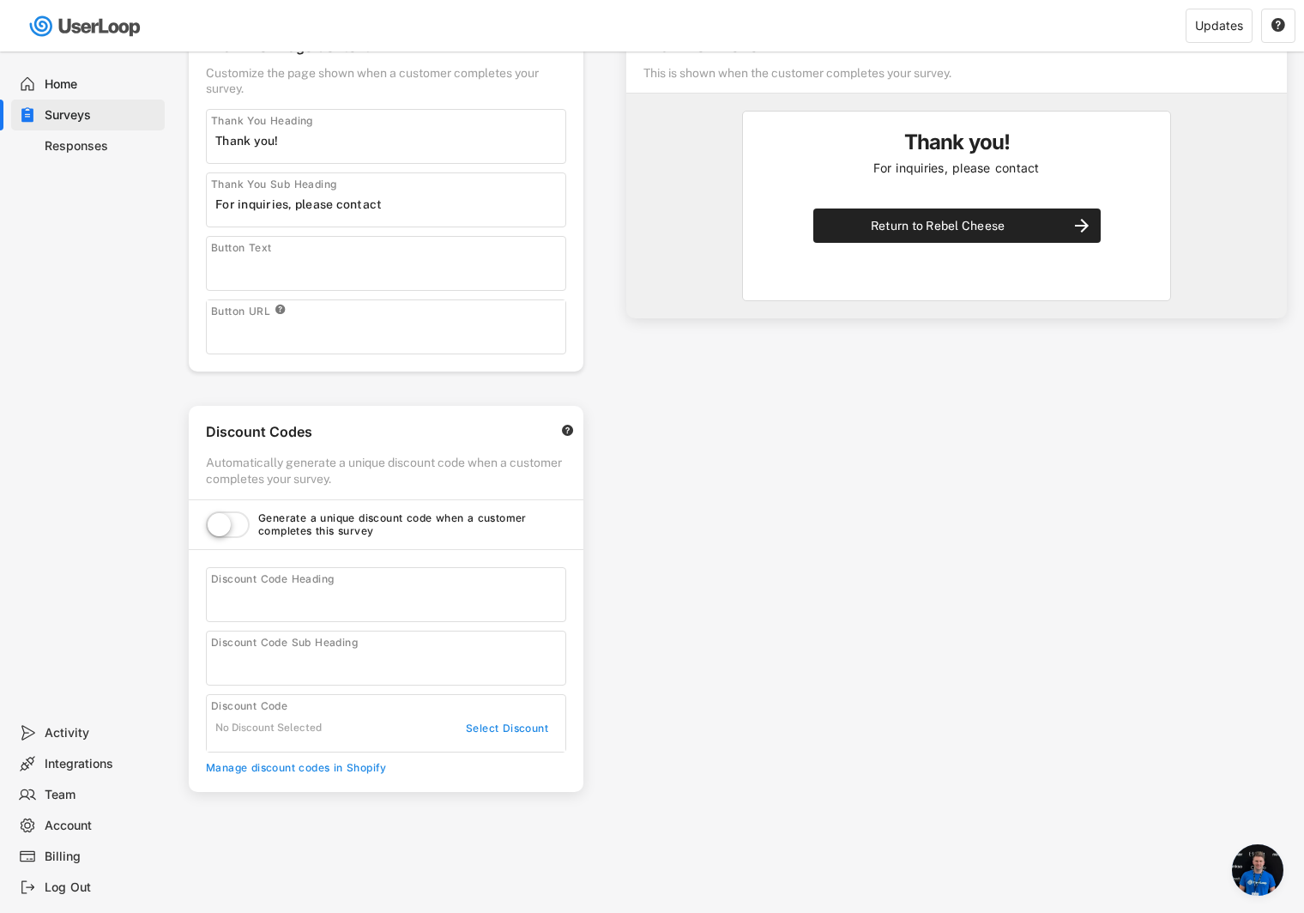
scroll to position [229, 0]
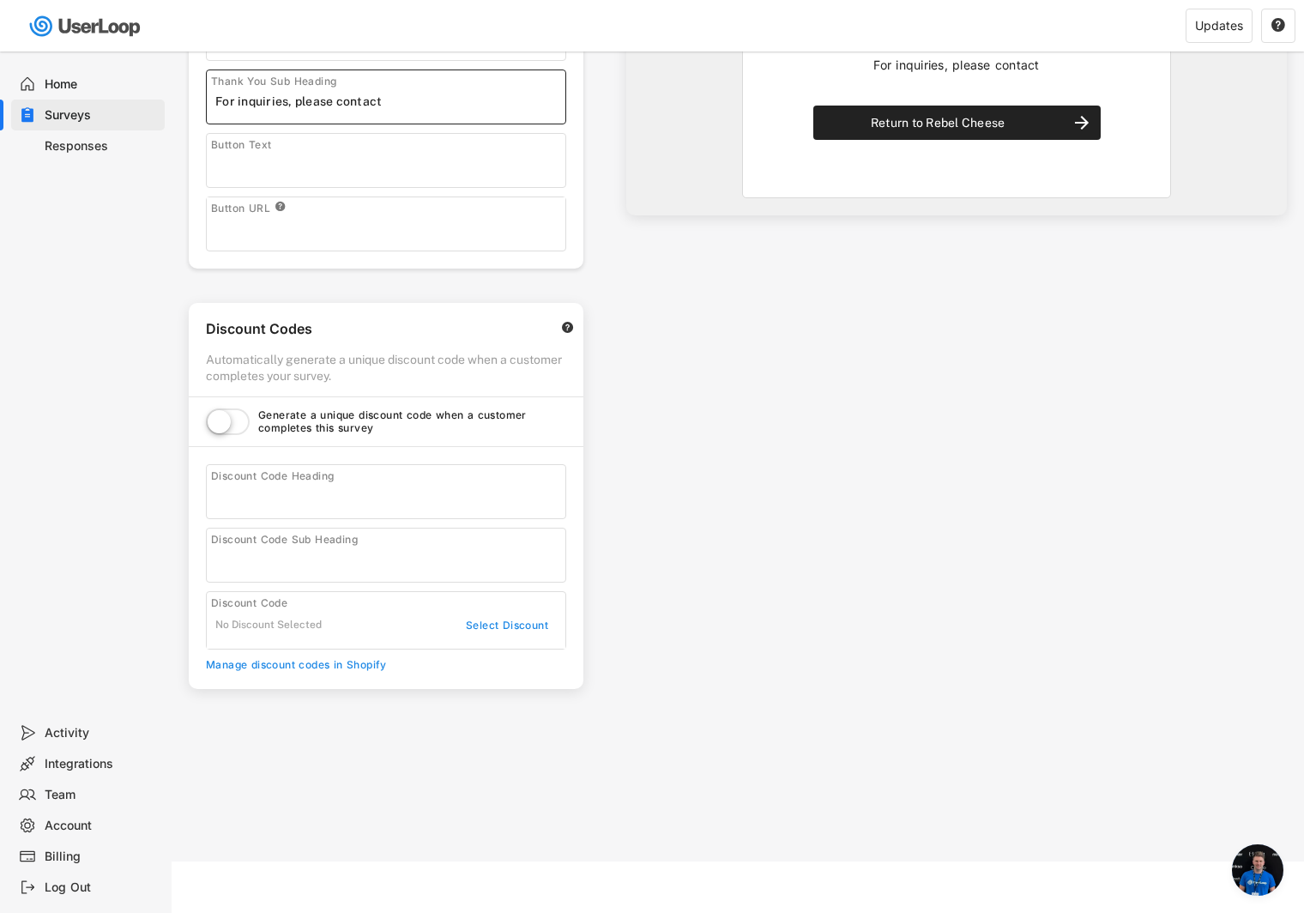
click at [450, 103] on input "input" at bounding box center [390, 101] width 350 height 26
paste input "For inquiries, please contact [EMAIL_ADDRESS][DOMAIN_NAME]"
click at [379, 105] on input "input" at bounding box center [390, 101] width 350 height 26
type input "For inquiries, please contact: [EMAIL_ADDRESS][DOMAIN_NAME]"
click at [813, 469] on div "Thank You Preview This is shown when the customer completes your survey. Thank …" at bounding box center [956, 258] width 695 height 717
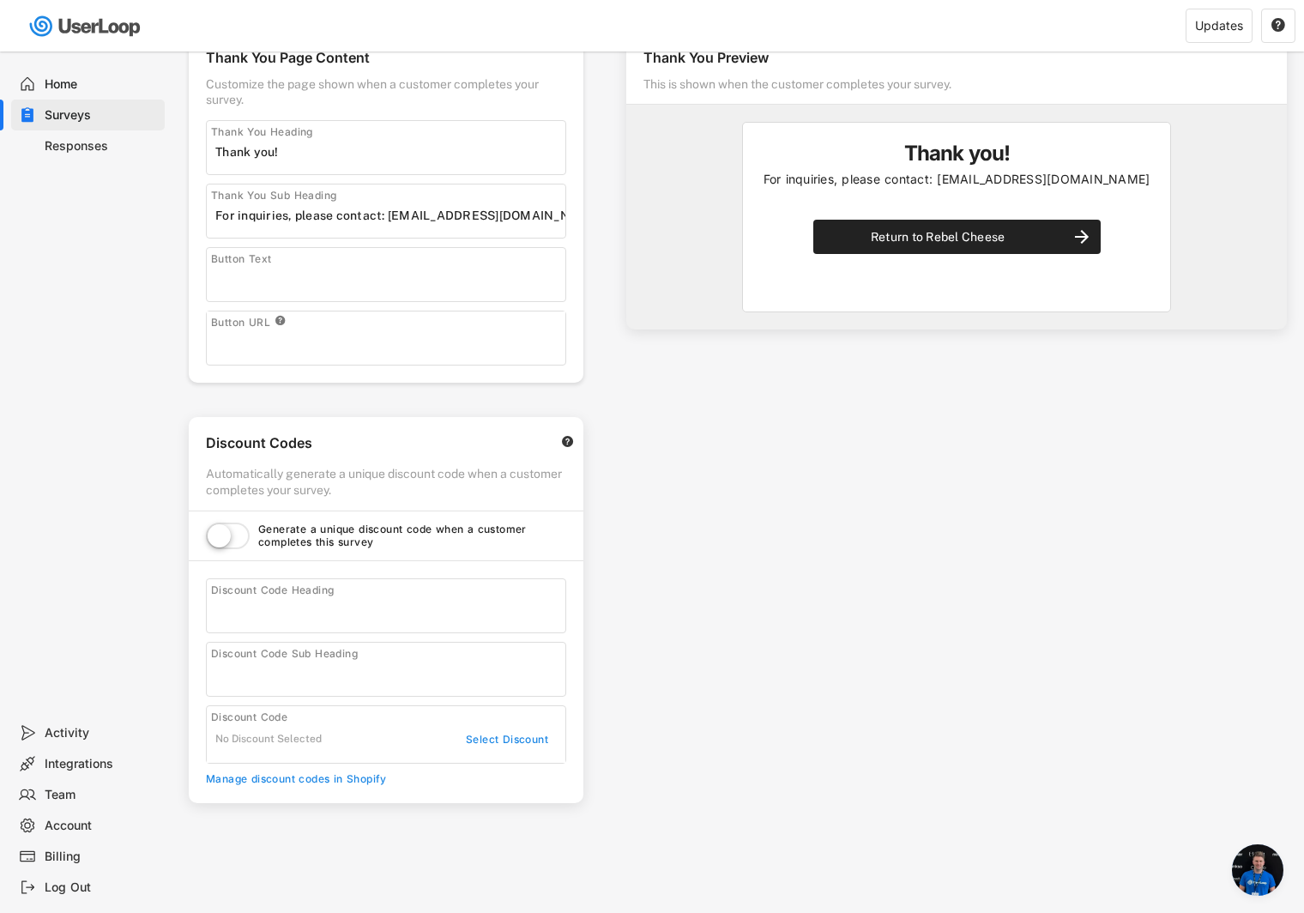
scroll to position [123, 0]
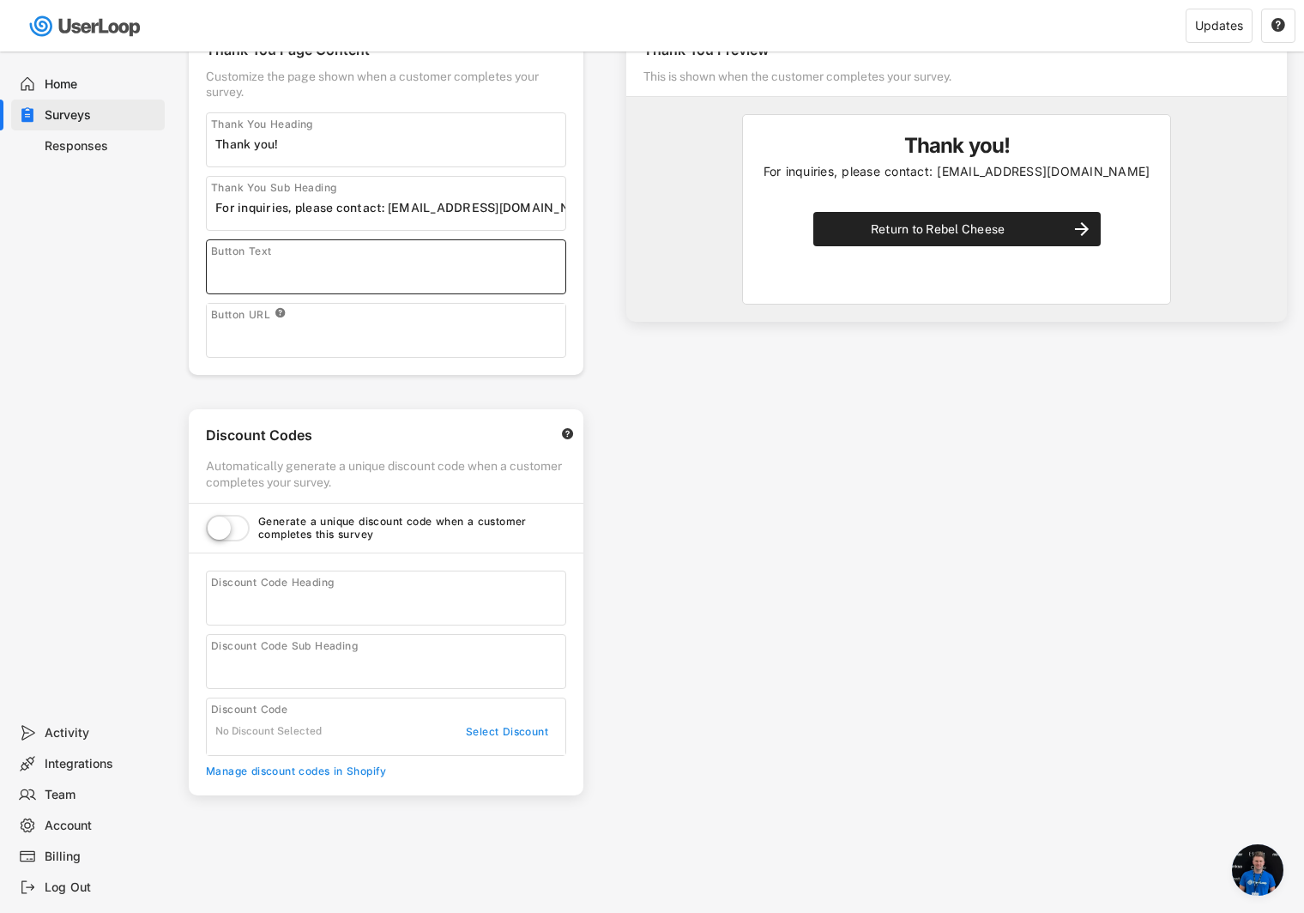
click at [339, 265] on input "input" at bounding box center [390, 271] width 350 height 26
type input "Rebel Cheese"
click at [755, 409] on div "Thank You Preview This is shown when the customer completes your survey. Thank …" at bounding box center [956, 365] width 695 height 717
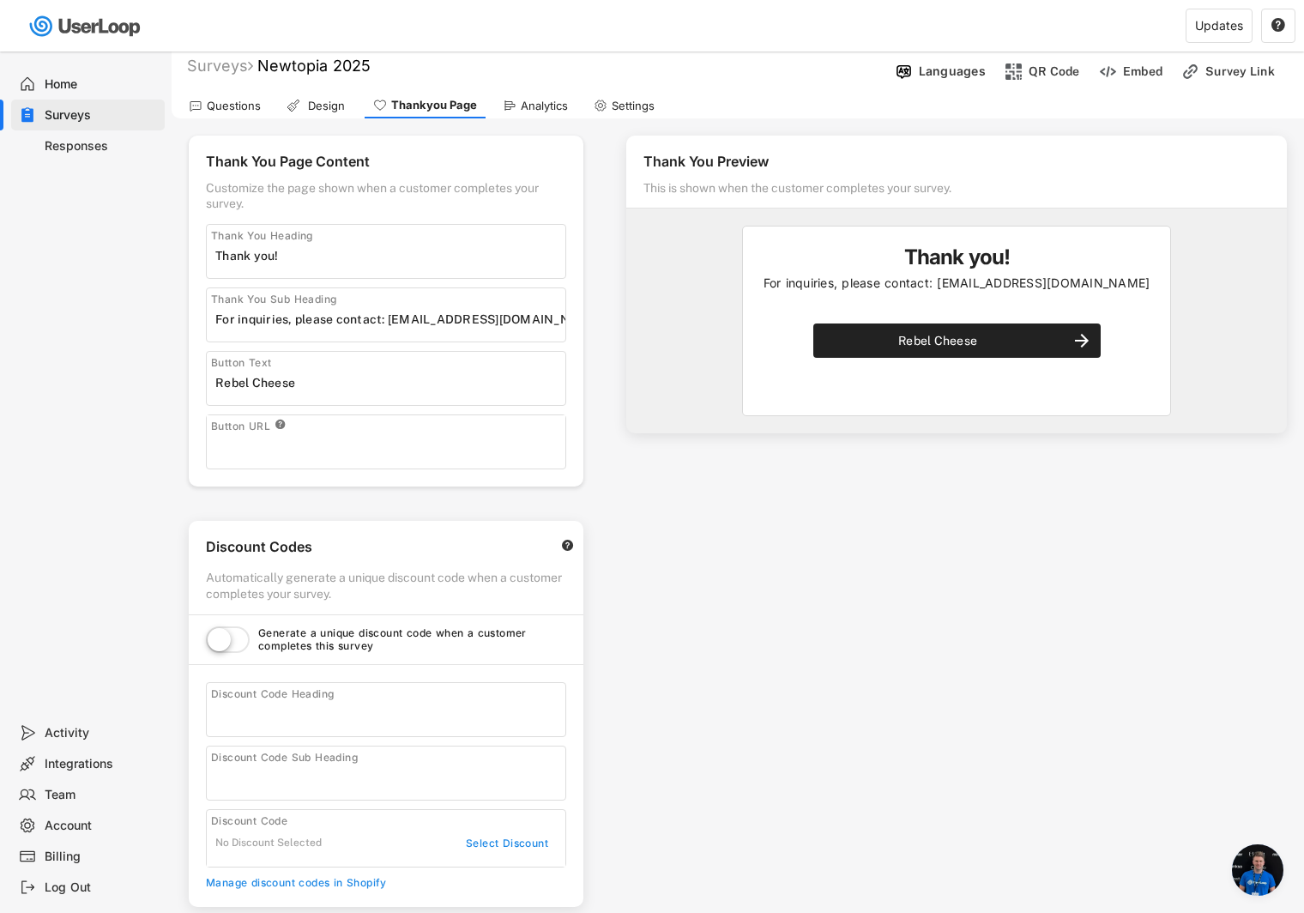
scroll to position [0, 0]
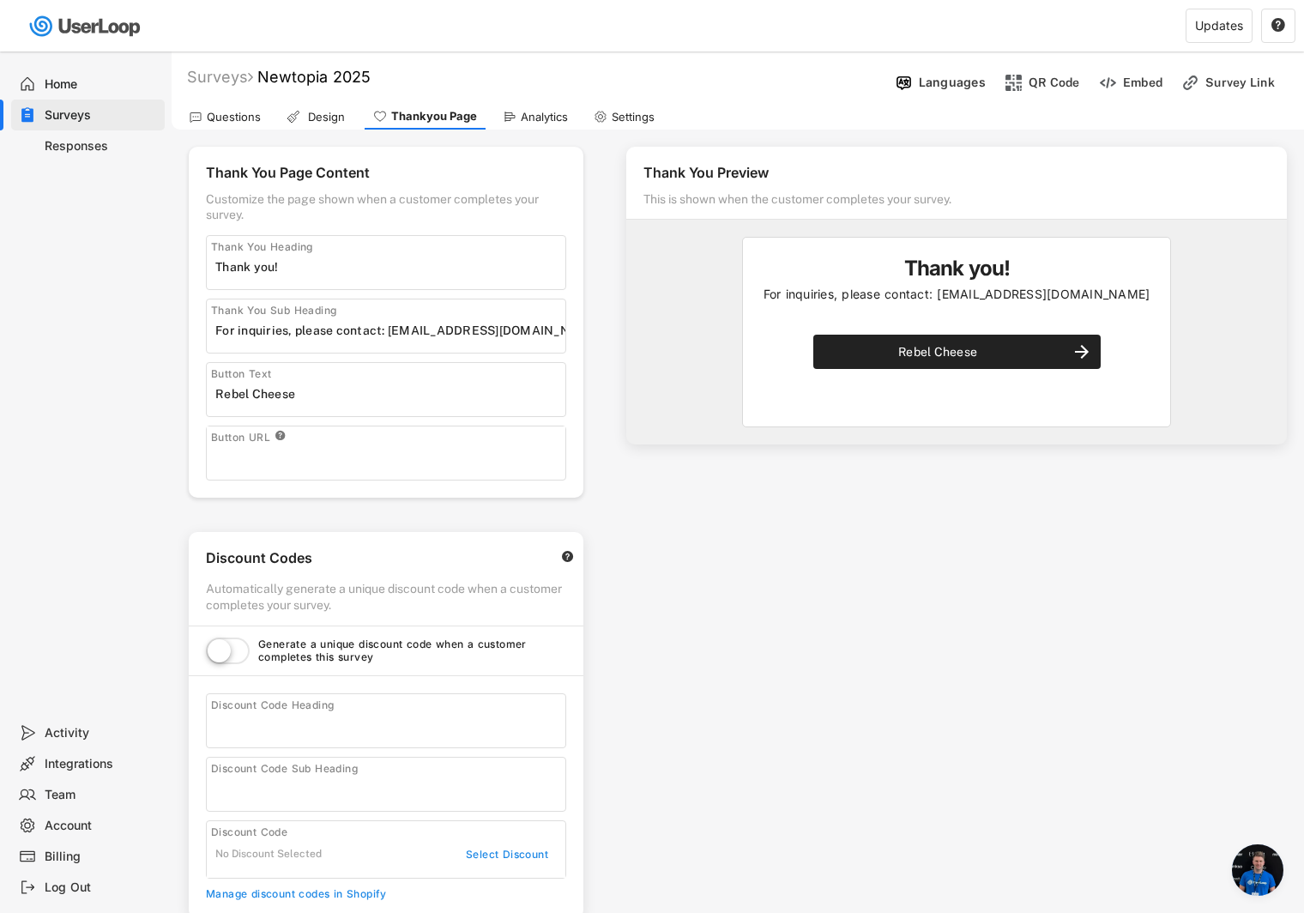
click at [652, 556] on div "Thank You Preview This is shown when the customer completes your survey. Thank …" at bounding box center [956, 488] width 695 height 717
click at [57, 795] on div "Team" at bounding box center [101, 795] width 113 height 16
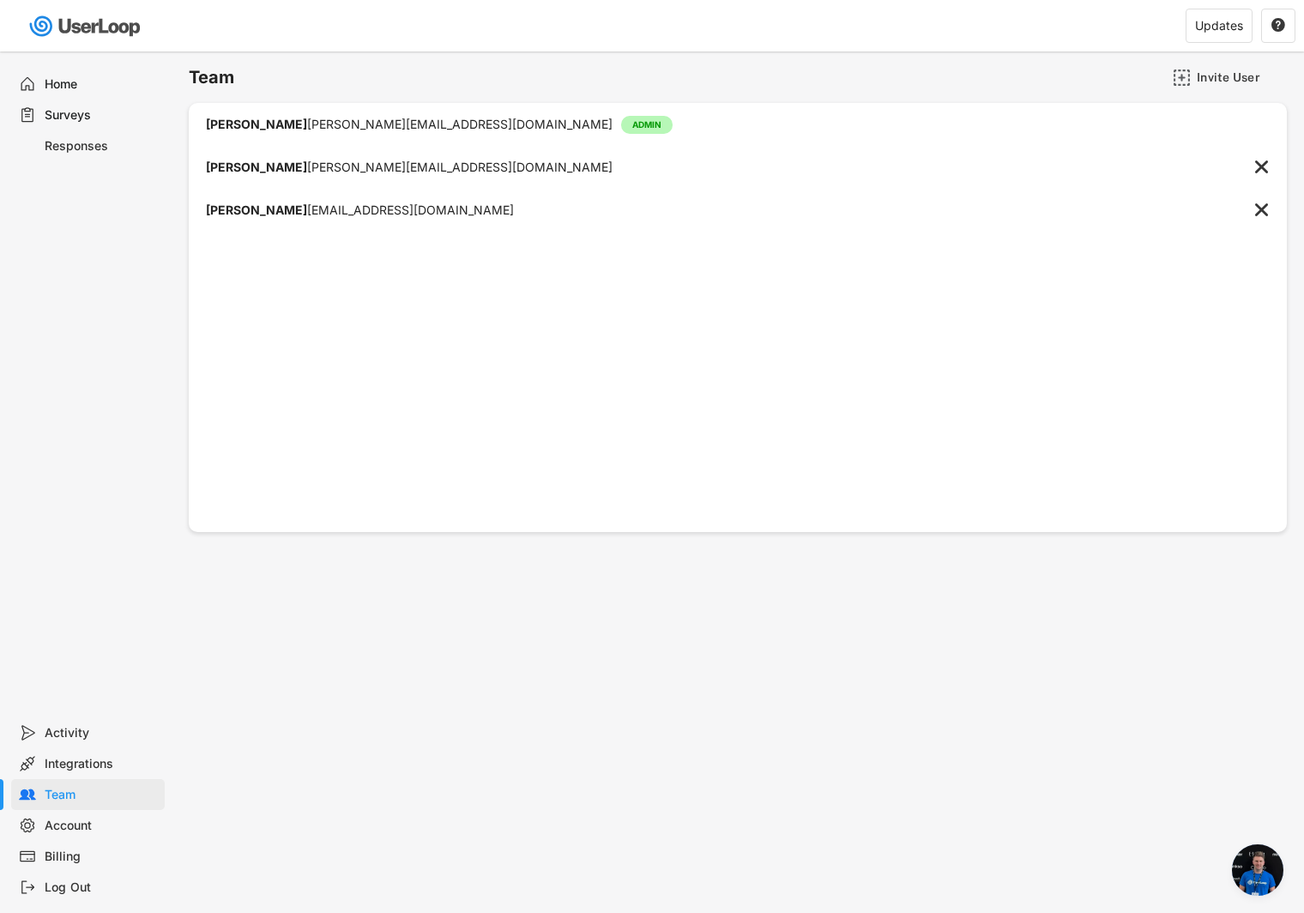
click at [303, 168] on div "[PERSON_NAME] [PERSON_NAME][EMAIL_ADDRESS][DOMAIN_NAME]" at bounding box center [409, 167] width 407 height 12
